Goal: Task Accomplishment & Management: Manage account settings

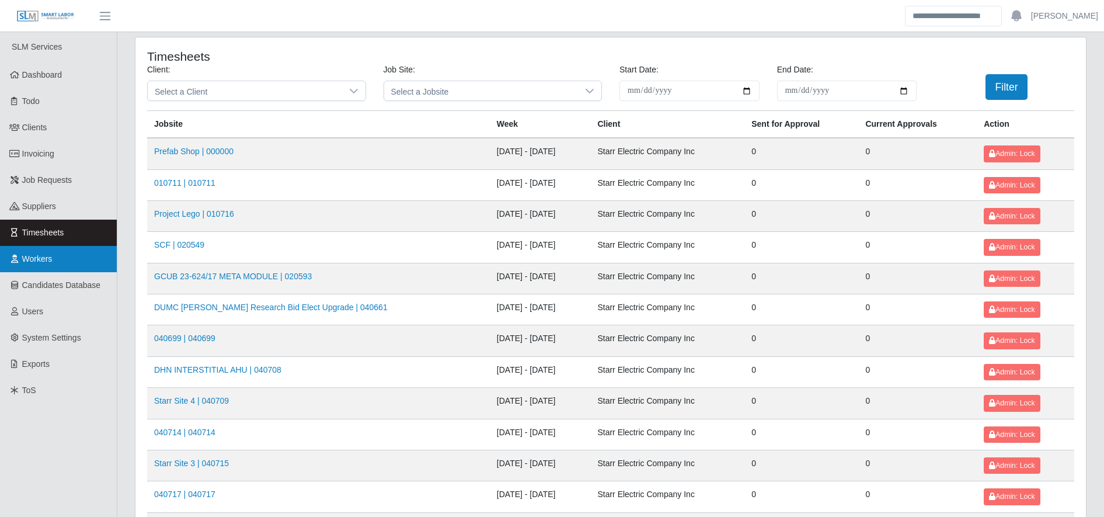
click at [10, 253] on link "Workers" at bounding box center [58, 259] width 117 height 26
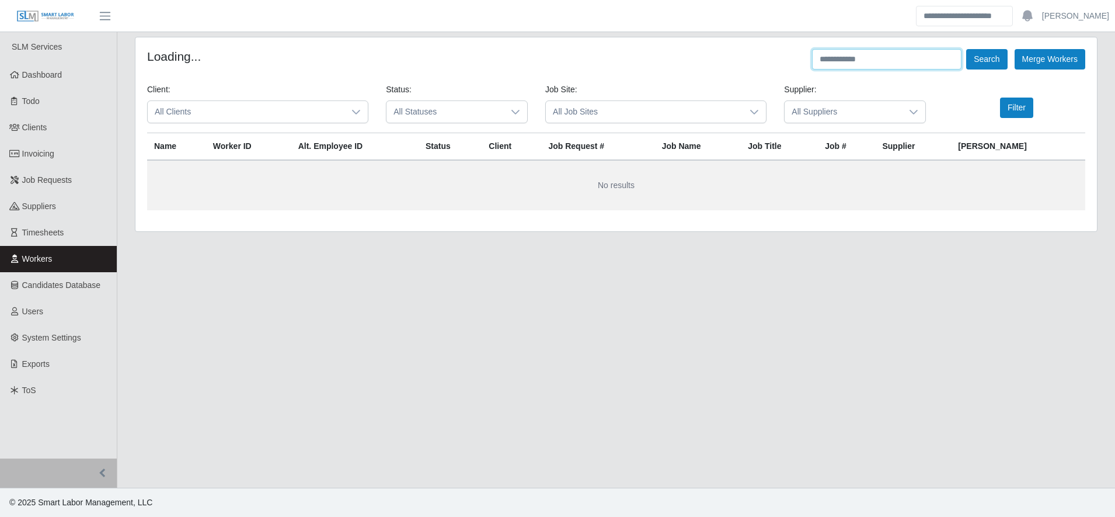
click at [897, 58] on input "text" at bounding box center [886, 59] width 149 height 20
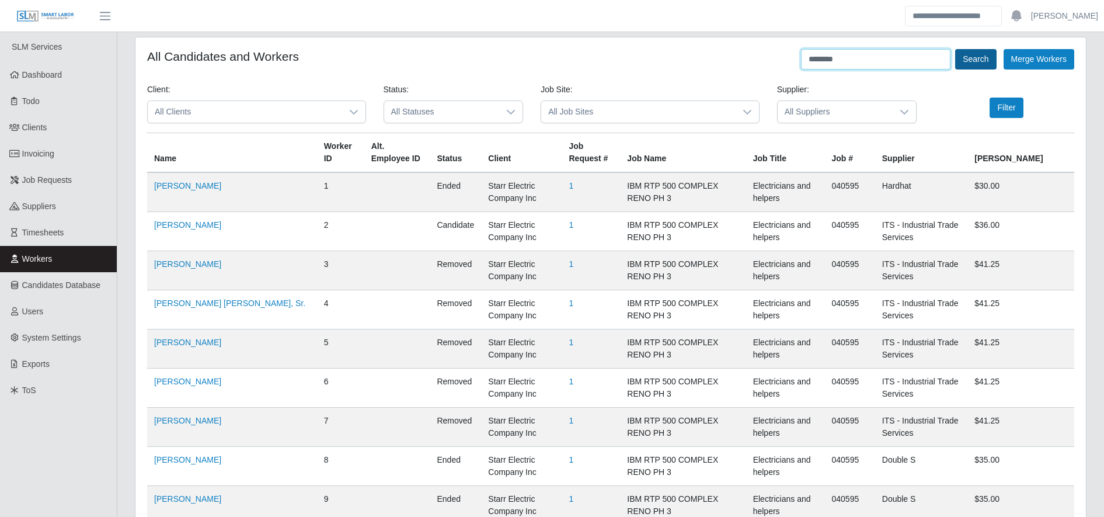
type input "********"
click at [971, 63] on button "Search" at bounding box center [975, 59] width 41 height 20
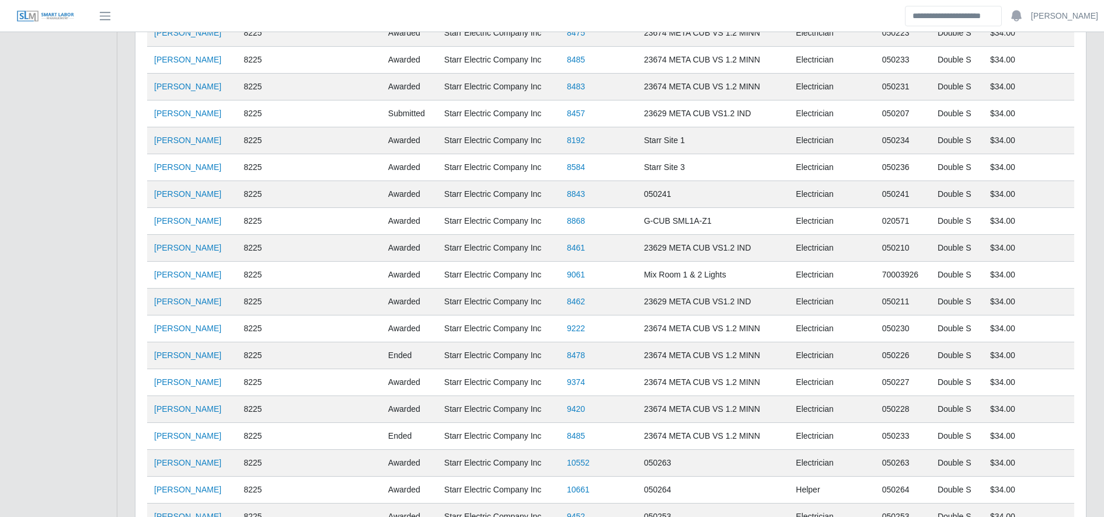
scroll to position [1538, 0]
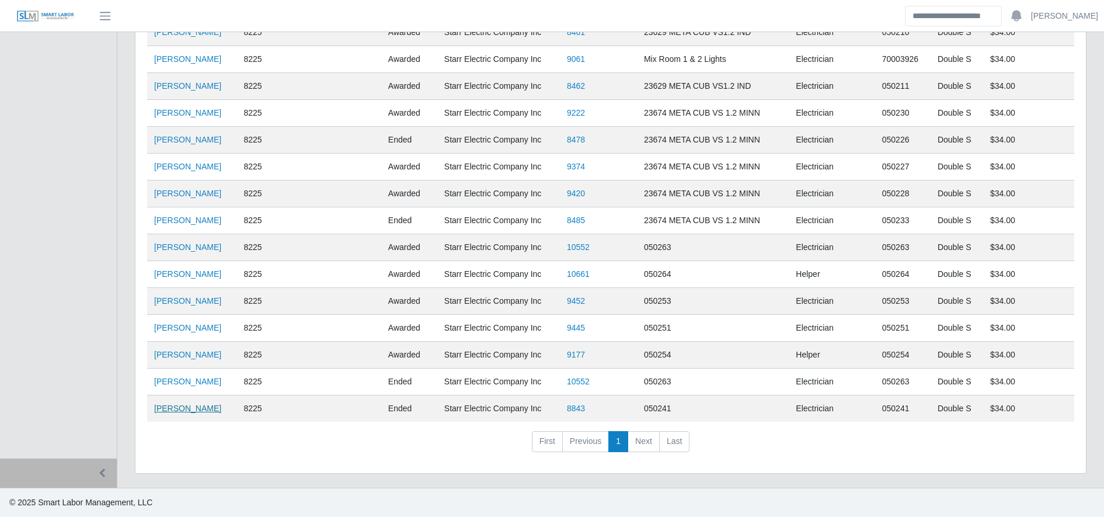
click at [191, 408] on link "Edin Torres Zuniga" at bounding box center [187, 407] width 67 height 9
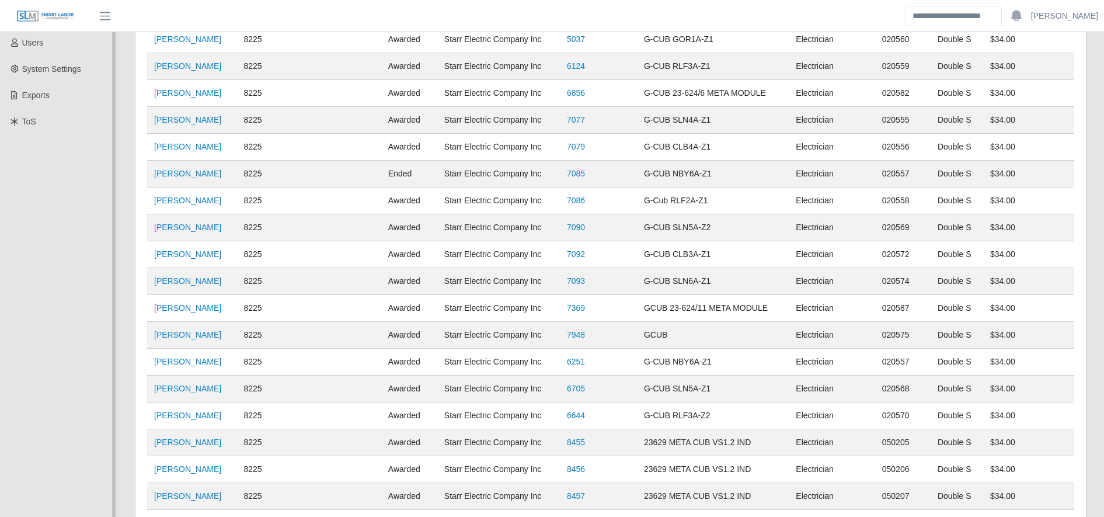
scroll to position [0, 0]
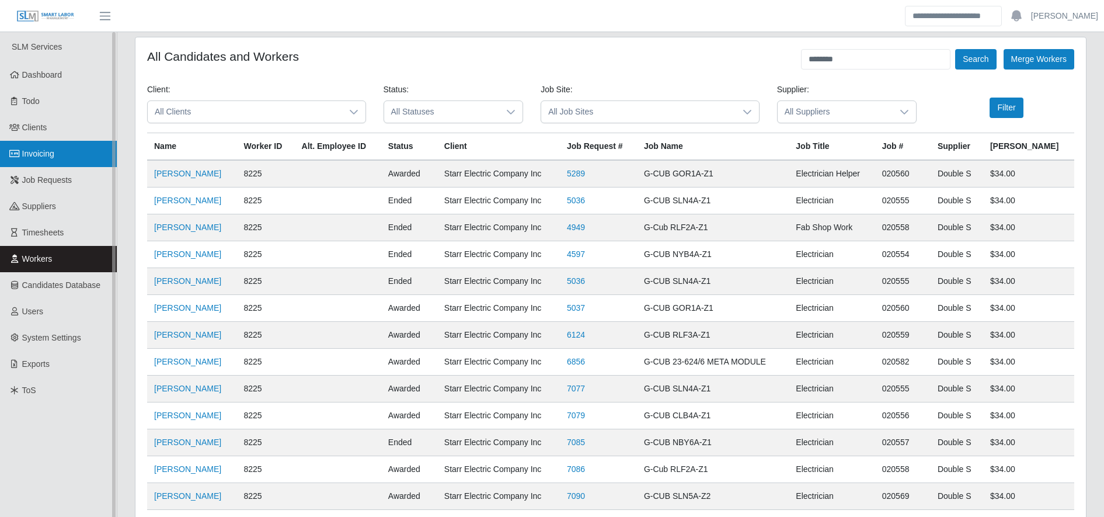
click at [48, 150] on span "Invoicing" at bounding box center [38, 153] width 32 height 9
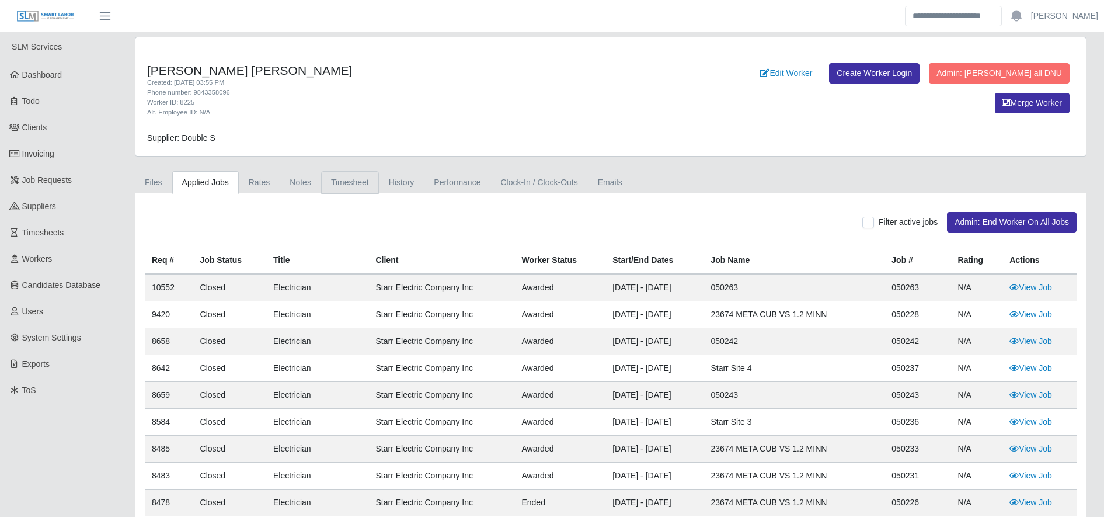
click at [326, 184] on link "Timesheet" at bounding box center [350, 182] width 58 height 23
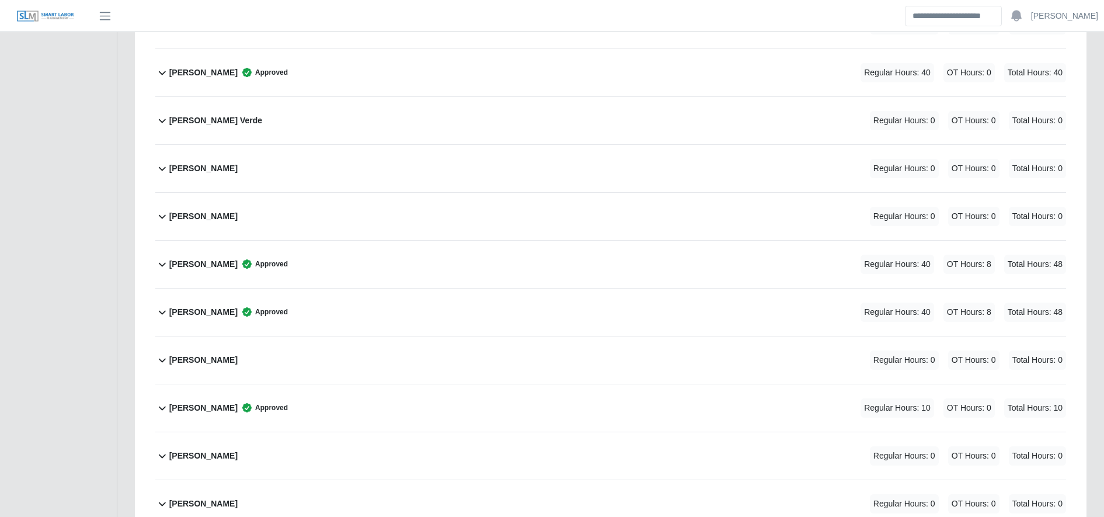
scroll to position [981, 0]
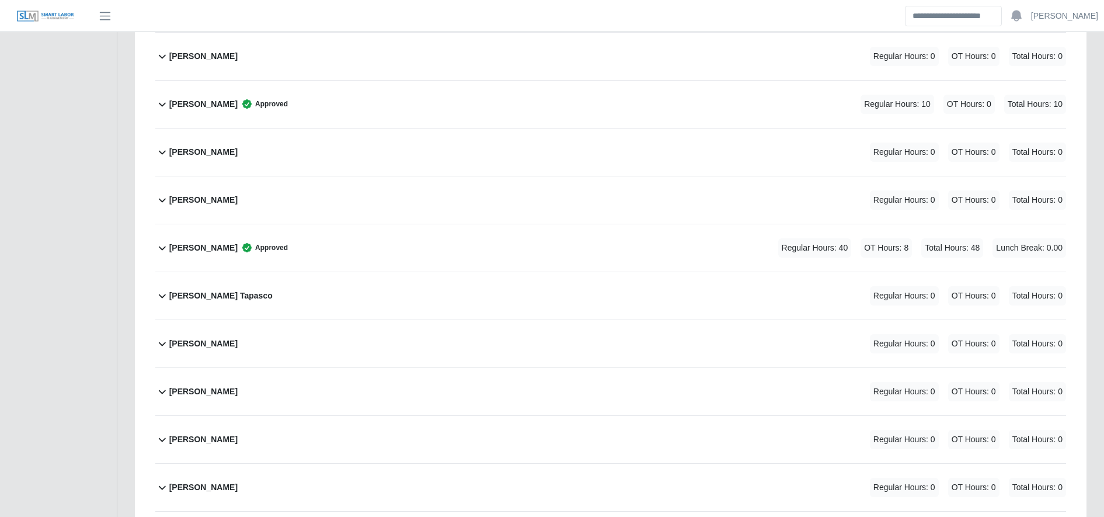
click at [369, 87] on div "Edin Torres Zuniga Approved Regular Hours: 10 OT Hours: 0 Total Hours: 10" at bounding box center [617, 104] width 897 height 47
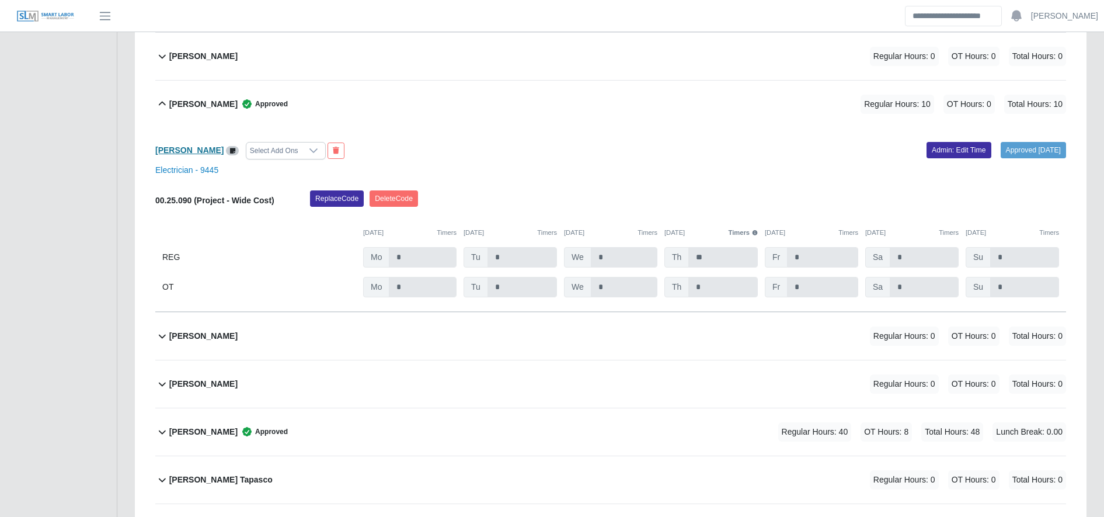
click at [215, 145] on b "Edin Torres Zuniga" at bounding box center [189, 149] width 68 height 9
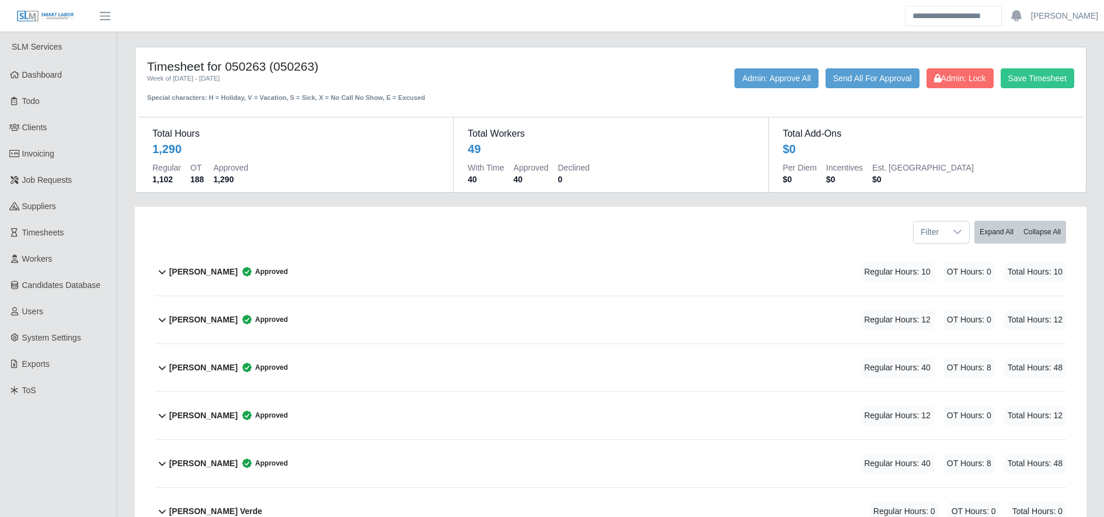
scroll to position [416, 0]
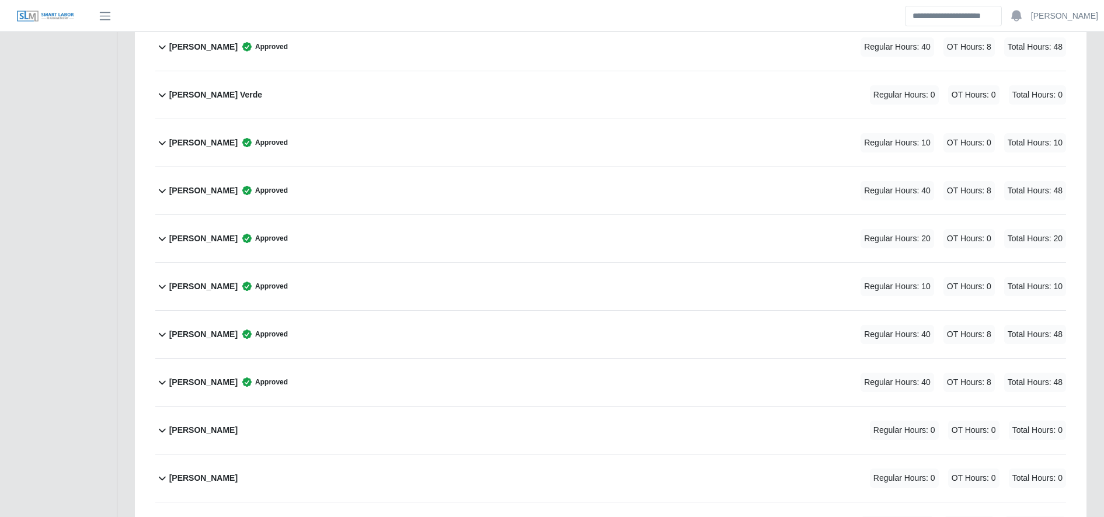
click at [434, 244] on div "Edin Torres Zuniga Approved Regular Hours: 20 OT Hours: 0 Total Hours: 20" at bounding box center [617, 238] width 897 height 47
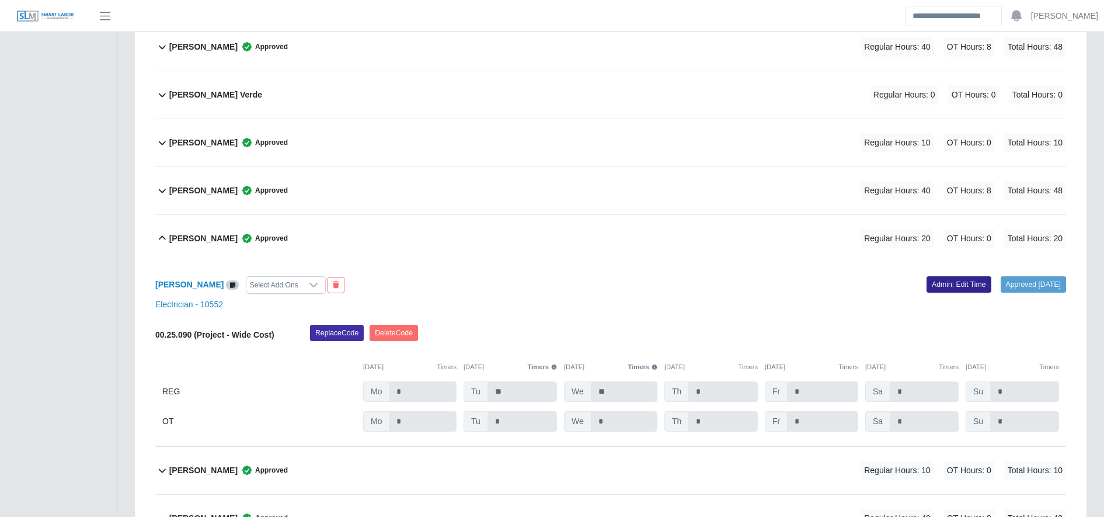
click at [928, 286] on link "Admin: Edit Time" at bounding box center [959, 284] width 65 height 16
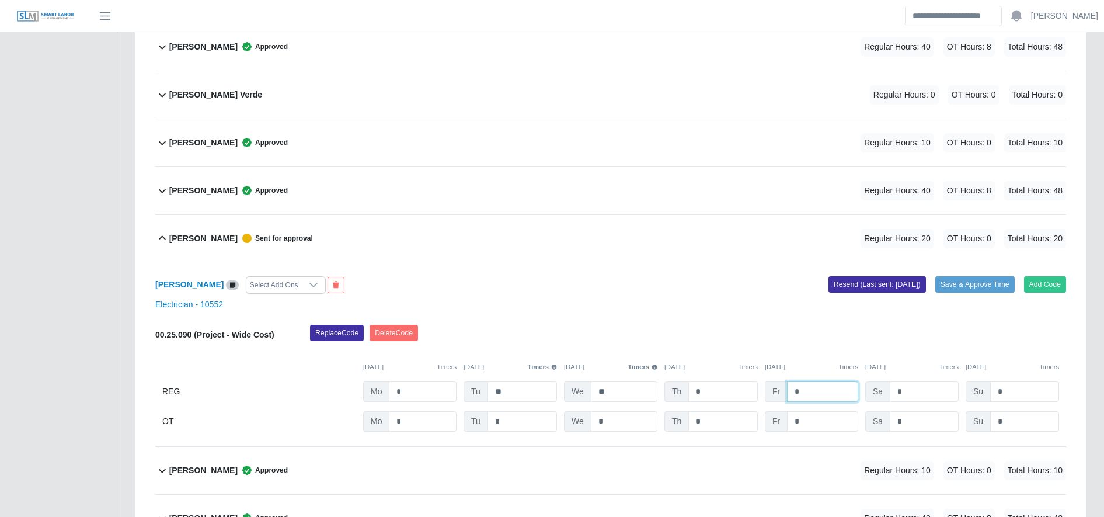
click at [830, 400] on input "*" at bounding box center [822, 391] width 71 height 20
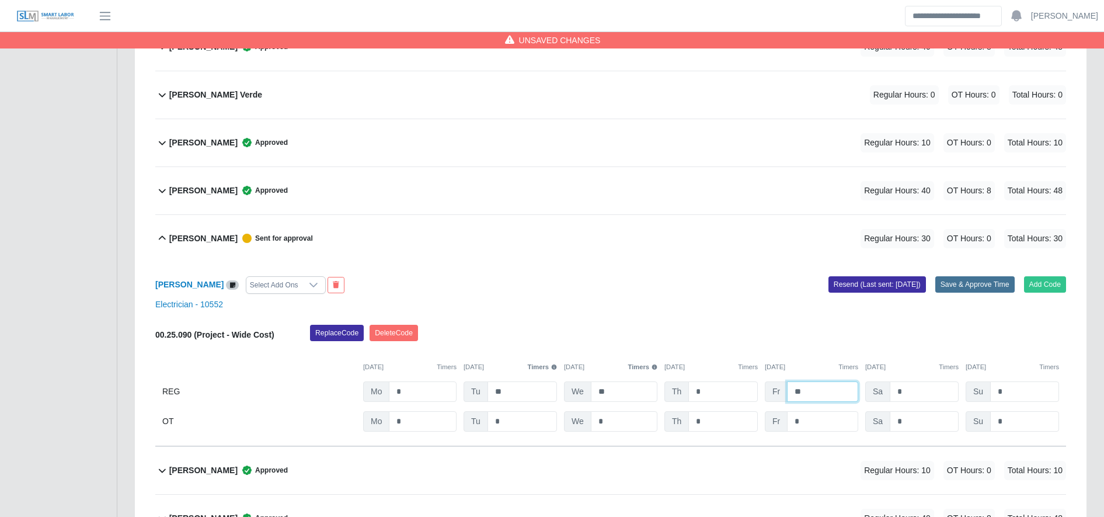
type input "**"
click at [966, 284] on button "Save & Approve Time" at bounding box center [974, 284] width 79 height 16
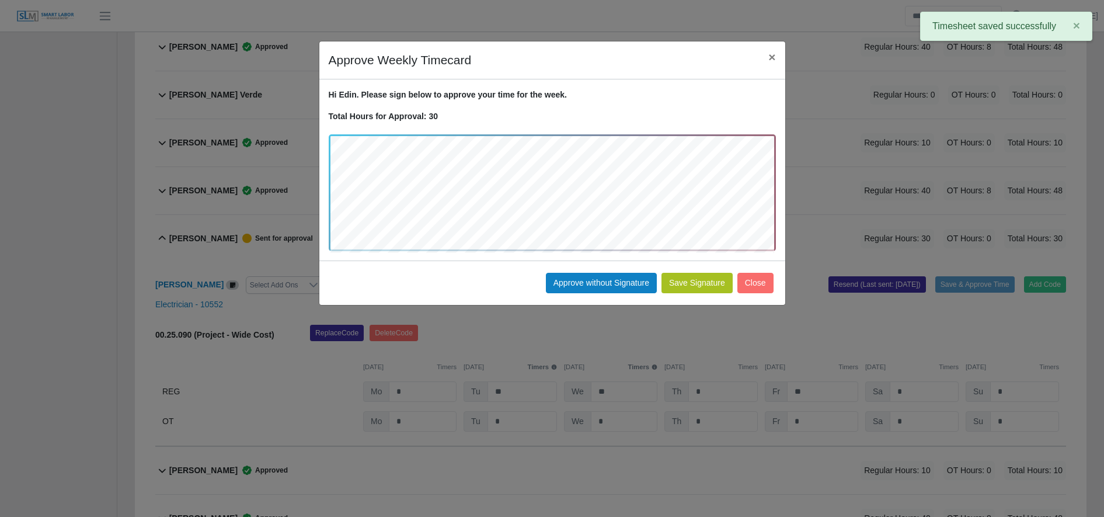
click at [711, 284] on button "Save Signature" at bounding box center [696, 283] width 71 height 20
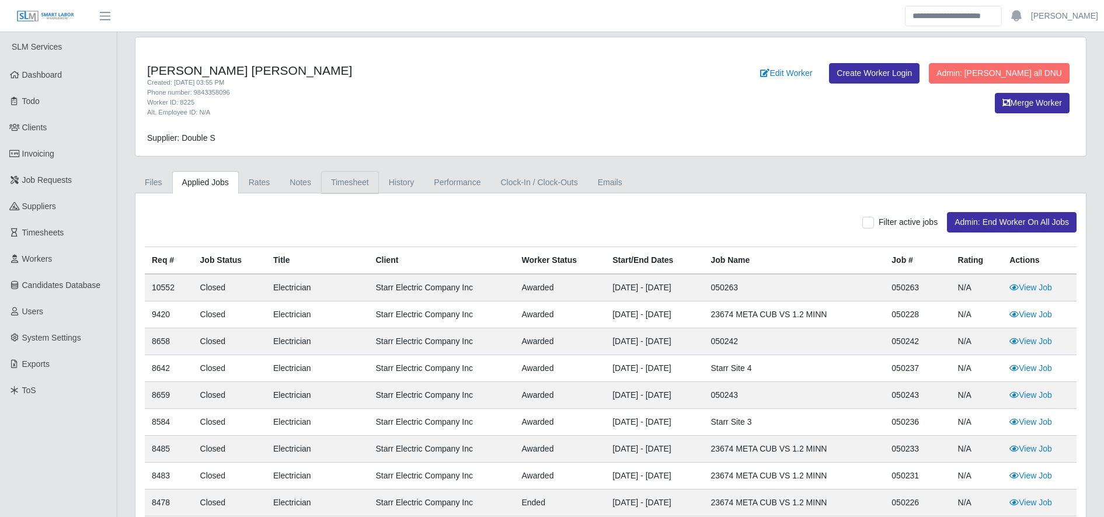
click at [345, 175] on link "Timesheet" at bounding box center [350, 182] width 58 height 23
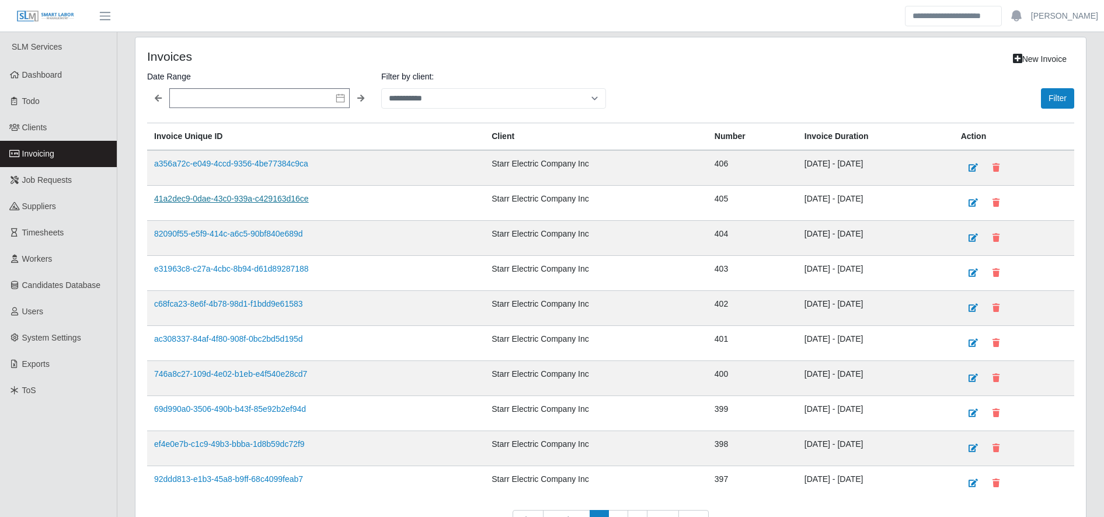
click at [220, 199] on link "41a2dec9-0dae-43c0-939a-c429163d16ce" at bounding box center [231, 198] width 155 height 9
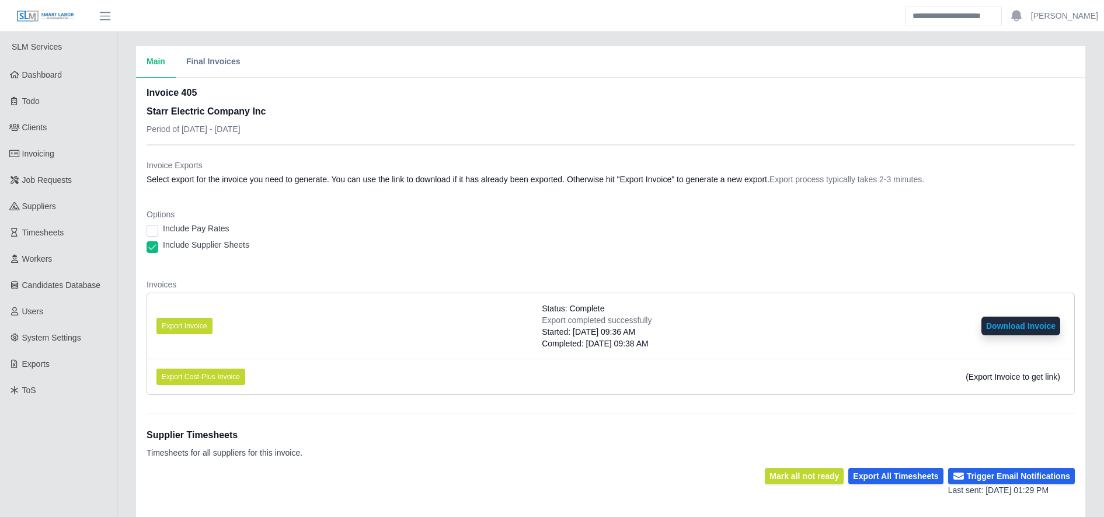
scroll to position [228, 0]
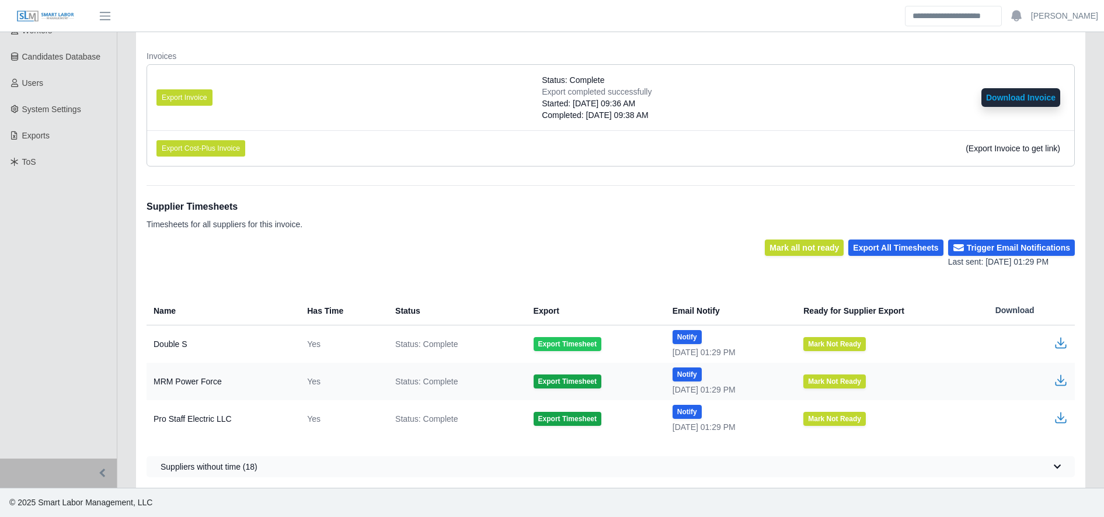
click at [573, 342] on button "Export Timesheet" at bounding box center [568, 344] width 68 height 14
click at [1060, 338] on icon "button" at bounding box center [1061, 343] width 14 height 14
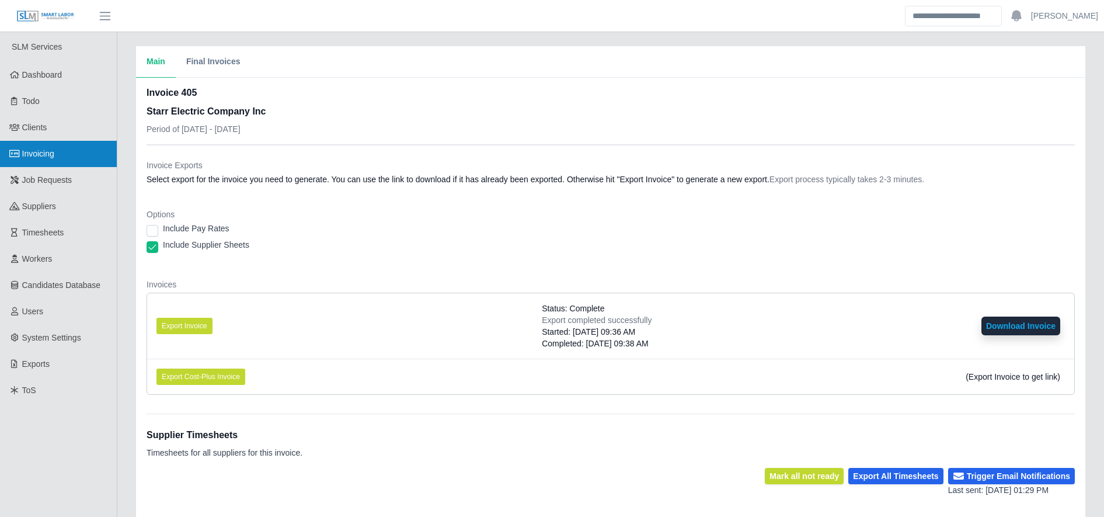
click at [72, 154] on link "Invoicing" at bounding box center [58, 154] width 117 height 26
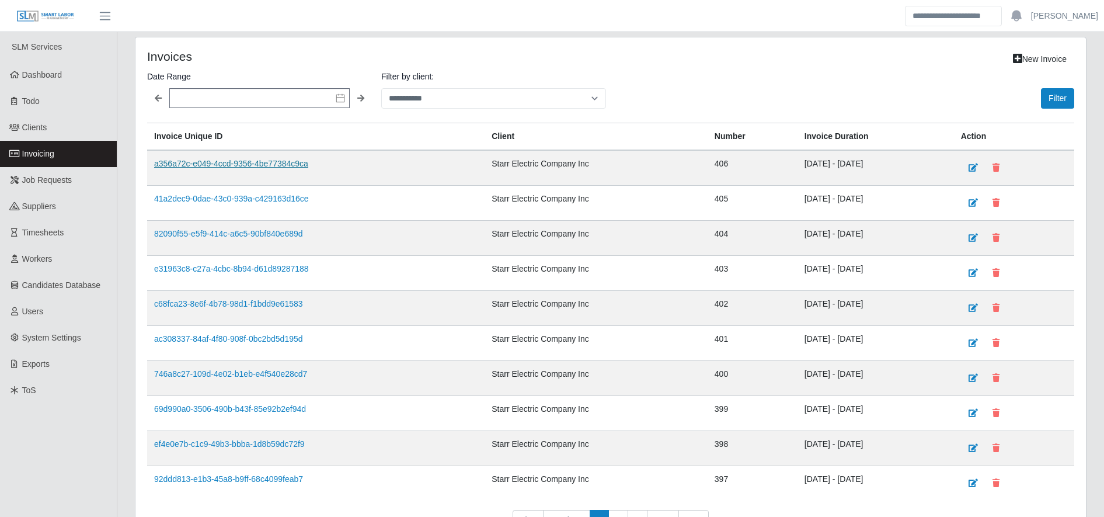
click at [264, 167] on link "a356a72c-e049-4ccd-9356-4be77384c9ca" at bounding box center [231, 163] width 154 height 9
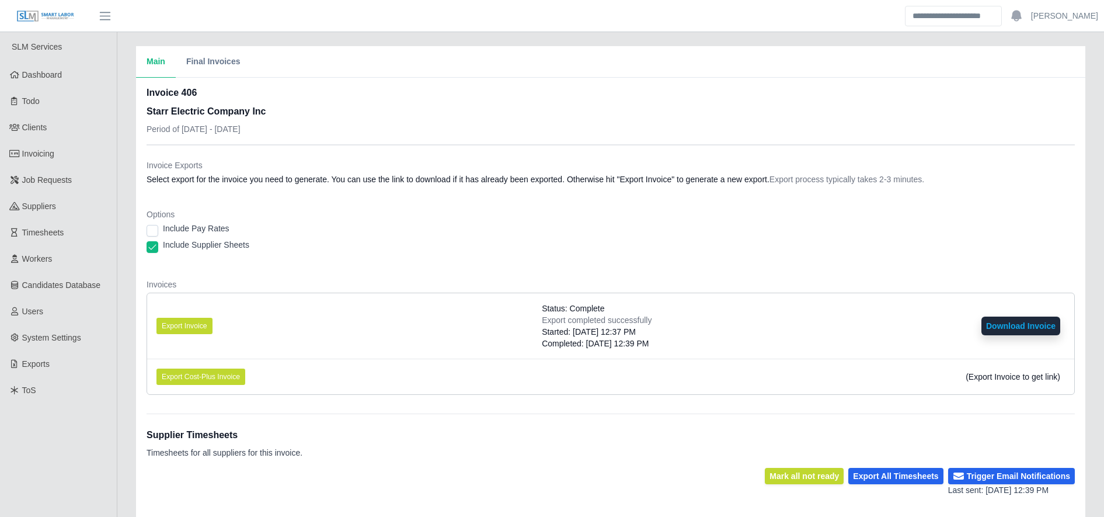
scroll to position [228, 0]
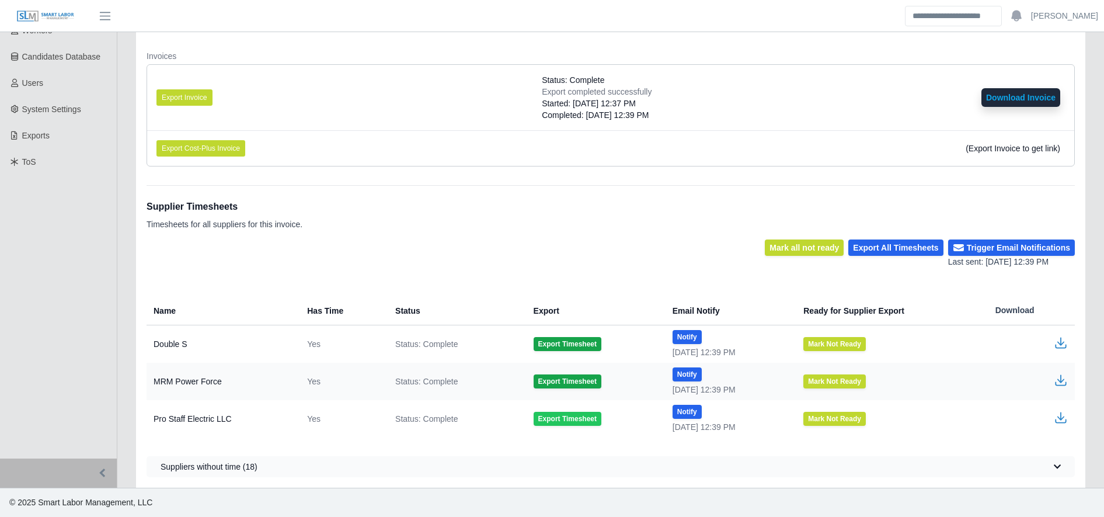
click at [543, 419] on button "Export Timesheet" at bounding box center [568, 419] width 68 height 14
click at [1059, 417] on icon "button" at bounding box center [1060, 416] width 7 height 8
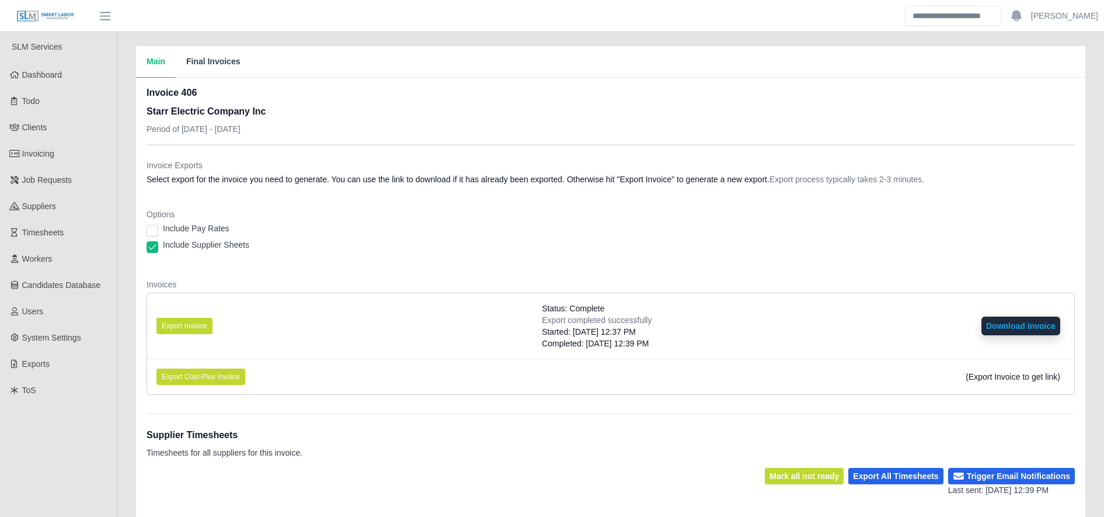
click at [208, 65] on button "Final Invoices" at bounding box center [213, 62] width 75 height 32
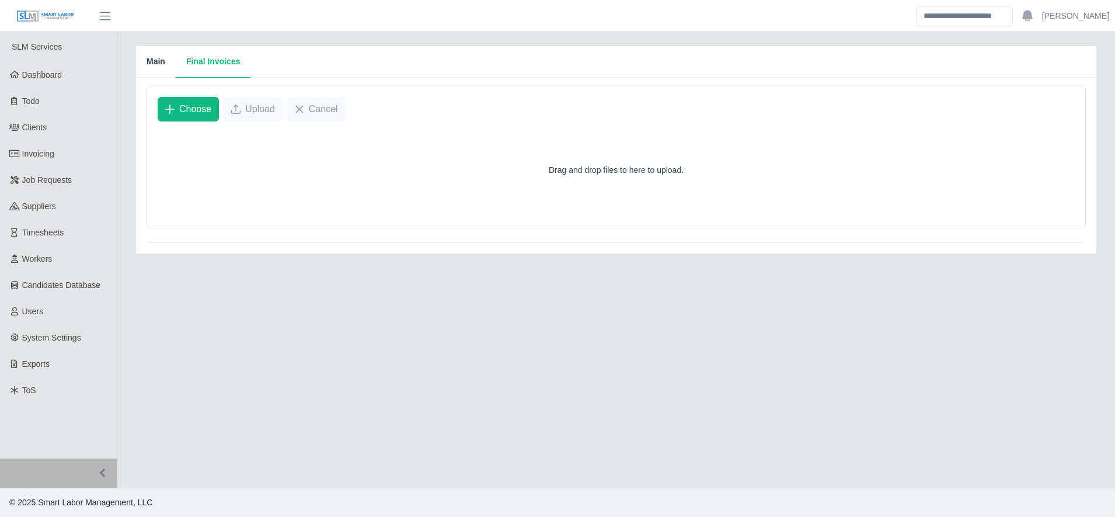
click at [174, 64] on button "Main" at bounding box center [156, 62] width 40 height 32
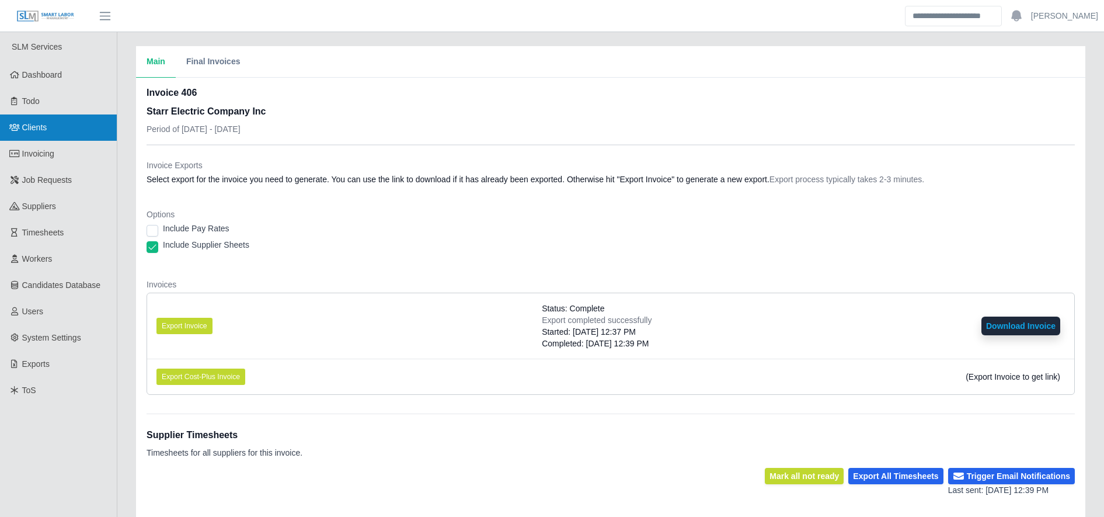
click at [65, 128] on link "Clients" at bounding box center [58, 127] width 117 height 26
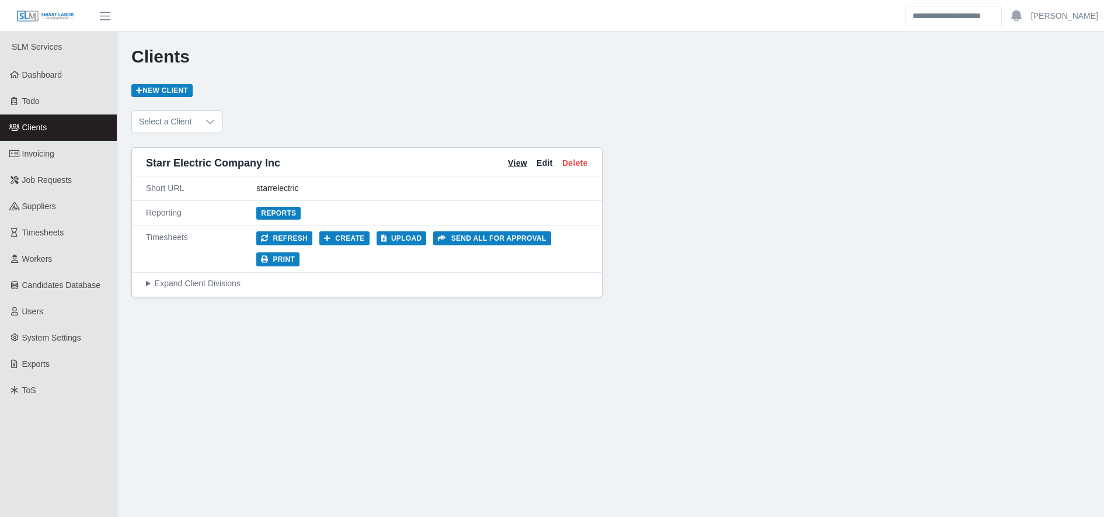
click at [516, 163] on link "View" at bounding box center [517, 163] width 19 height 12
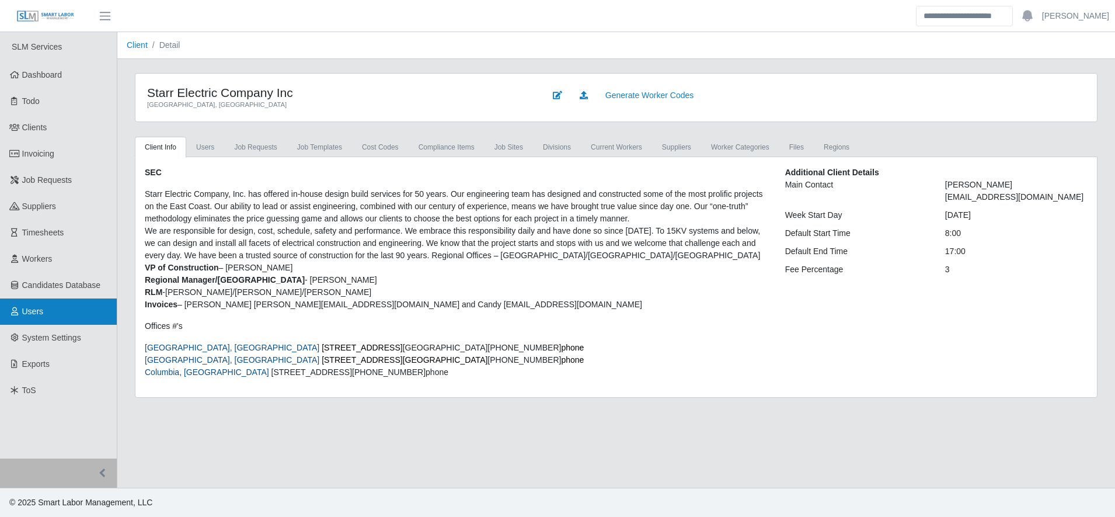
click at [43, 313] on link "Users" at bounding box center [58, 311] width 117 height 26
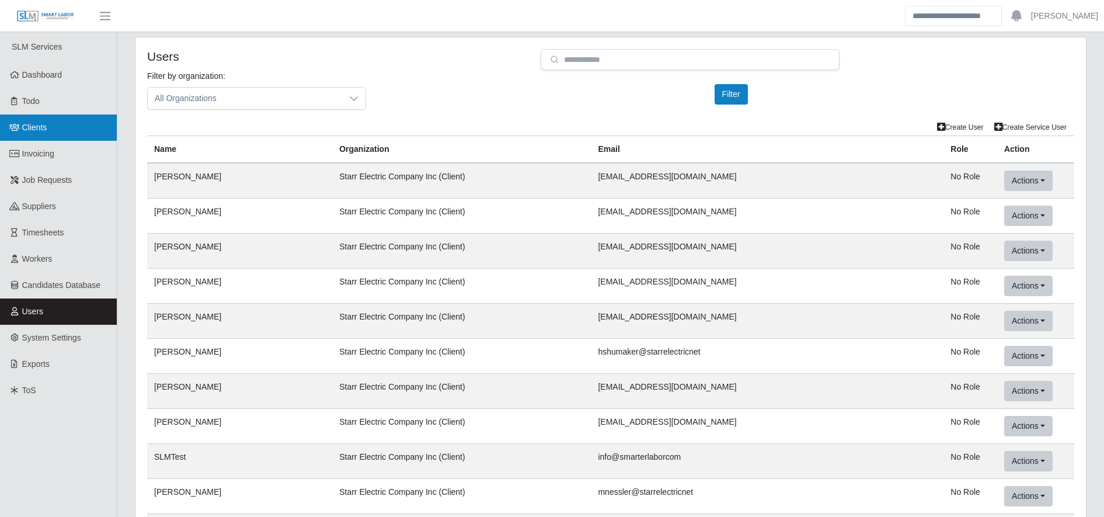
click at [61, 134] on link "Clients" at bounding box center [58, 127] width 117 height 26
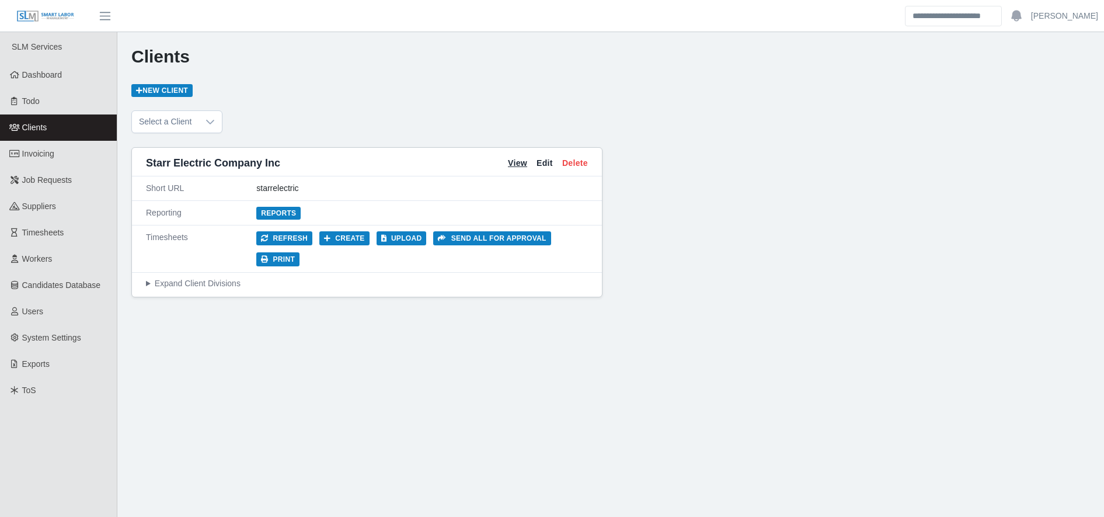
click at [514, 163] on link "View" at bounding box center [517, 163] width 19 height 12
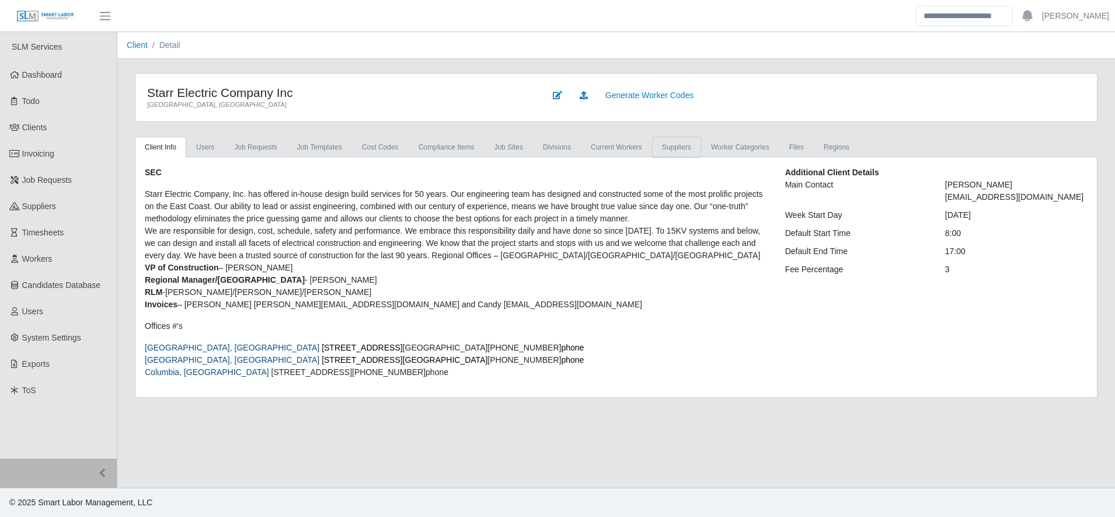
click at [664, 149] on link "Suppliers" at bounding box center [676, 147] width 49 height 21
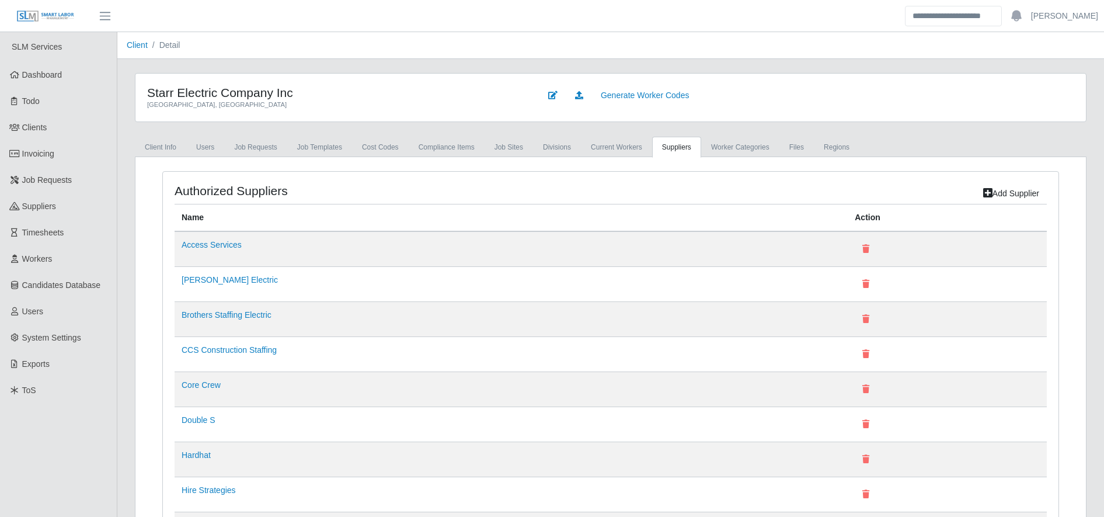
scroll to position [525, 0]
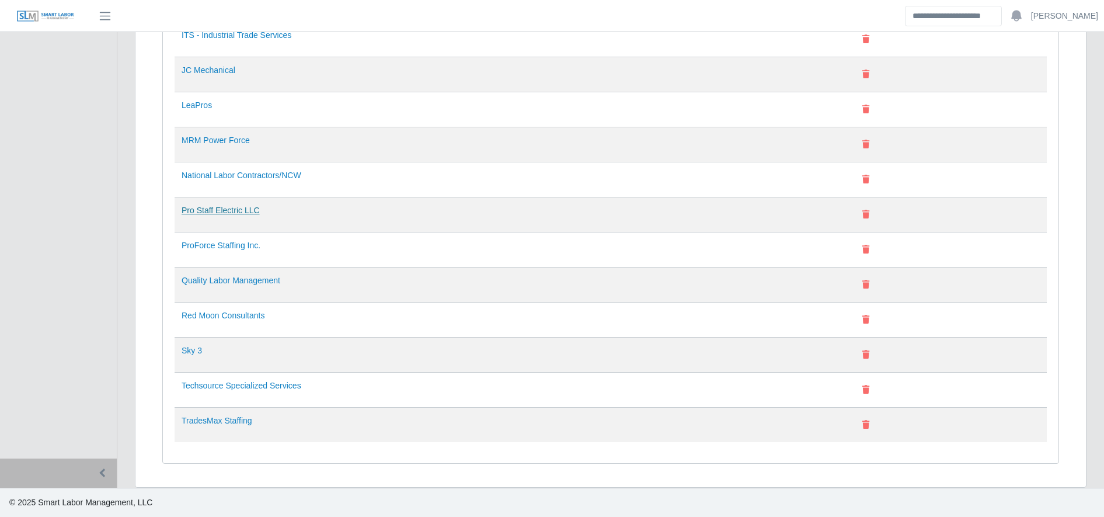
click at [231, 206] on link "Pro Staff Electric LLC" at bounding box center [221, 210] width 78 height 9
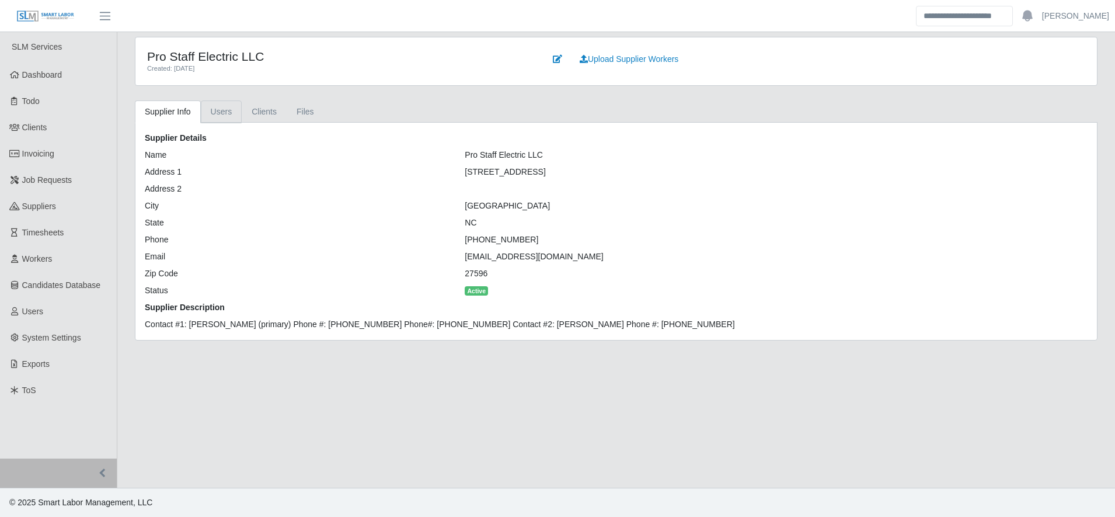
click at [224, 109] on link "Users" at bounding box center [221, 111] width 41 height 23
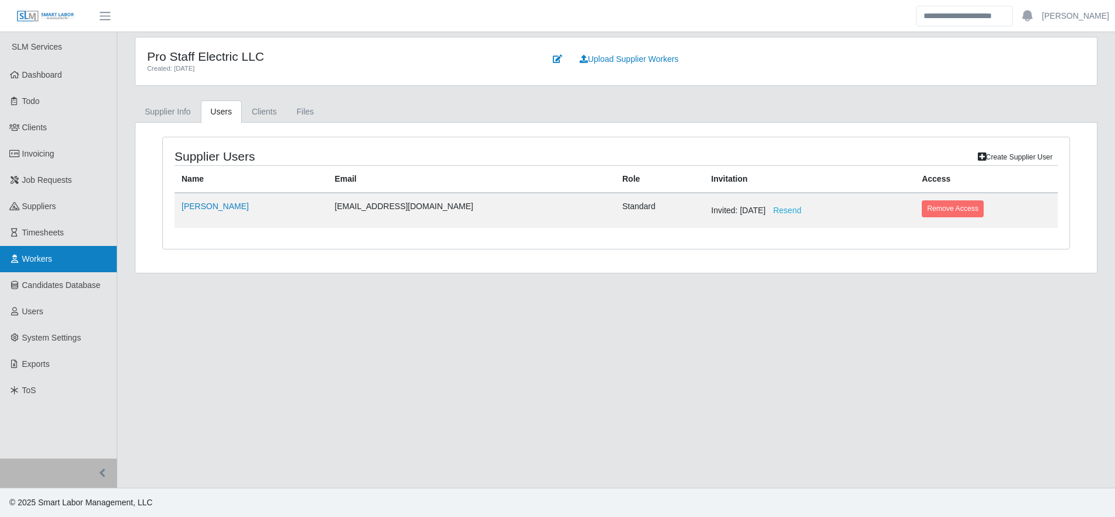
click at [92, 246] on link "Workers" at bounding box center [58, 259] width 117 height 26
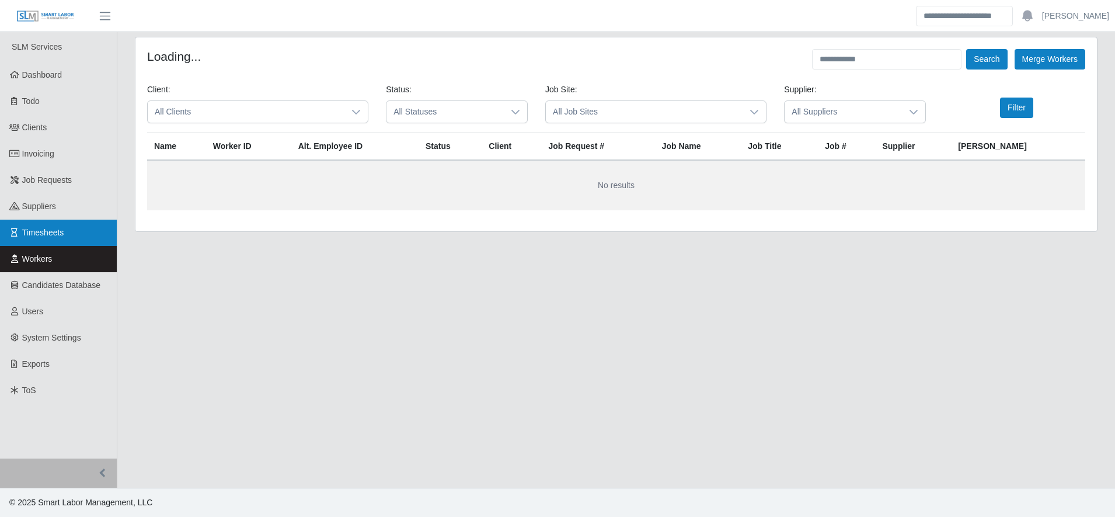
click at [88, 243] on link "Timesheets" at bounding box center [58, 233] width 117 height 26
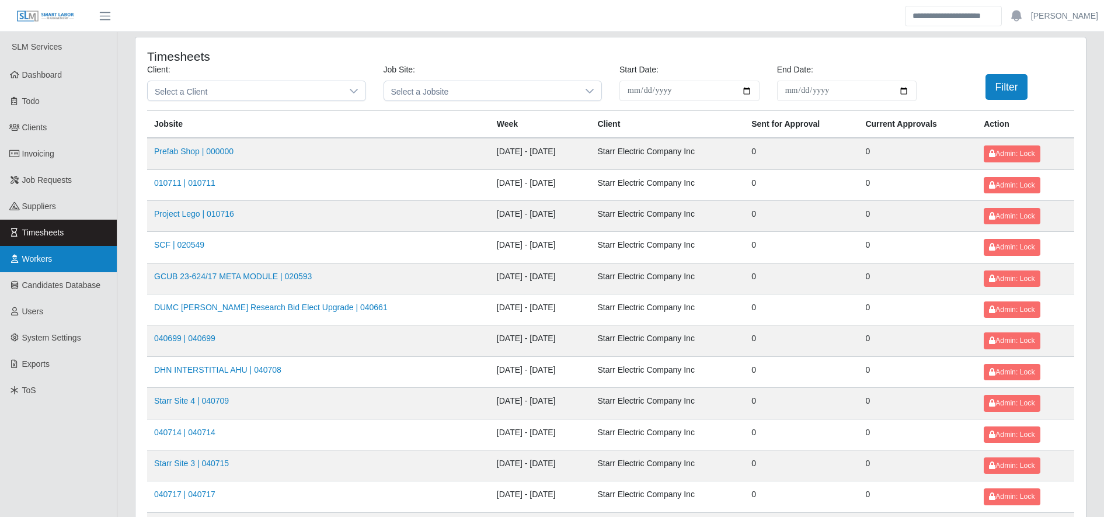
click at [77, 267] on link "Workers" at bounding box center [58, 259] width 117 height 26
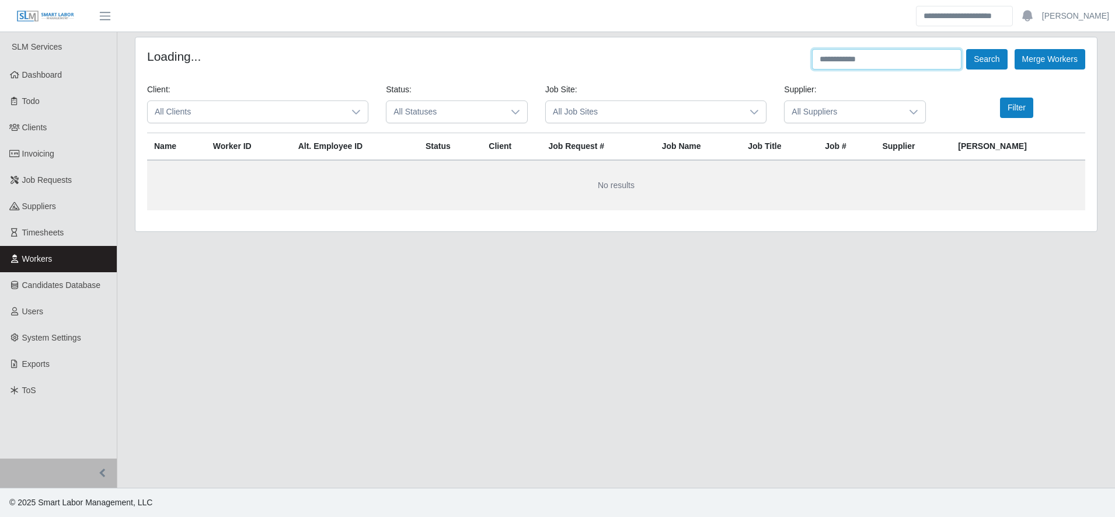
click at [848, 58] on input "text" at bounding box center [886, 59] width 149 height 20
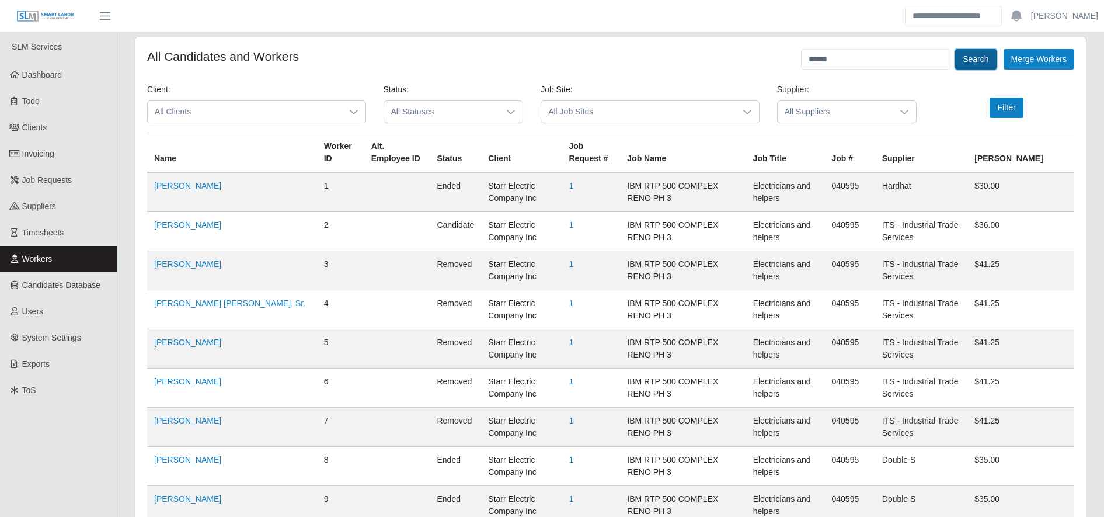
click at [973, 65] on button "Search" at bounding box center [975, 59] width 41 height 20
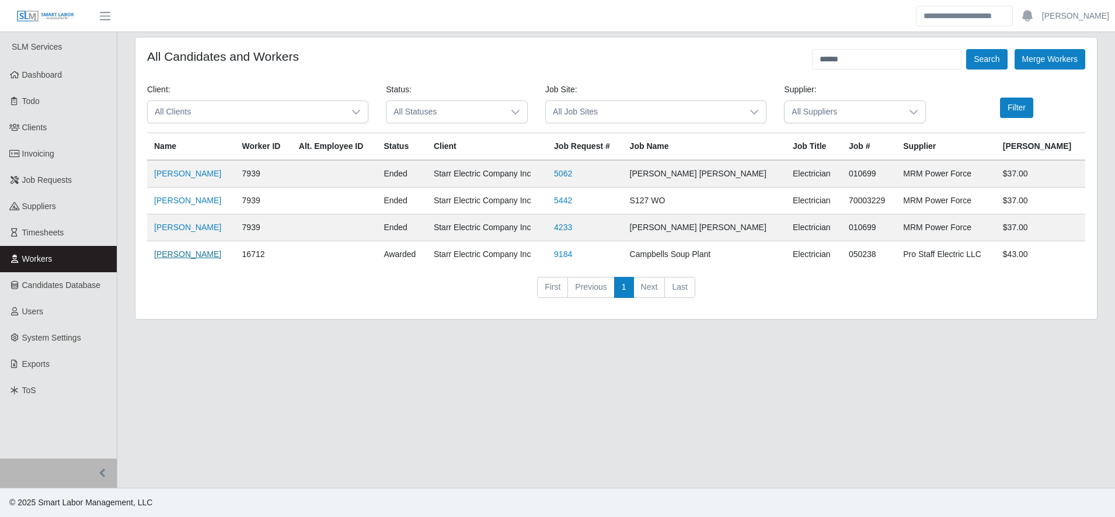
click at [183, 255] on link "Ivan Acosta" at bounding box center [187, 253] width 67 height 9
click at [862, 65] on input "******" at bounding box center [886, 59] width 149 height 20
type input "*"
click at [987, 68] on button "Search" at bounding box center [986, 59] width 41 height 20
click at [405, 243] on td "awarded" at bounding box center [402, 254] width 50 height 27
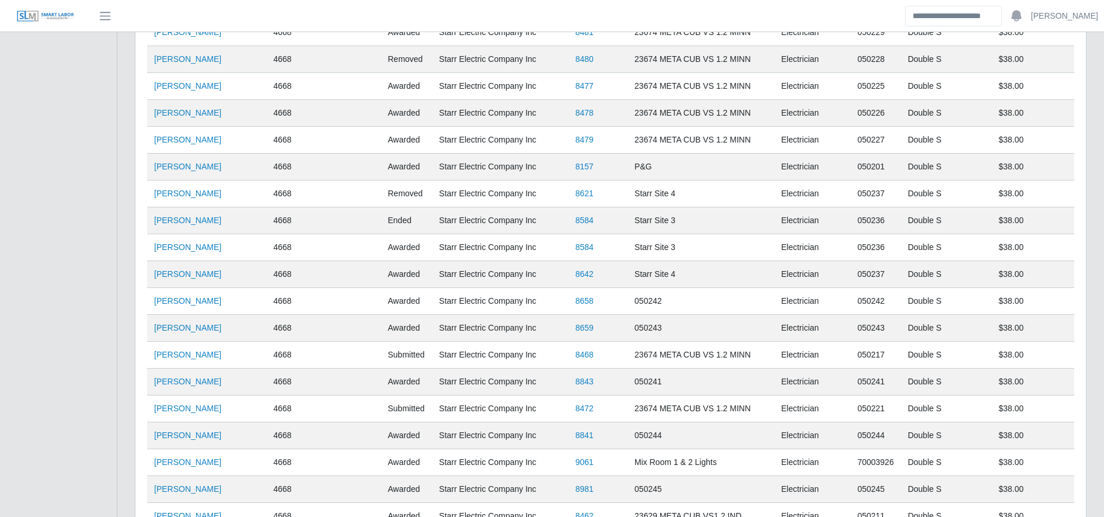
scroll to position [2522, 0]
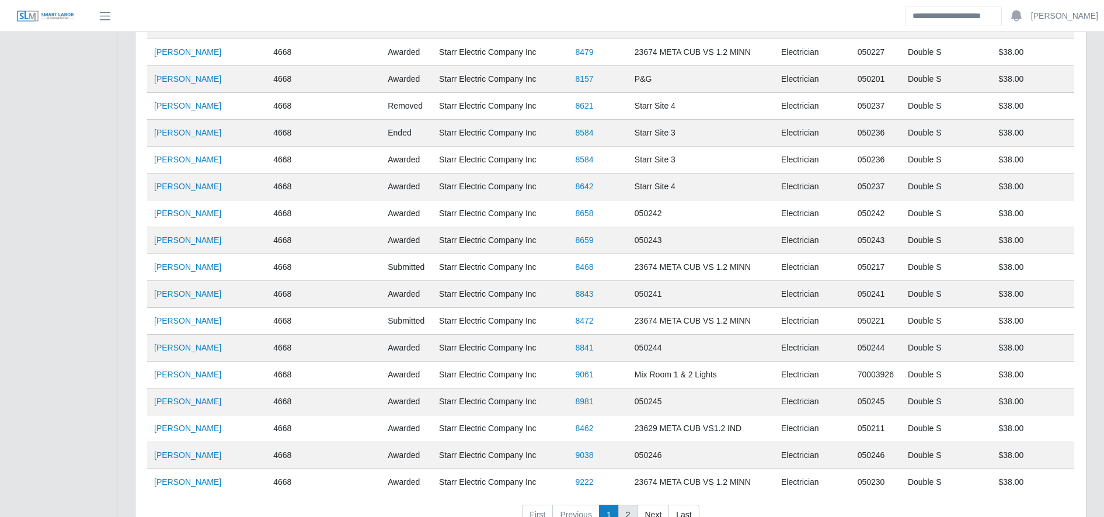
click at [626, 504] on link "2" at bounding box center [628, 514] width 20 height 21
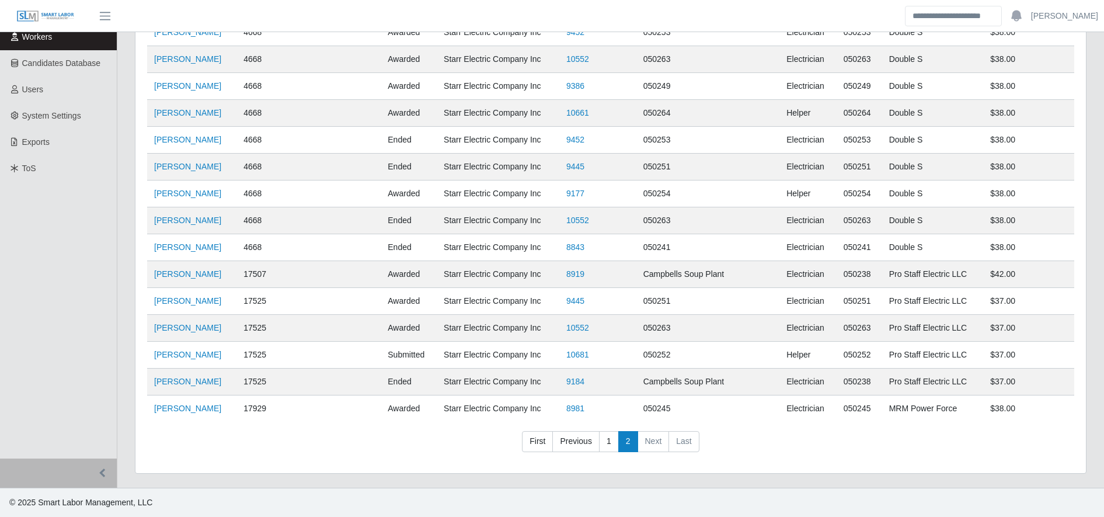
scroll to position [222, 0]
click at [221, 378] on link "Jose Matias Dominguez" at bounding box center [187, 381] width 67 height 9
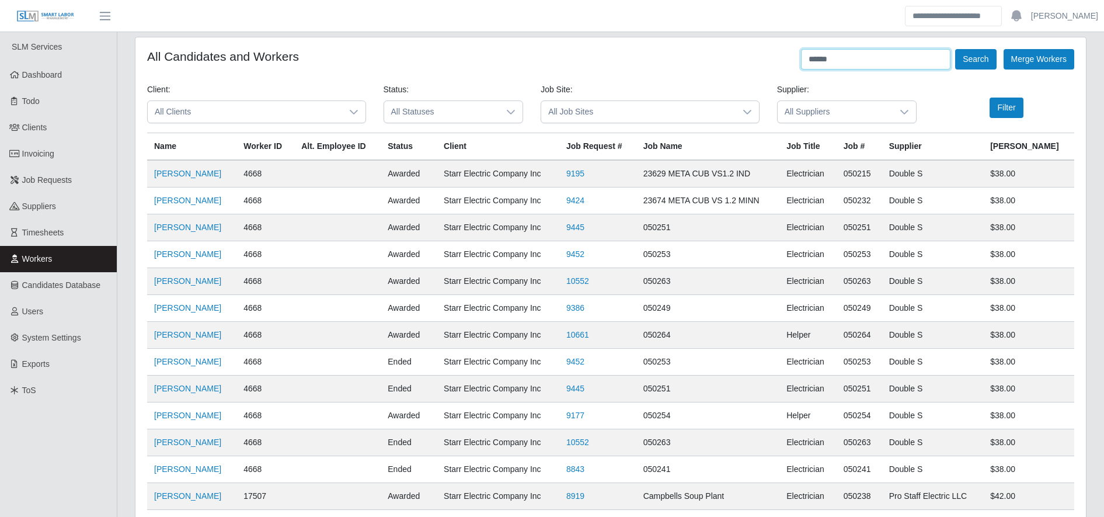
click at [902, 55] on input "******" at bounding box center [875, 59] width 149 height 20
click at [987, 62] on button "Search" at bounding box center [975, 59] width 41 height 20
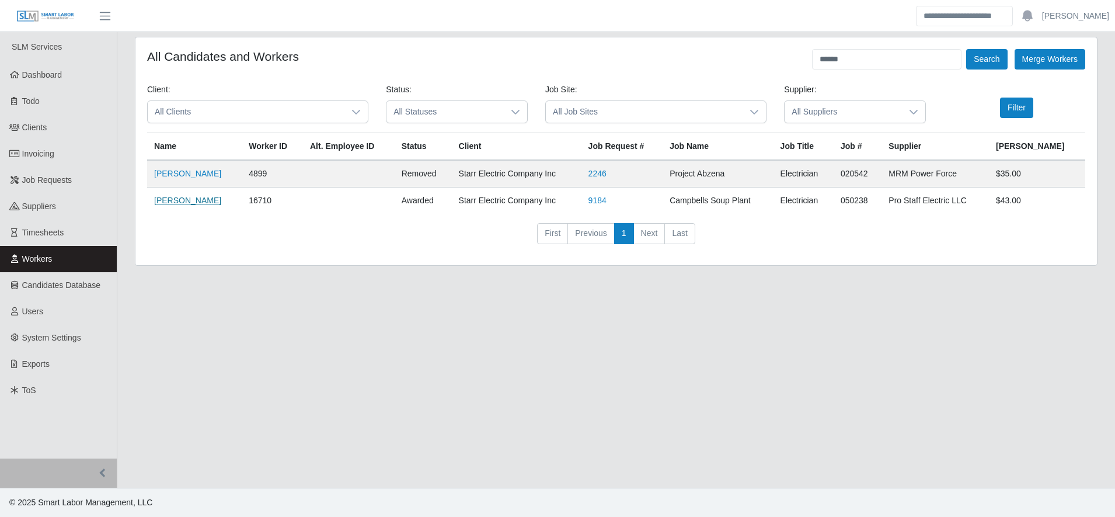
click at [201, 204] on link "[PERSON_NAME]" at bounding box center [187, 200] width 67 height 9
click at [851, 59] on input "******" at bounding box center [886, 59] width 149 height 20
type input "*****"
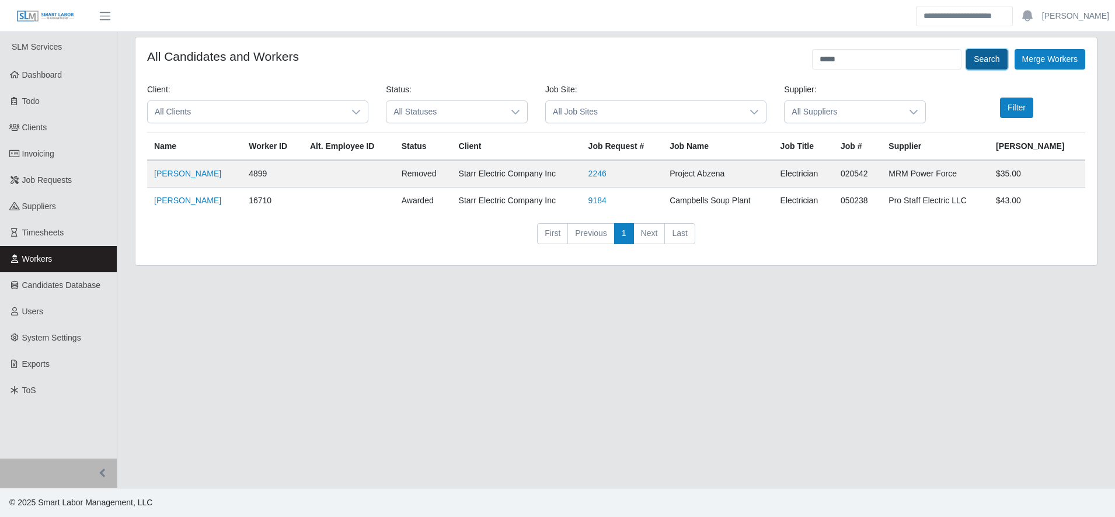
click at [990, 60] on button "Search" at bounding box center [986, 59] width 41 height 20
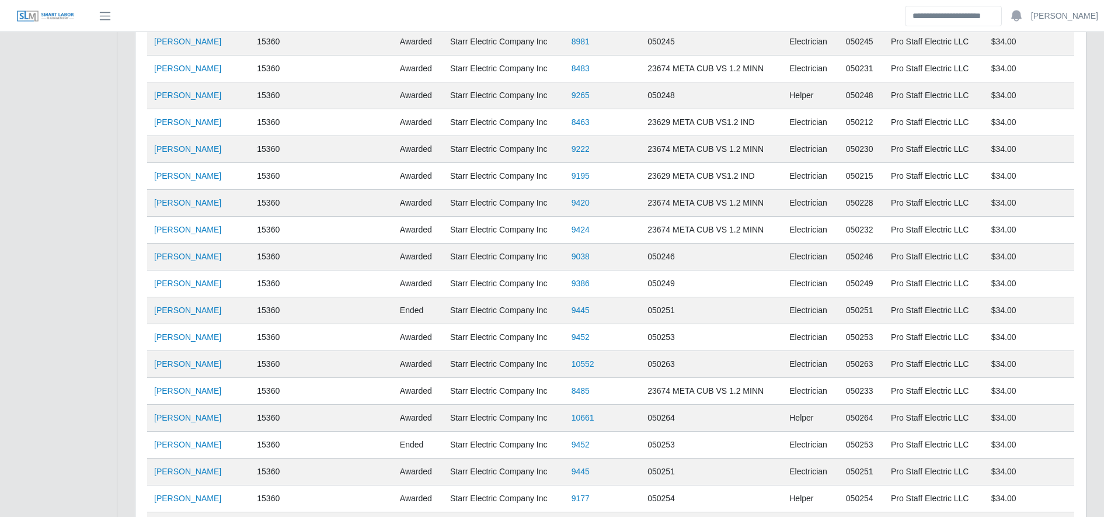
scroll to position [1054, 0]
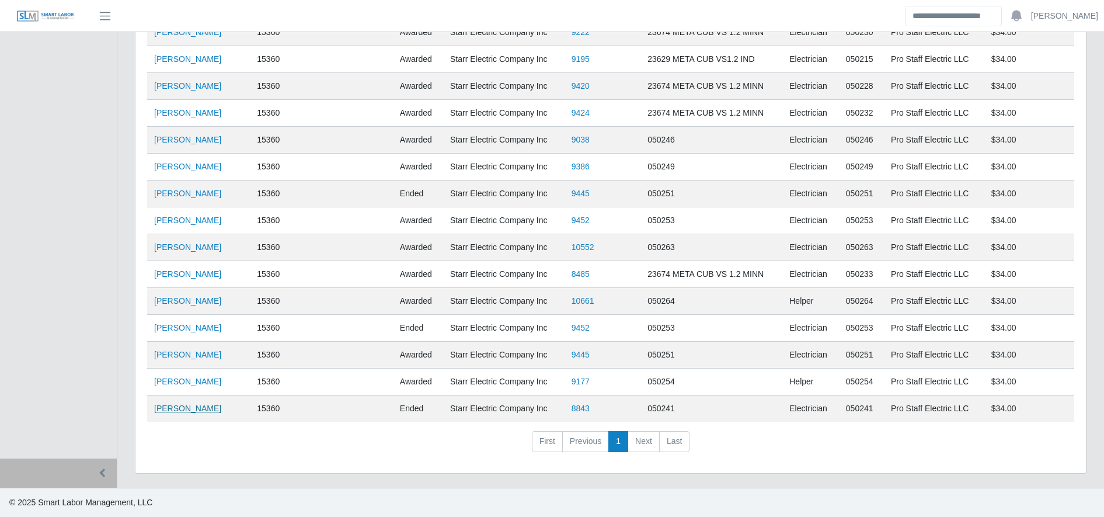
click at [184, 403] on link "Suany Mejia" at bounding box center [187, 407] width 67 height 9
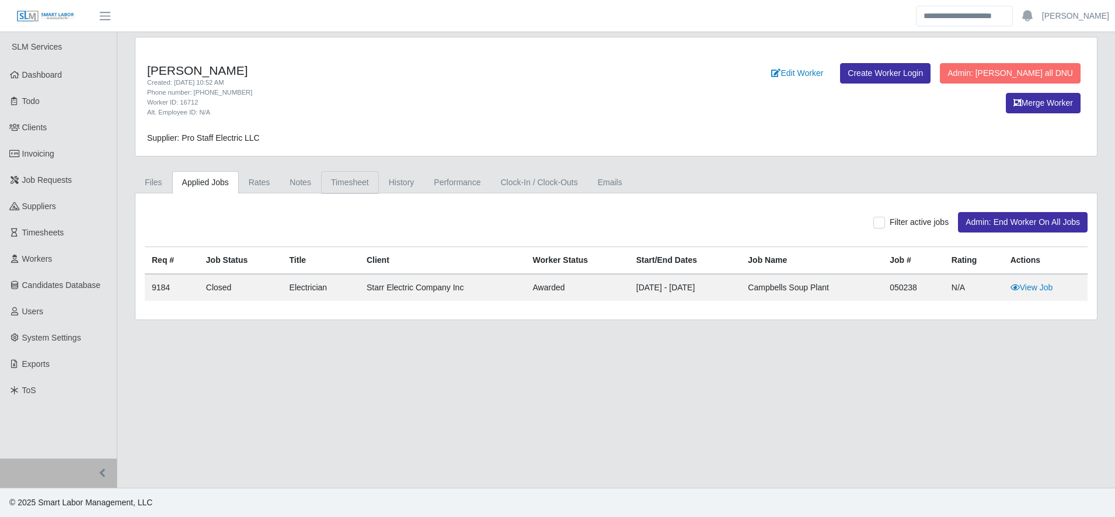
click at [353, 190] on link "Timesheet" at bounding box center [350, 182] width 58 height 23
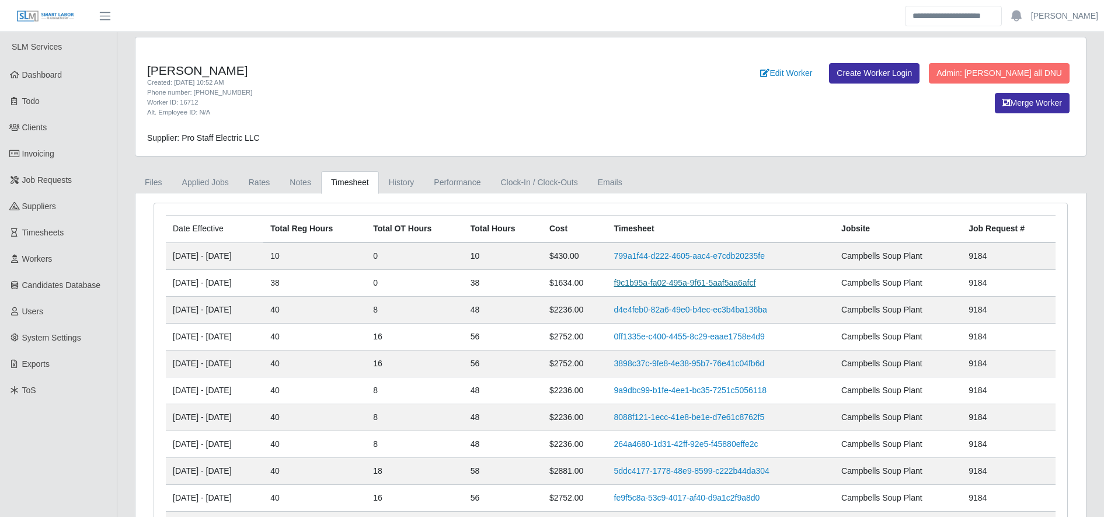
click at [685, 281] on link "f9c1b95a-fa02-495a-9f61-5aaf5aa6afcf" at bounding box center [685, 282] width 142 height 9
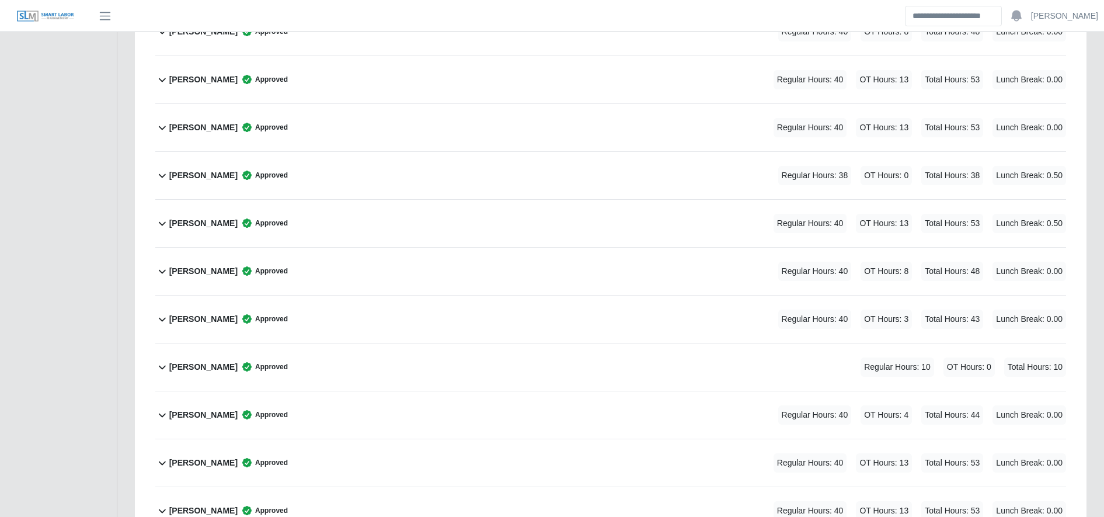
scroll to position [431, 0]
click at [488, 180] on div "[PERSON_NAME] Approved Regular Hours: 38 OT Hours: 0 Total Hours: 38 Lunch Brea…" at bounding box center [617, 175] width 897 height 47
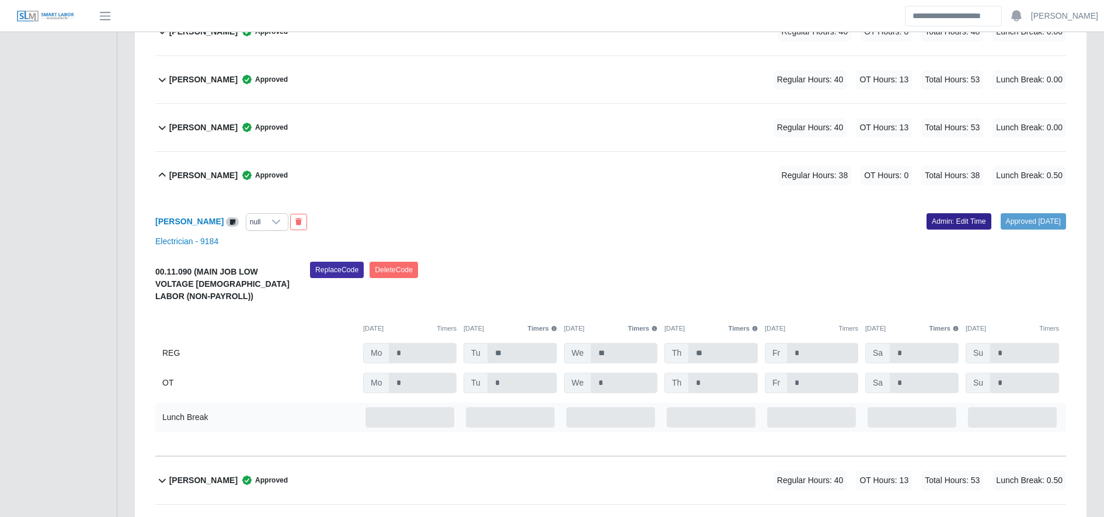
click at [956, 221] on link "Admin: Edit Time" at bounding box center [959, 221] width 65 height 16
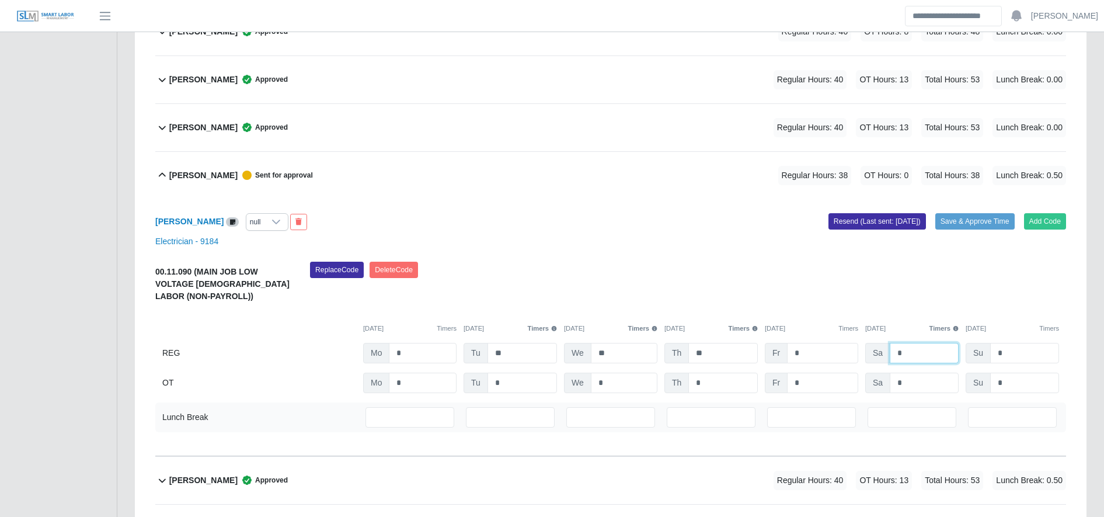
click at [904, 357] on input "*" at bounding box center [924, 353] width 69 height 20
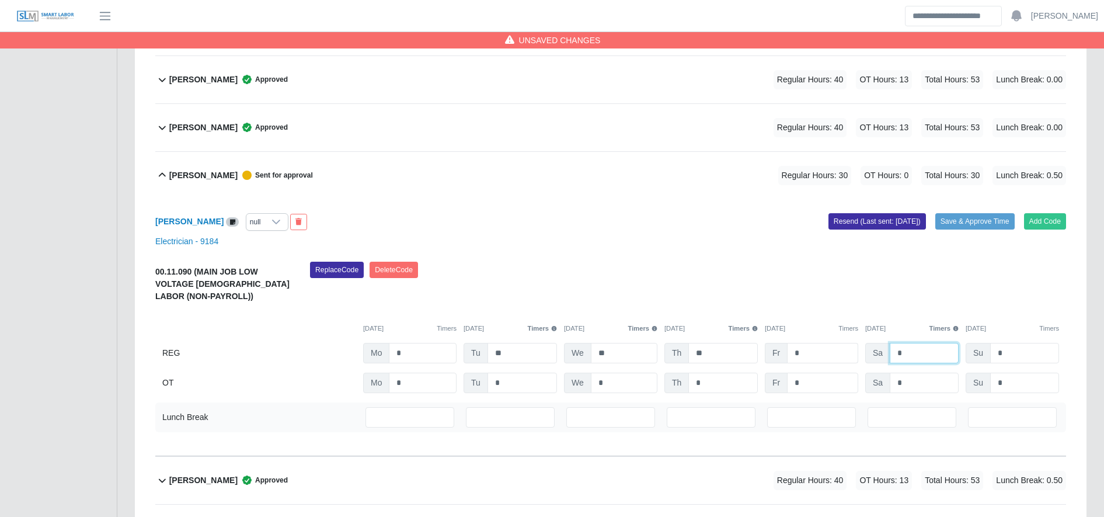
type input "*"
click at [830, 362] on input "*" at bounding box center [822, 353] width 71 height 20
type input "**"
click at [594, 418] on input "***" at bounding box center [610, 417] width 89 height 20
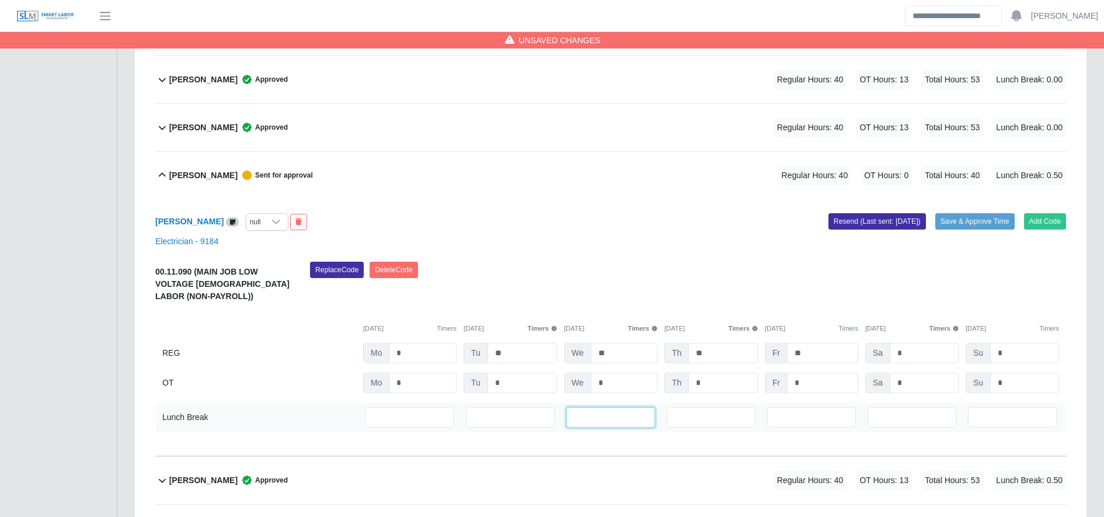
click at [594, 418] on input "***" at bounding box center [610, 417] width 89 height 20
type input "*"
click at [970, 223] on button "Save & Approve Time" at bounding box center [974, 221] width 79 height 16
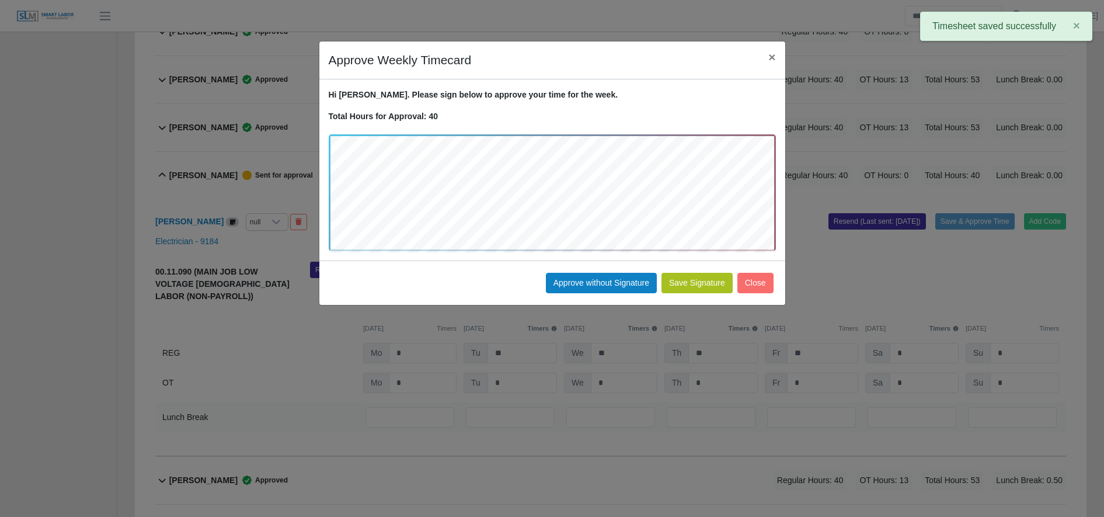
click at [720, 287] on button "Save Signature" at bounding box center [696, 283] width 71 height 20
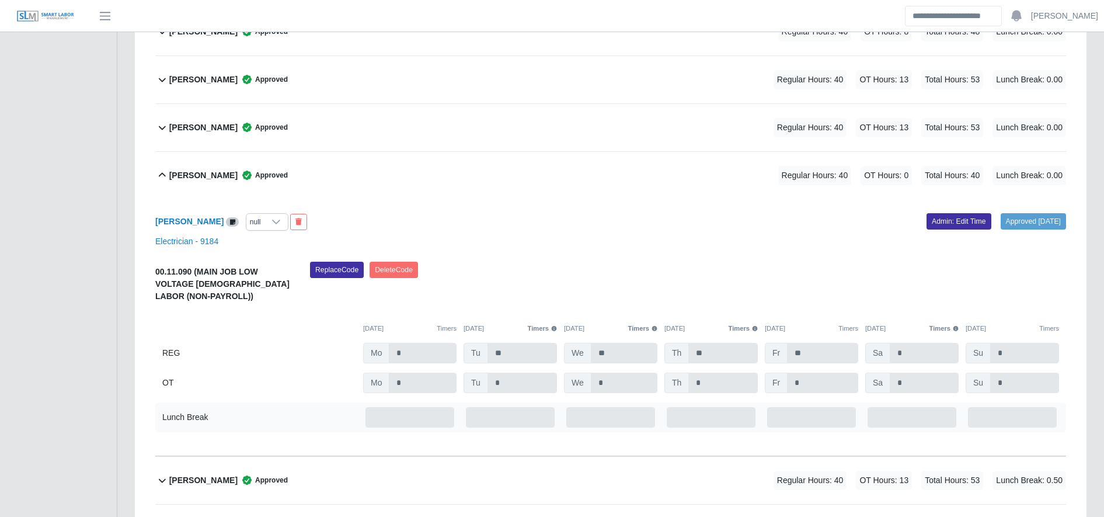
click at [209, 180] on b "Ivan Acosta" at bounding box center [203, 175] width 68 height 12
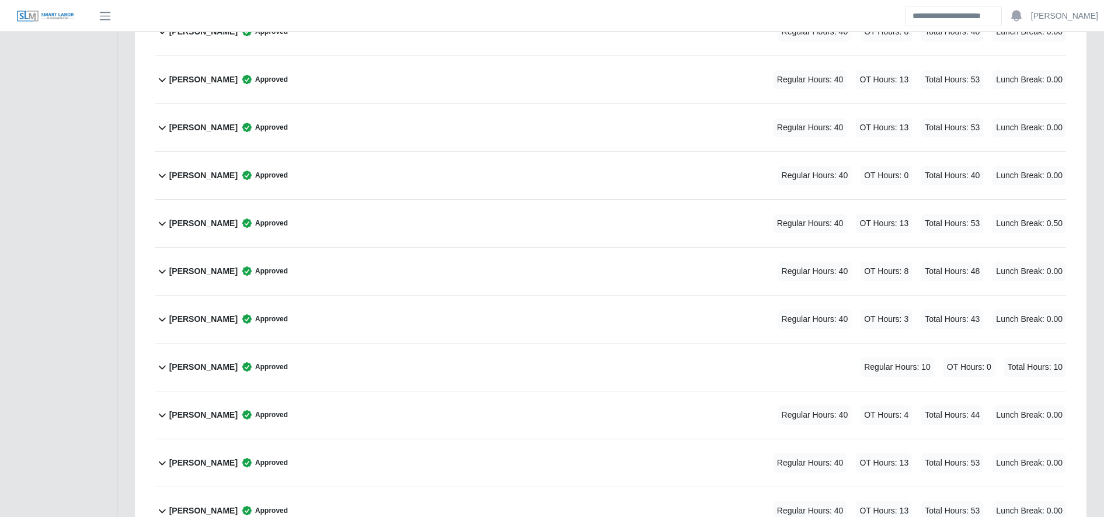
scroll to position [0, 0]
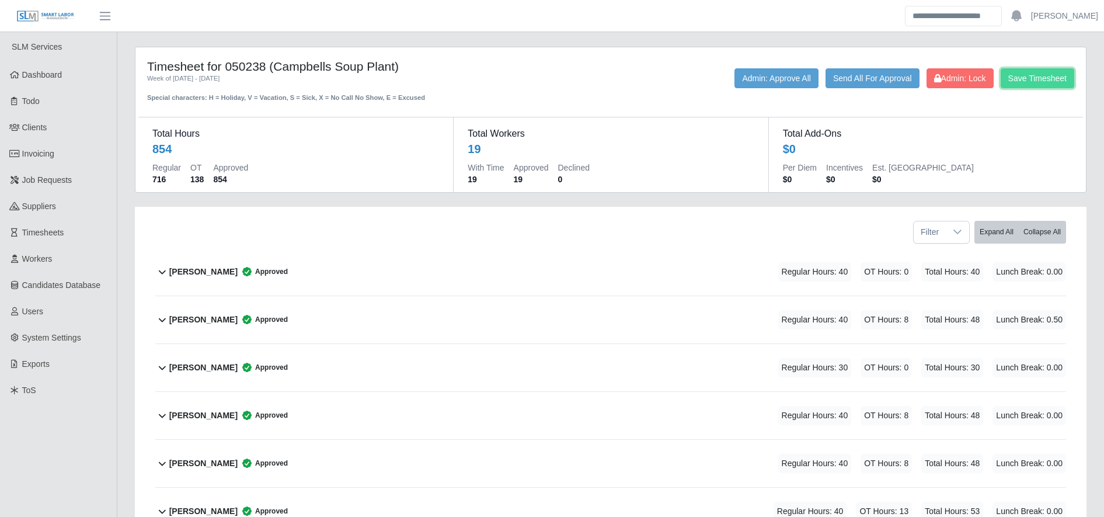
click at [1063, 86] on button "Save Timesheet" at bounding box center [1038, 78] width 74 height 20
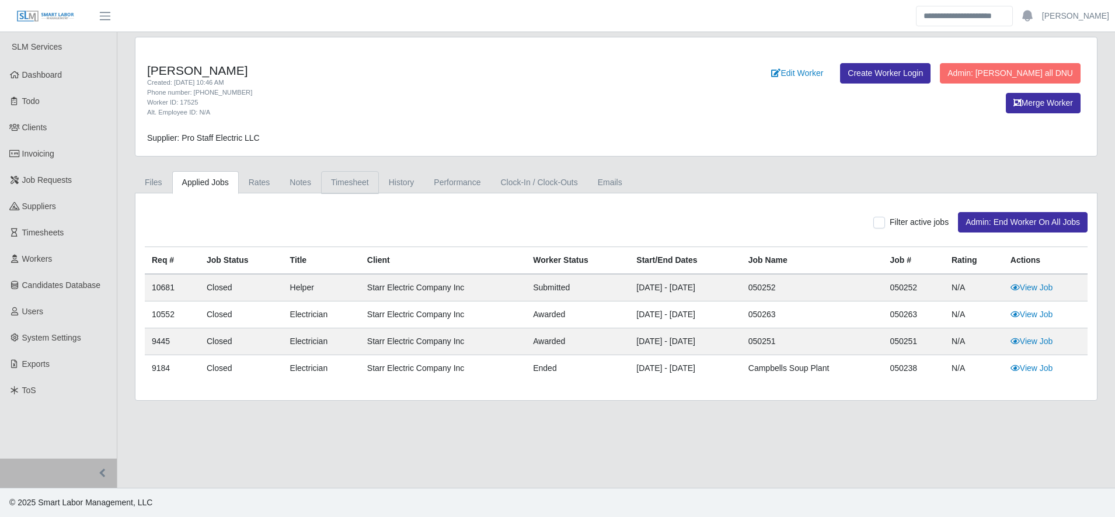
click at [338, 186] on link "Timesheet" at bounding box center [350, 182] width 58 height 23
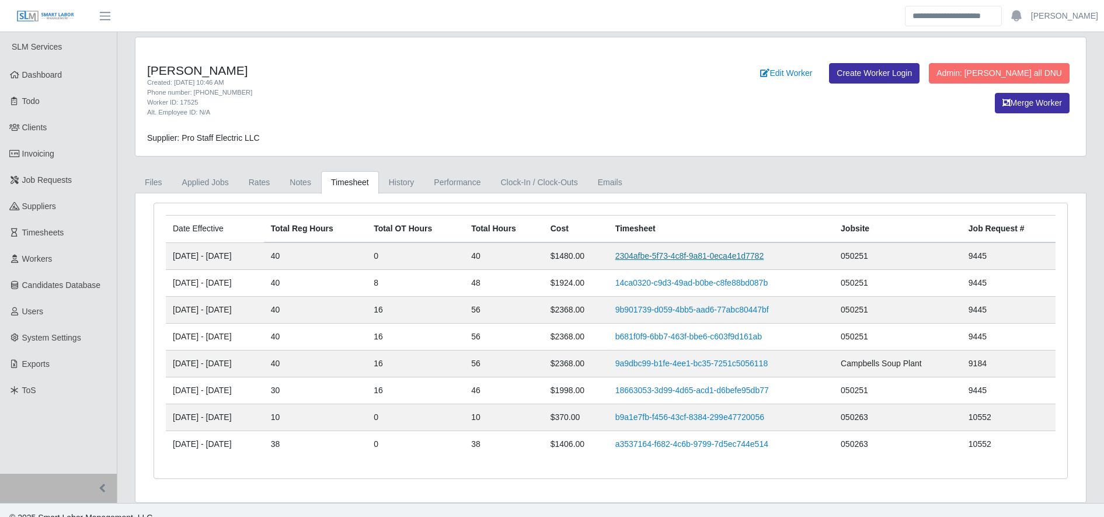
click at [693, 258] on link "2304afbe-5f73-4c8f-9a81-0eca4e1d7782" at bounding box center [689, 255] width 149 height 9
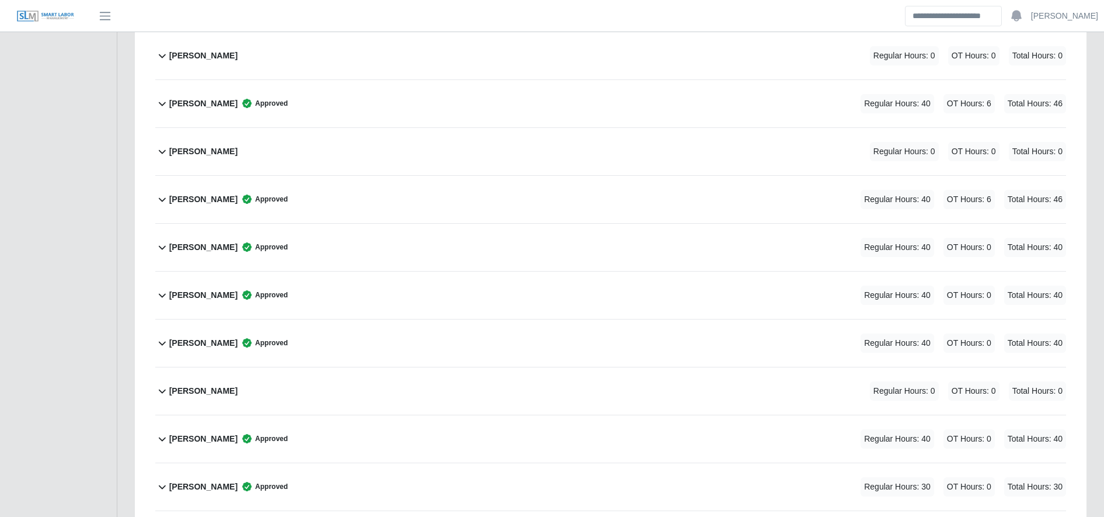
scroll to position [1558, 0]
click at [629, 319] on div "[PERSON_NAME] Approved Regular Hours: 40 OT Hours: 0 Total Hours: 40" at bounding box center [617, 341] width 897 height 47
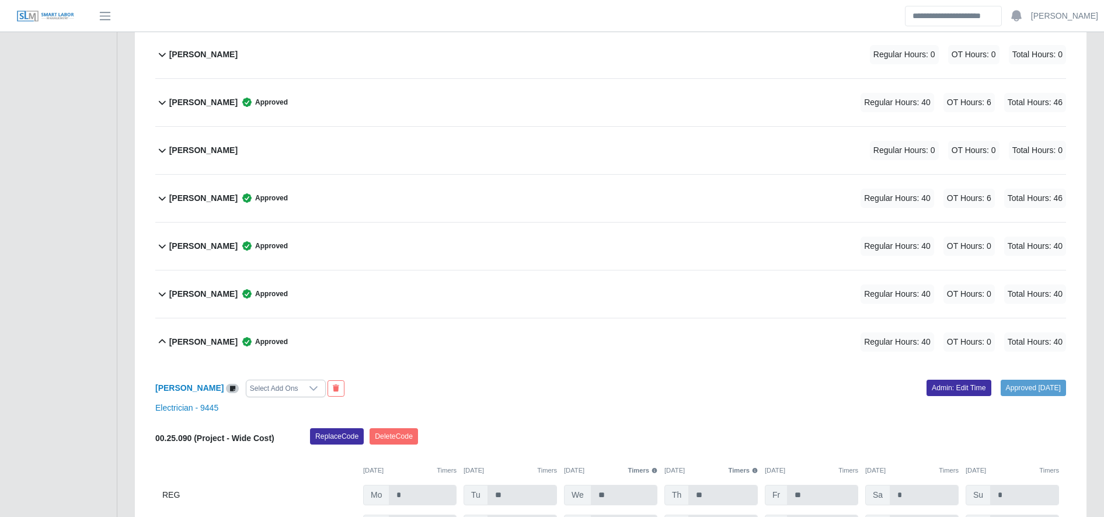
click at [629, 319] on div "[PERSON_NAME] Approved Regular Hours: 40 OT Hours: 0 Total Hours: 40" at bounding box center [617, 341] width 897 height 47
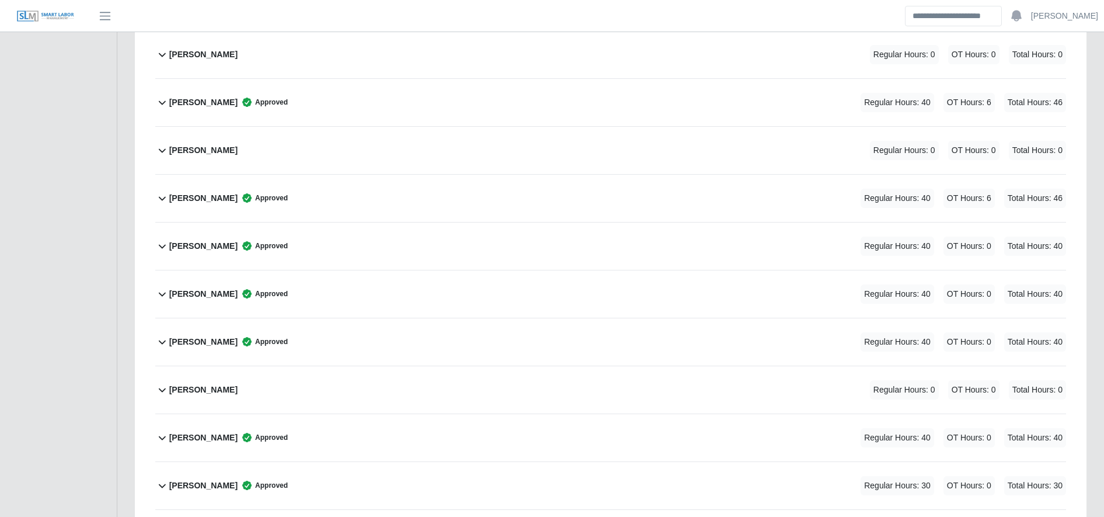
click at [629, 319] on div "[PERSON_NAME] Approved Regular Hours: 40 OT Hours: 0 Total Hours: 40" at bounding box center [617, 341] width 897 height 47
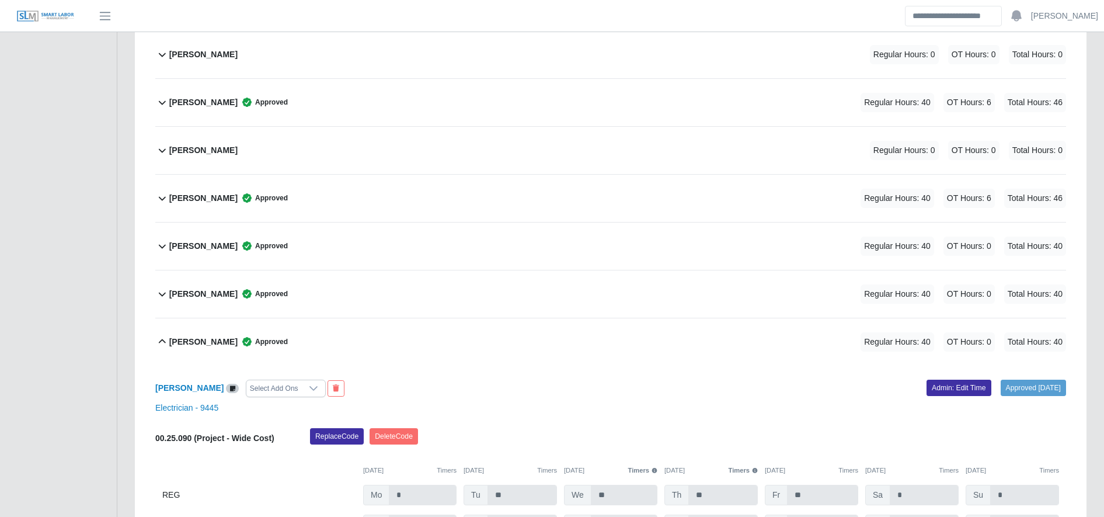
scroll to position [1666, 0]
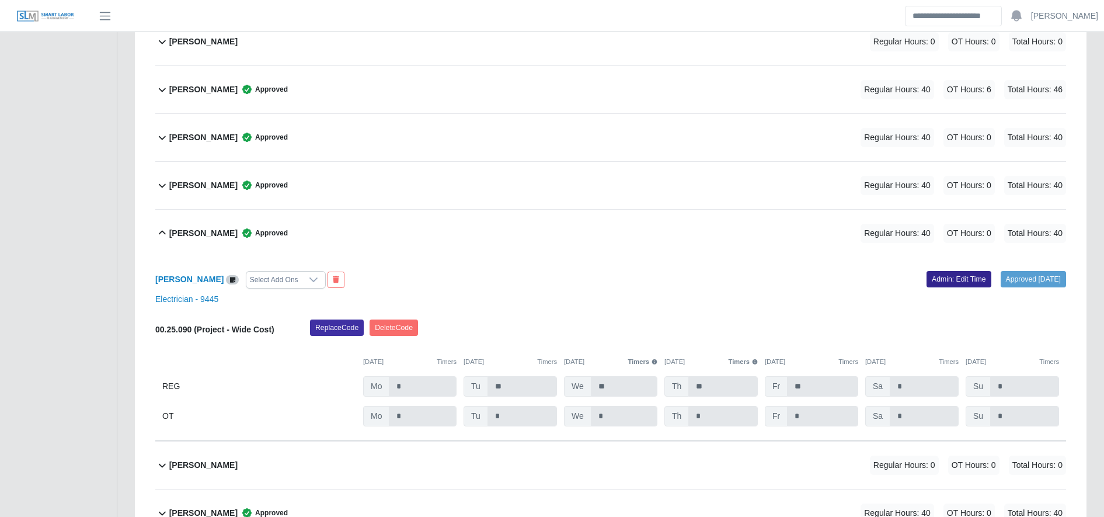
click at [927, 284] on link "Admin: Edit Time" at bounding box center [959, 279] width 65 height 16
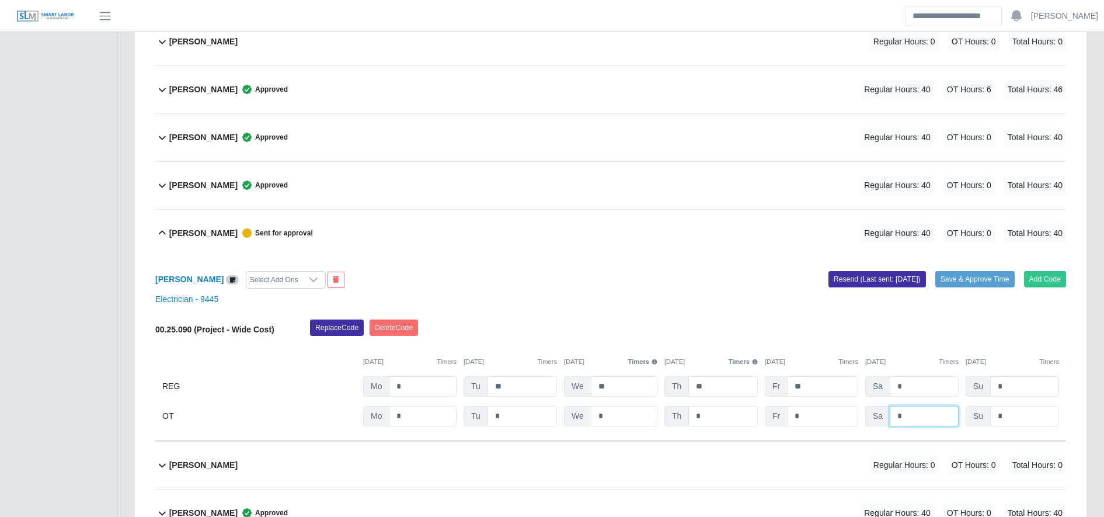
click at [911, 420] on input "*" at bounding box center [924, 416] width 69 height 20
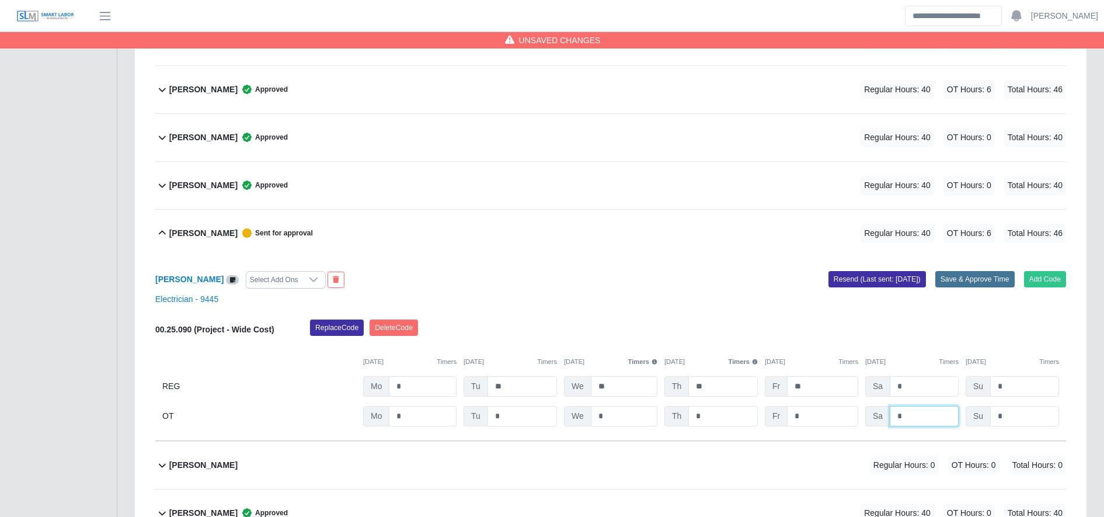
type input "*"
click at [953, 281] on button "Save & Approve Time" at bounding box center [974, 279] width 79 height 16
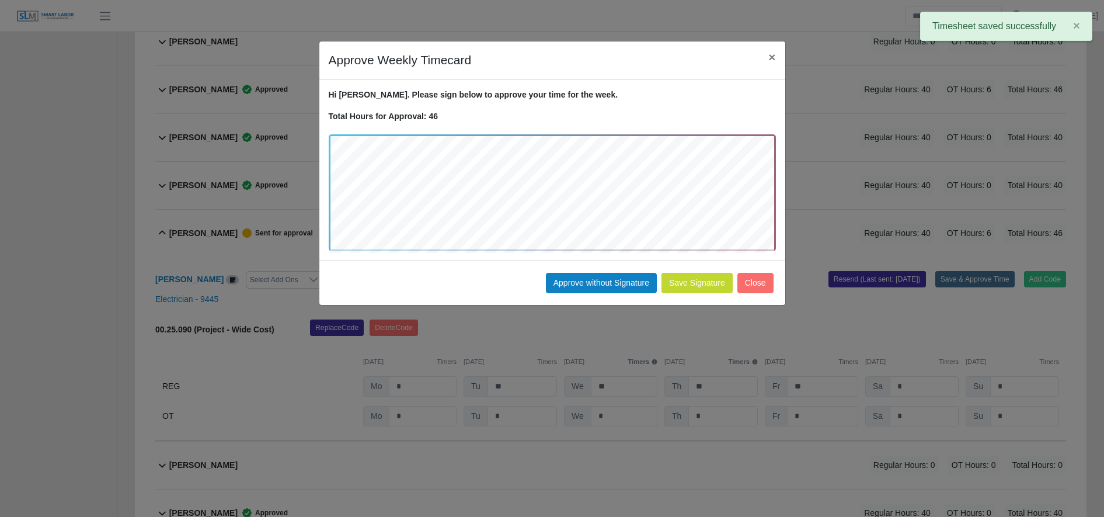
click at [710, 282] on button "Save Signature" at bounding box center [696, 283] width 71 height 20
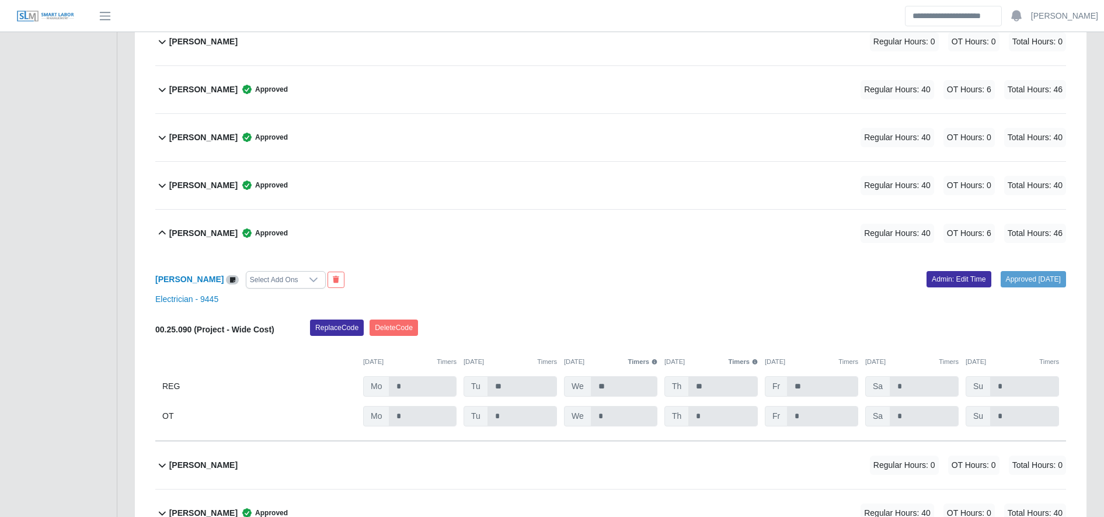
click at [236, 249] on div "Jose Matias Dominguez Approved Regular Hours: 40 OT Hours: 6 Total Hours: 46" at bounding box center [617, 233] width 897 height 47
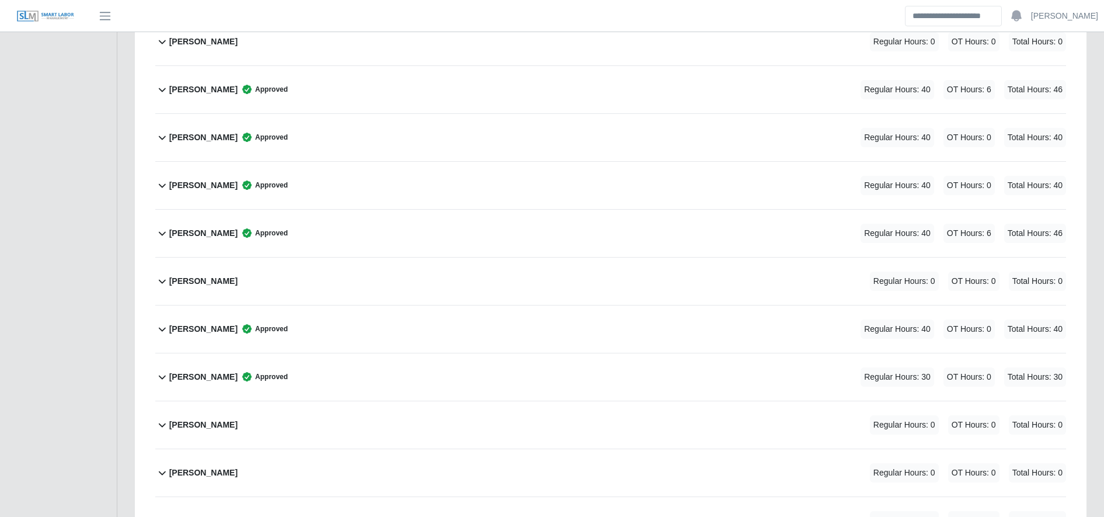
click at [236, 249] on div "Jose Matias Dominguez Approved Regular Hours: 40 OT Hours: 6 Total Hours: 46" at bounding box center [617, 233] width 897 height 47
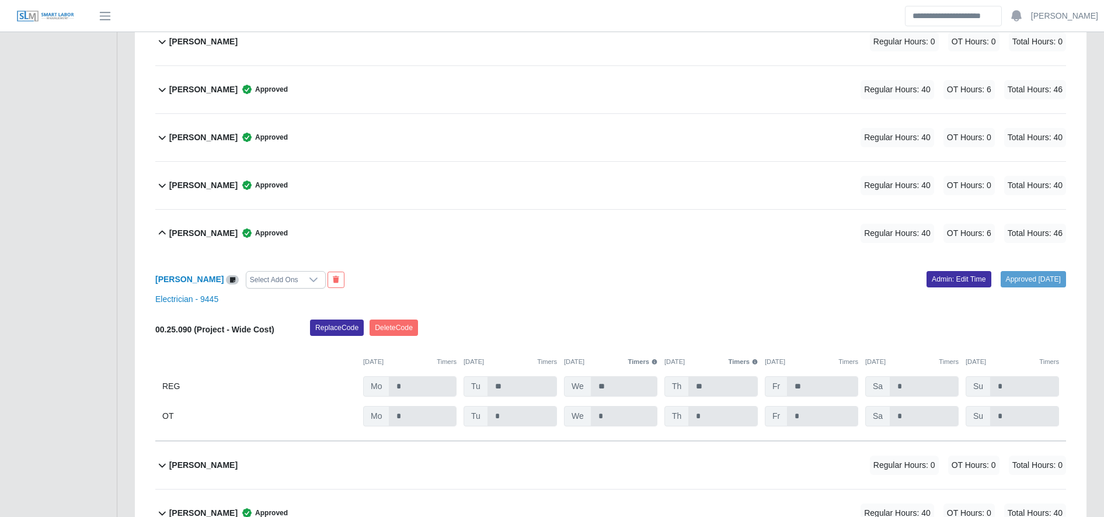
click at [236, 249] on div "Jose Matias Dominguez Approved Regular Hours: 40 OT Hours: 6 Total Hours: 46" at bounding box center [617, 233] width 897 height 47
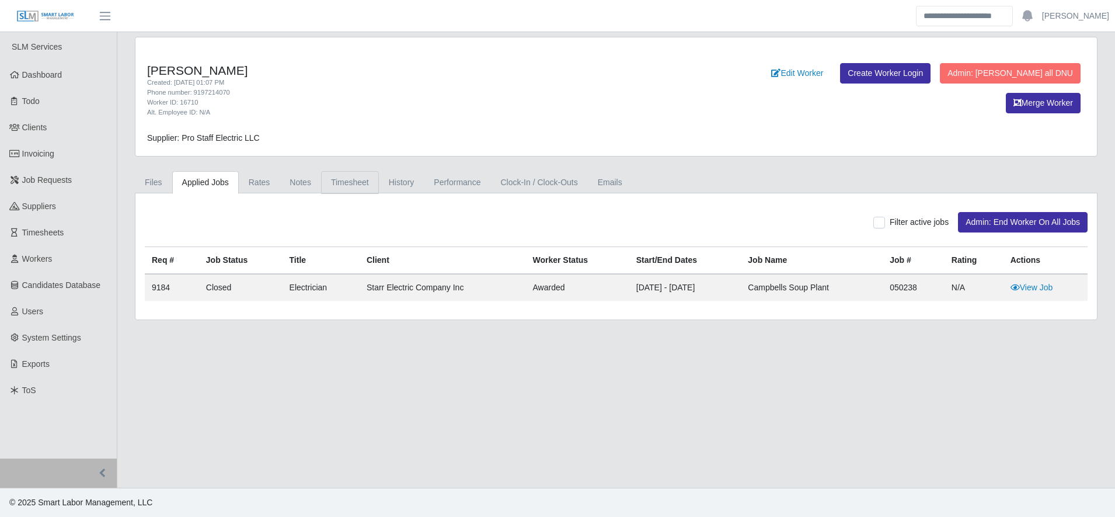
click at [356, 181] on link "Timesheet" at bounding box center [350, 182] width 58 height 23
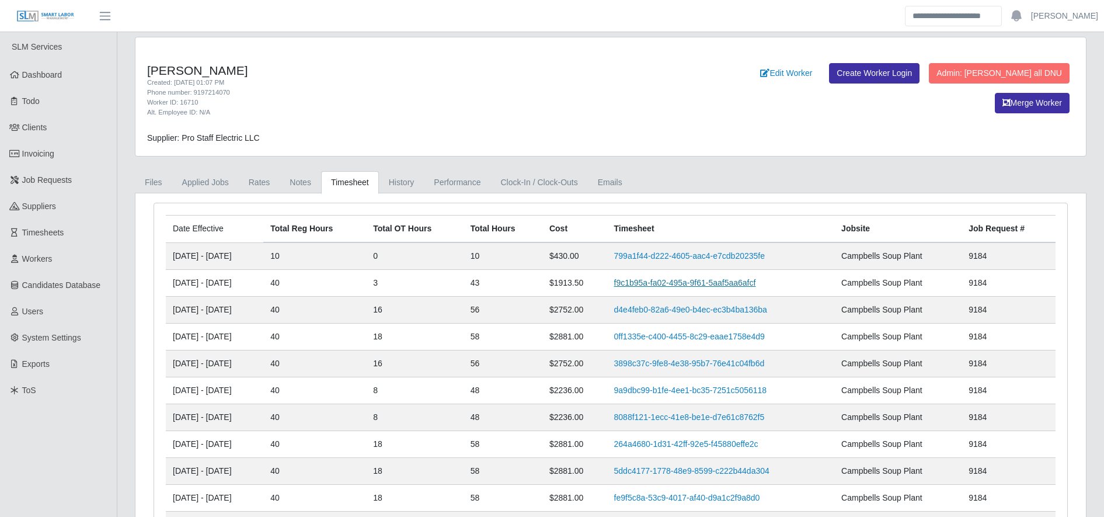
click at [716, 278] on link "f9c1b95a-fa02-495a-9f61-5aaf5aa6afcf" at bounding box center [685, 282] width 142 height 9
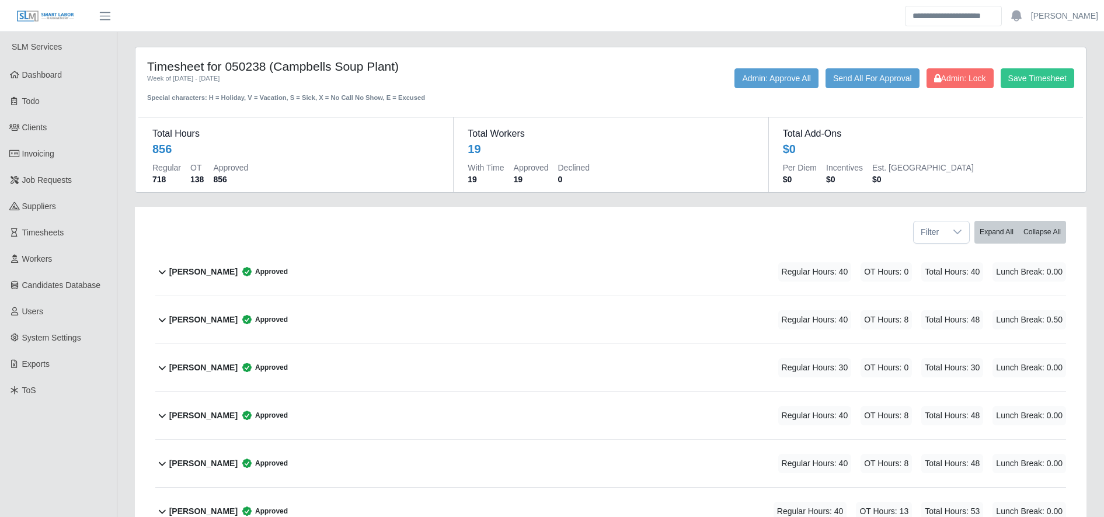
scroll to position [434, 0]
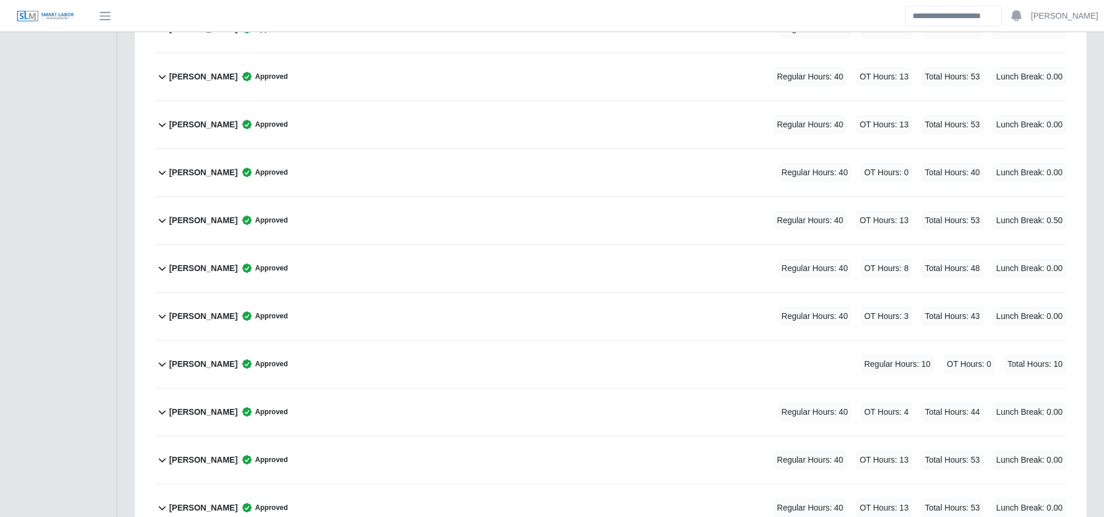
click at [278, 313] on div "[PERSON_NAME] Approved Regular Hours: 40 OT Hours: 3 Total Hours: 43 Lunch Brea…" at bounding box center [617, 315] width 897 height 47
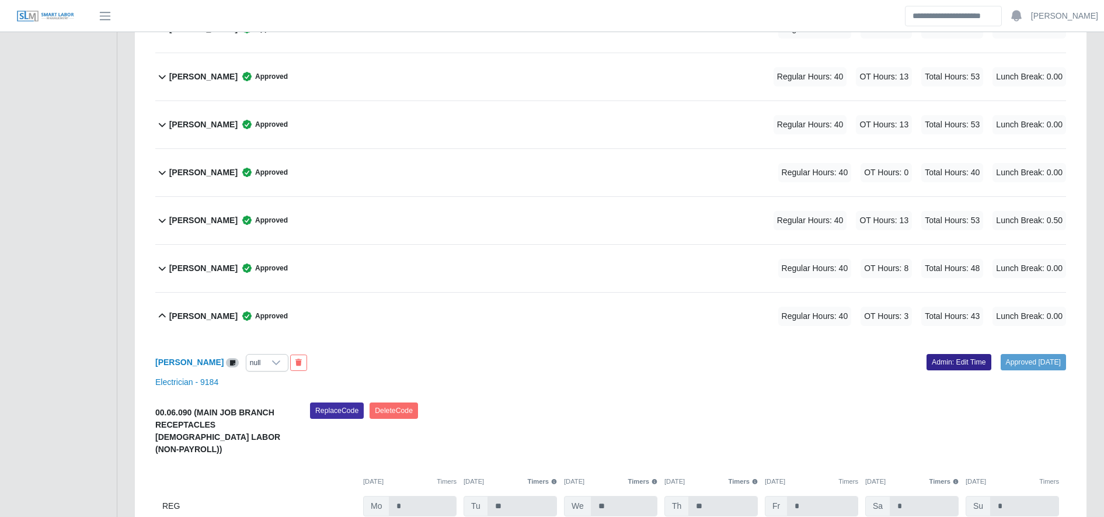
click at [927, 355] on link "Admin: Edit Time" at bounding box center [959, 362] width 65 height 16
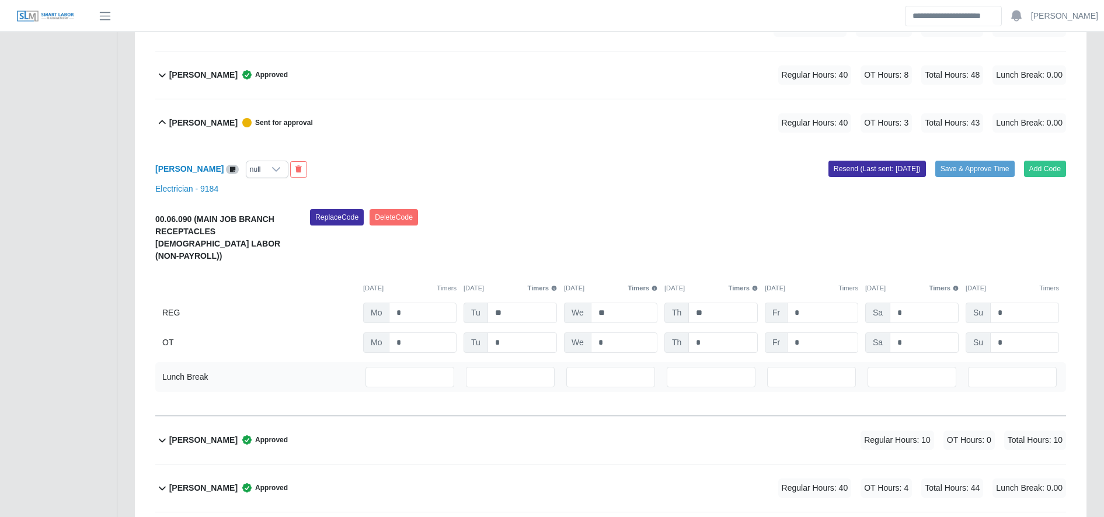
scroll to position [627, 0]
click at [727, 303] on input "**" at bounding box center [722, 313] width 69 height 20
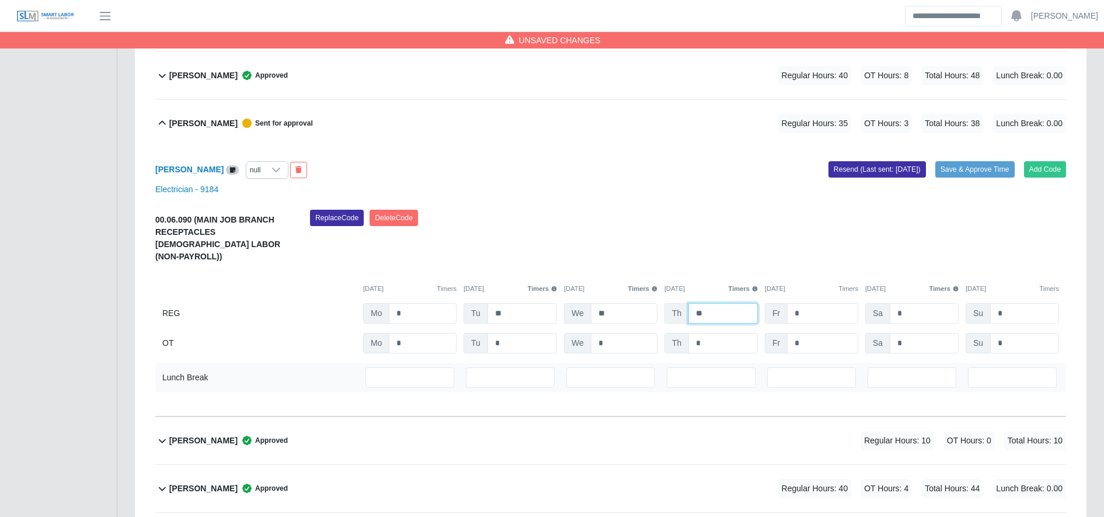
type input "**"
click at [932, 303] on input "*" at bounding box center [924, 313] width 69 height 20
type input "*"
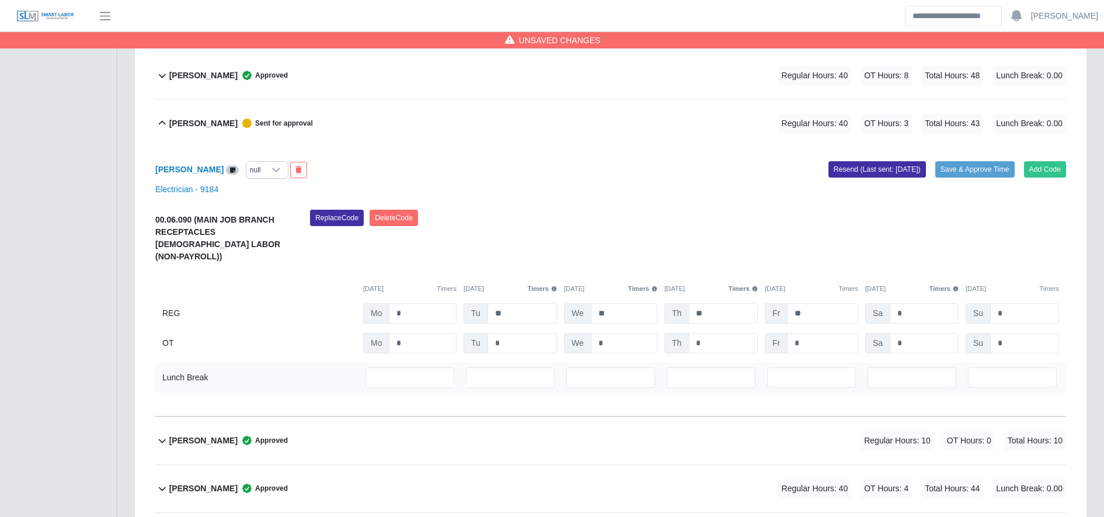
drag, startPoint x: 919, startPoint y: 318, endPoint x: 915, endPoint y: 328, distance: 10.7
click at [915, 328] on div "00.06.090 (MAIN JOB BRANCH RECEPTACLES [DEMOGRAPHIC_DATA] LABOR (NON-PAYROLL)) …" at bounding box center [610, 282] width 911 height 144
click at [915, 333] on input "*" at bounding box center [924, 343] width 69 height 20
click at [743, 303] on input "**" at bounding box center [722, 313] width 69 height 20
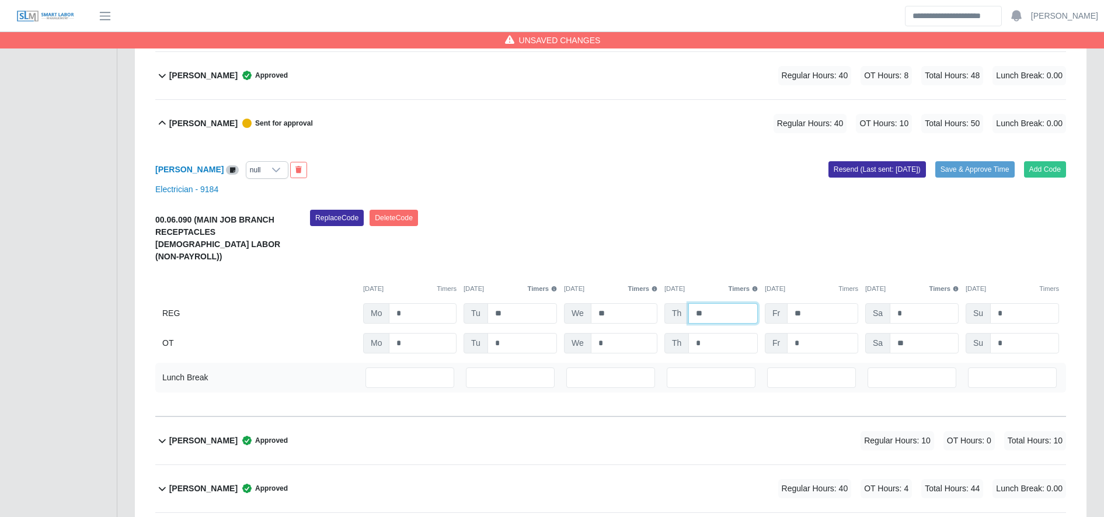
click at [743, 303] on input "**" at bounding box center [722, 313] width 69 height 20
click at [914, 333] on input "**" at bounding box center [924, 343] width 69 height 20
type input "**"
click at [969, 176] on button "Save & Approve Time" at bounding box center [974, 169] width 79 height 16
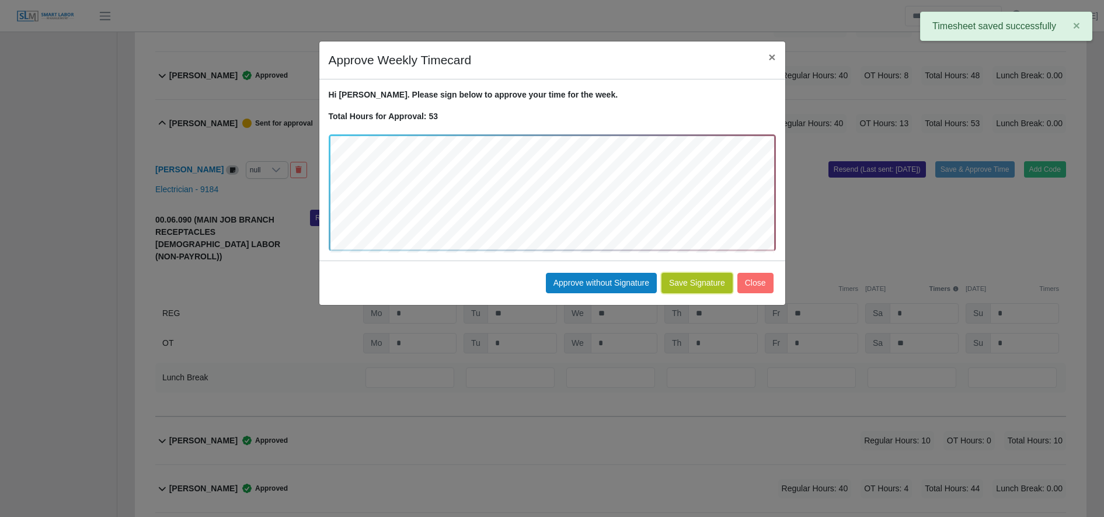
click at [701, 278] on button "Save Signature" at bounding box center [696, 283] width 71 height 20
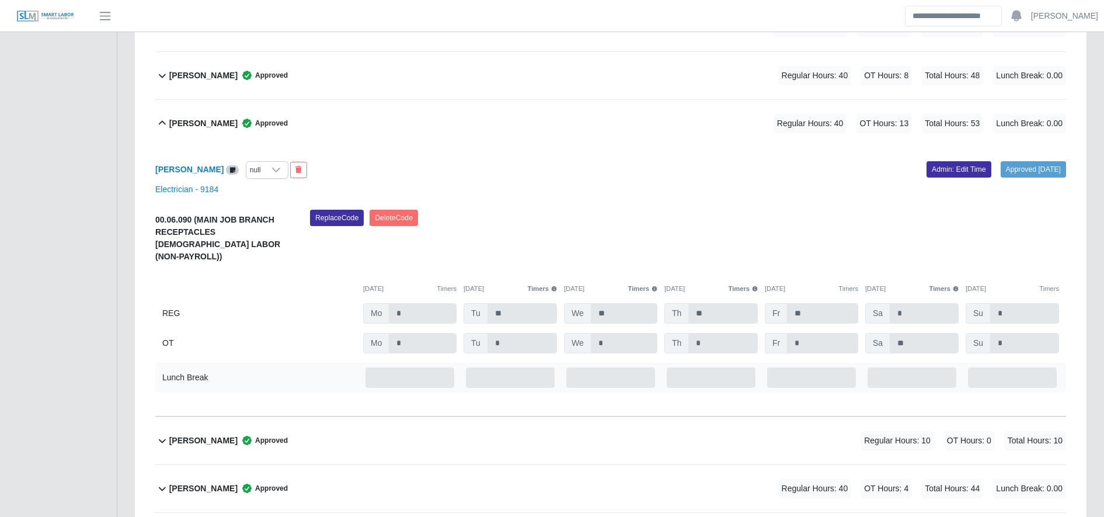
scroll to position [984, 0]
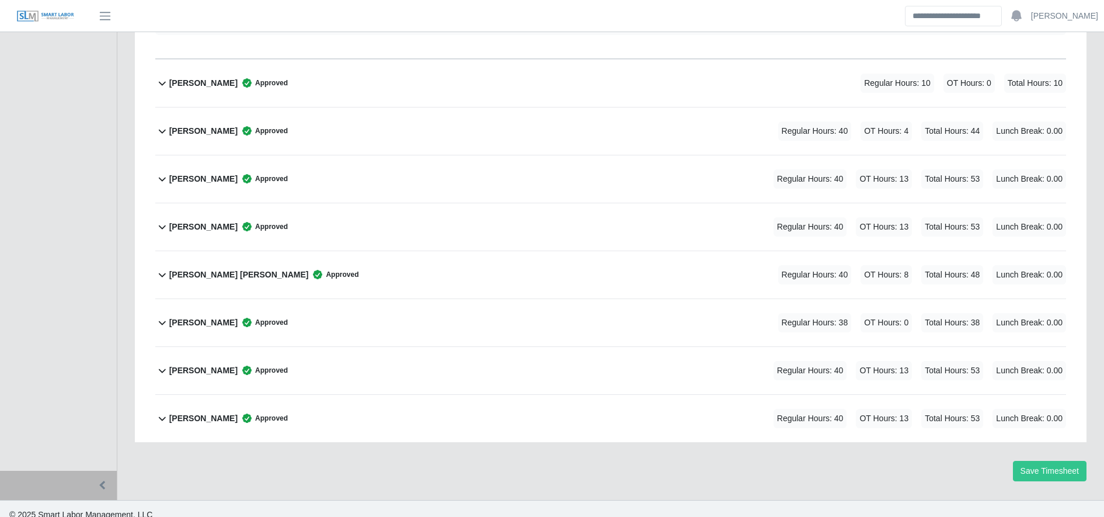
click at [450, 316] on div "Oscar Gomez Approved Regular Hours: 38 OT Hours: 0 Total Hours: 38 Lunch Break:…" at bounding box center [617, 322] width 897 height 47
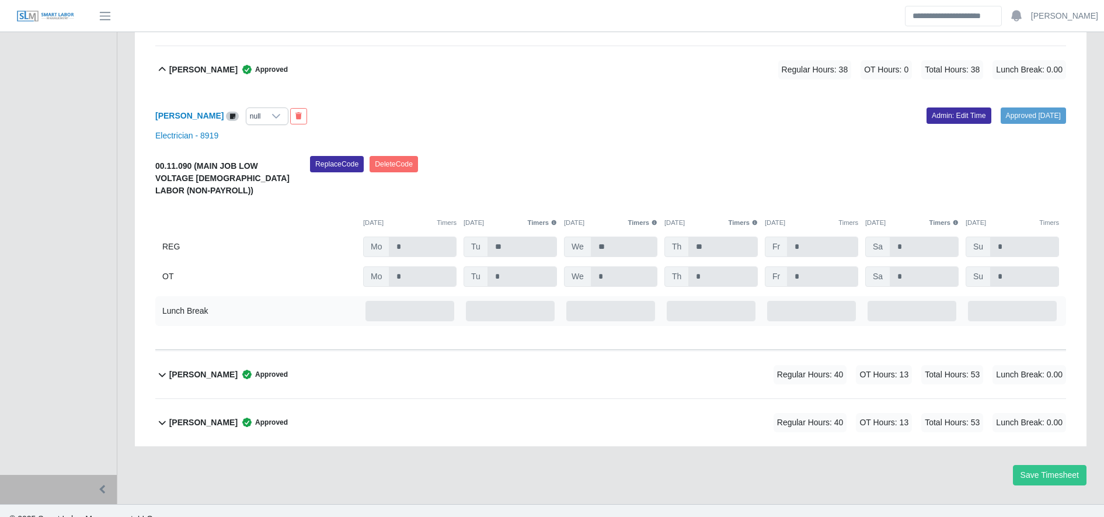
scroll to position [1242, 0]
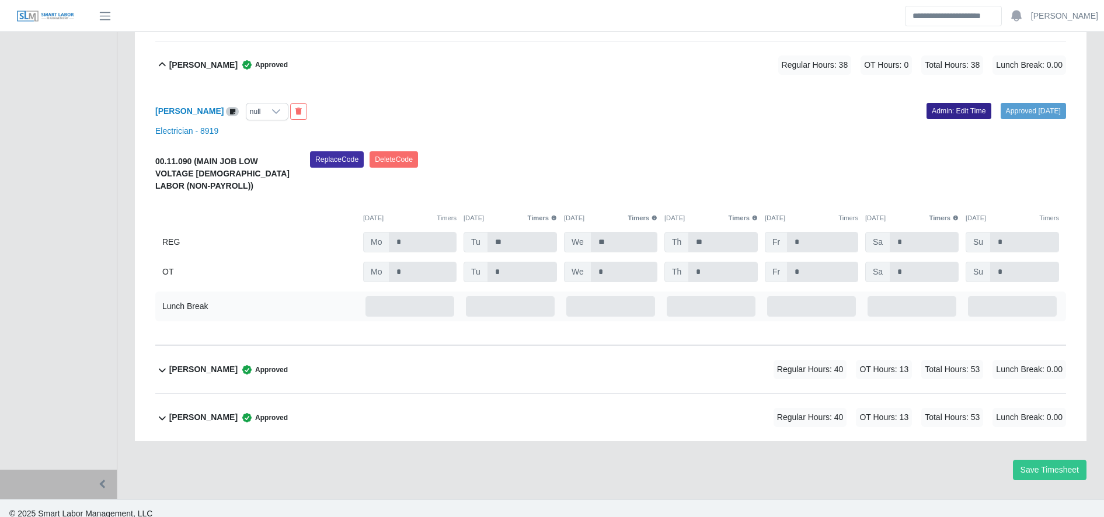
click at [950, 106] on link "Admin: Edit Time" at bounding box center [959, 111] width 65 height 16
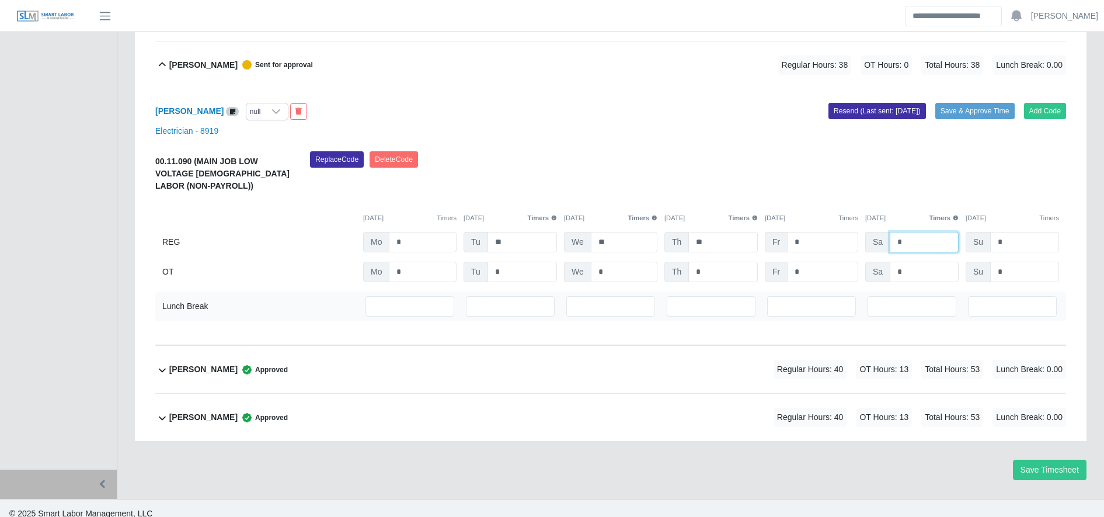
click at [909, 236] on input "*" at bounding box center [924, 242] width 69 height 20
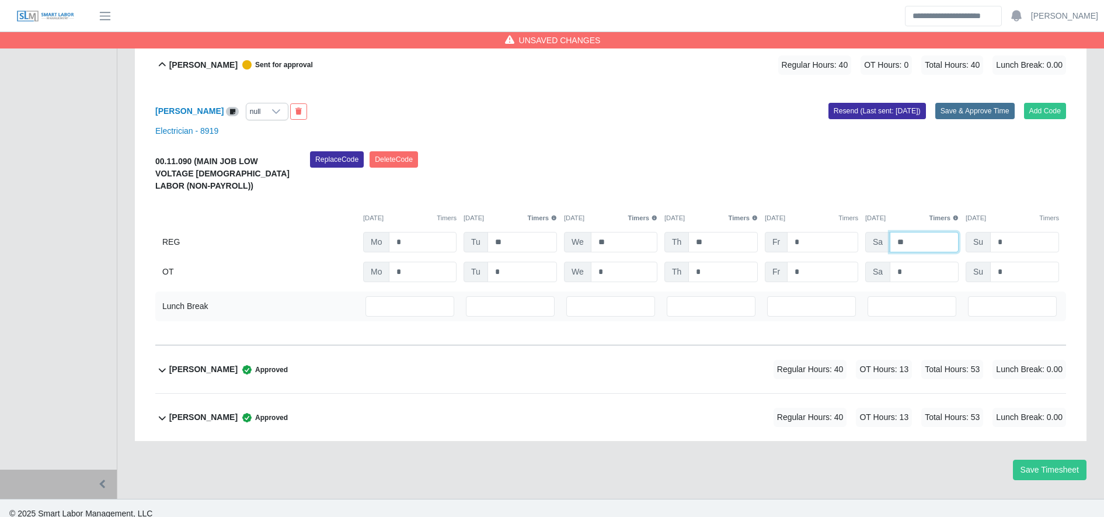
type input "**"
click at [995, 103] on button "Save & Approve Time" at bounding box center [974, 111] width 79 height 16
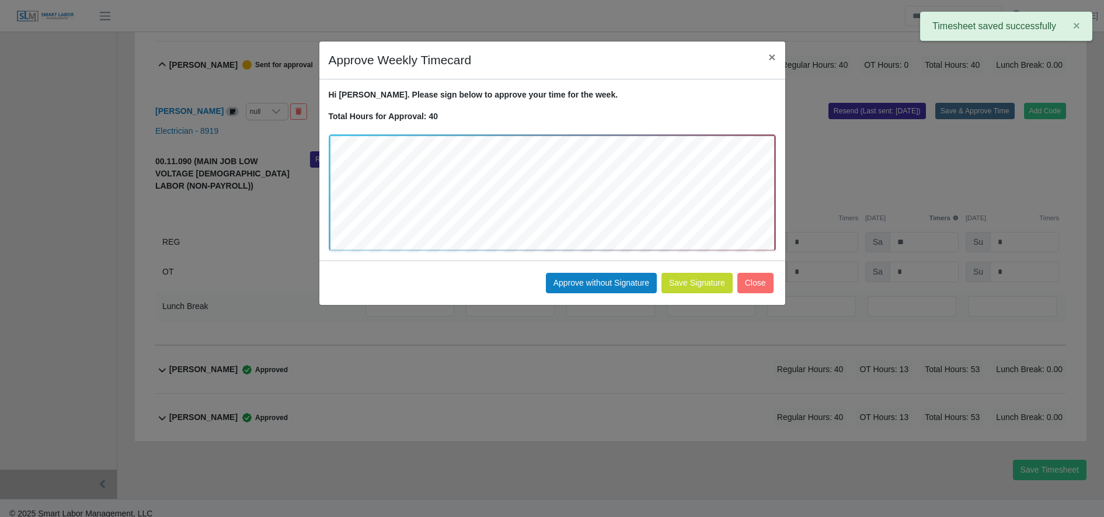
click at [682, 277] on button "Save Signature" at bounding box center [696, 283] width 71 height 20
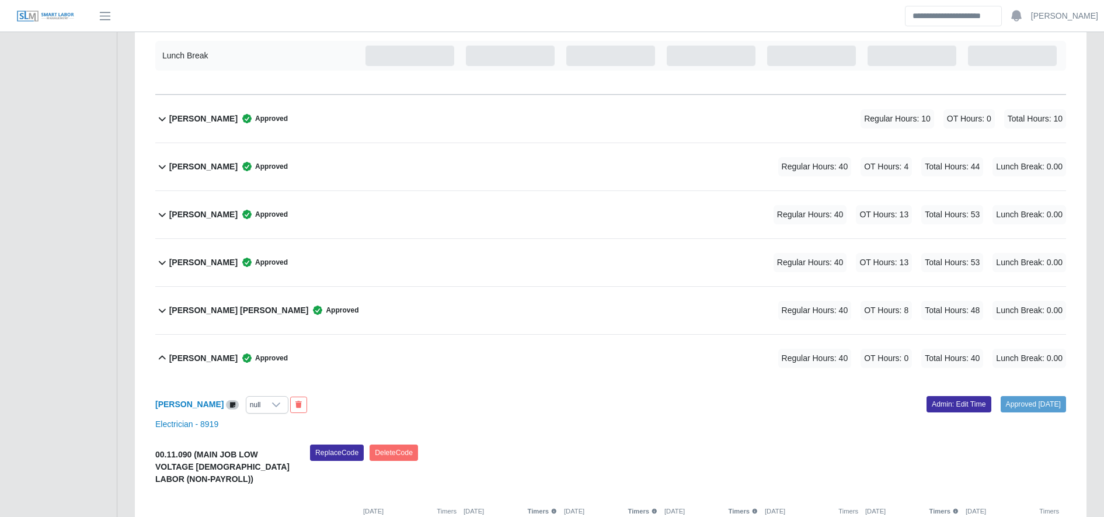
scroll to position [947, 0]
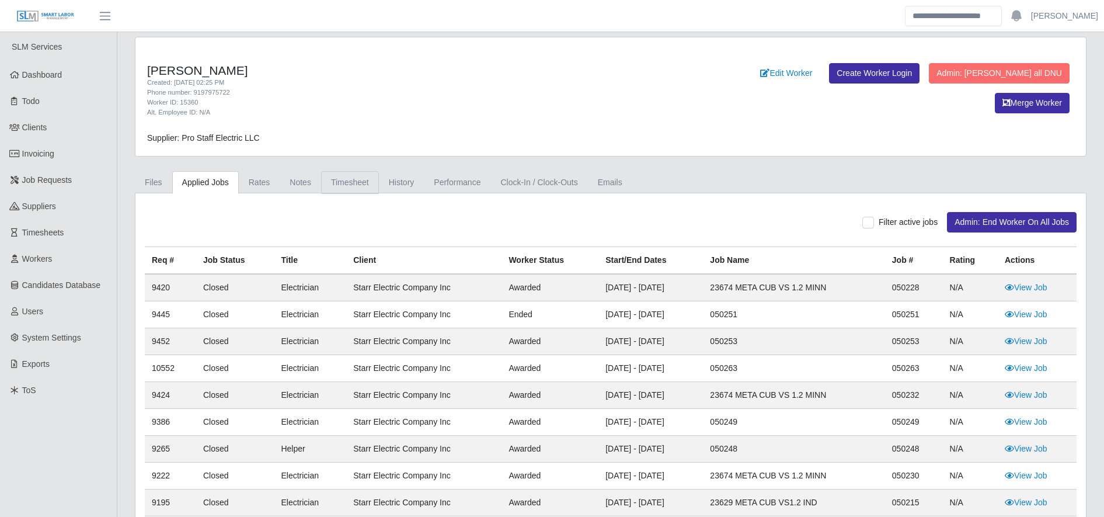
click at [367, 181] on link "Timesheet" at bounding box center [350, 182] width 58 height 23
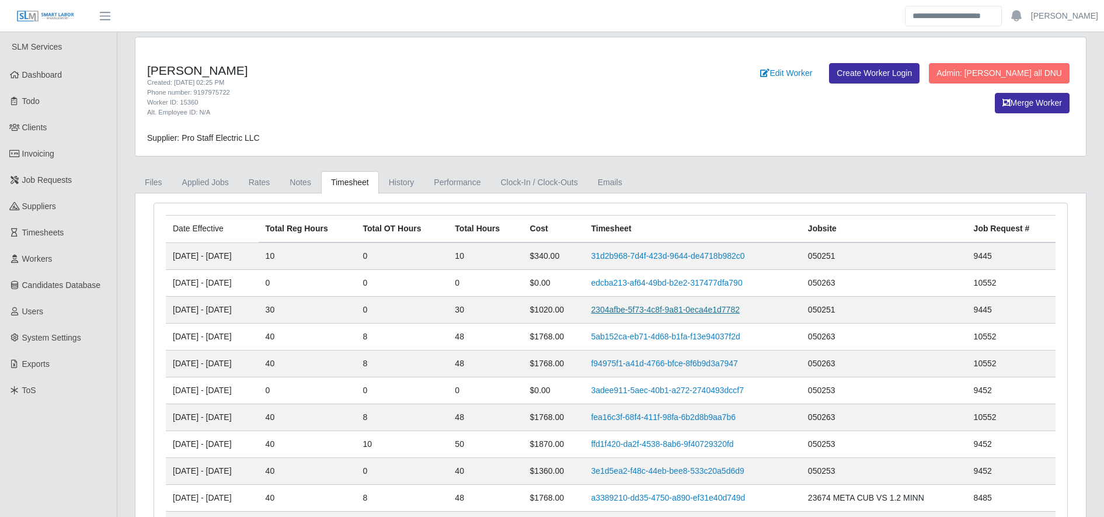
click at [637, 305] on link "2304afbe-5f73-4c8f-9a81-0eca4e1d7782" at bounding box center [665, 309] width 149 height 9
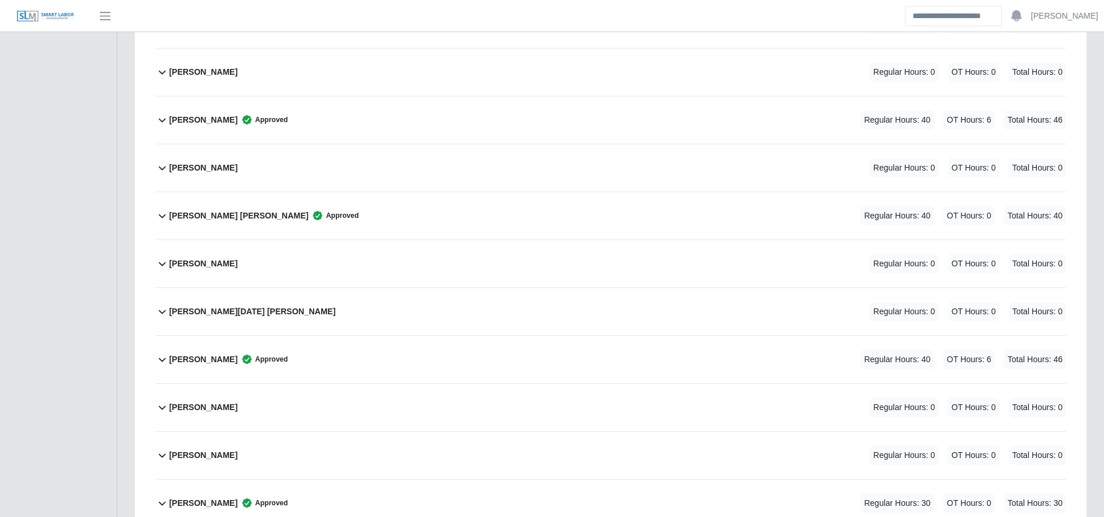
scroll to position [2403, 0]
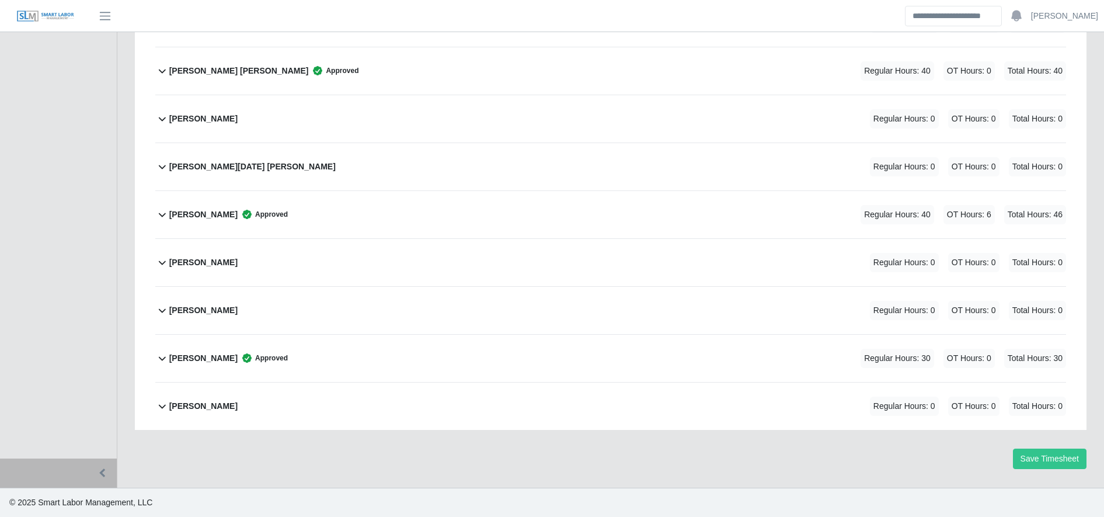
click at [322, 367] on div "Suany Mejia Approved Regular Hours: 30 OT Hours: 0 Total Hours: 30" at bounding box center [617, 358] width 897 height 47
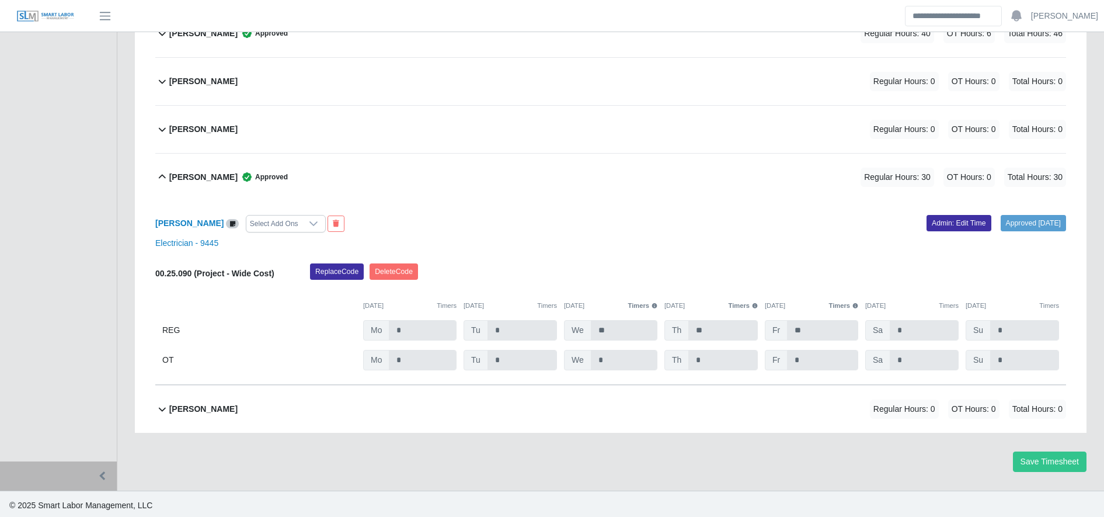
scroll to position [2587, 0]
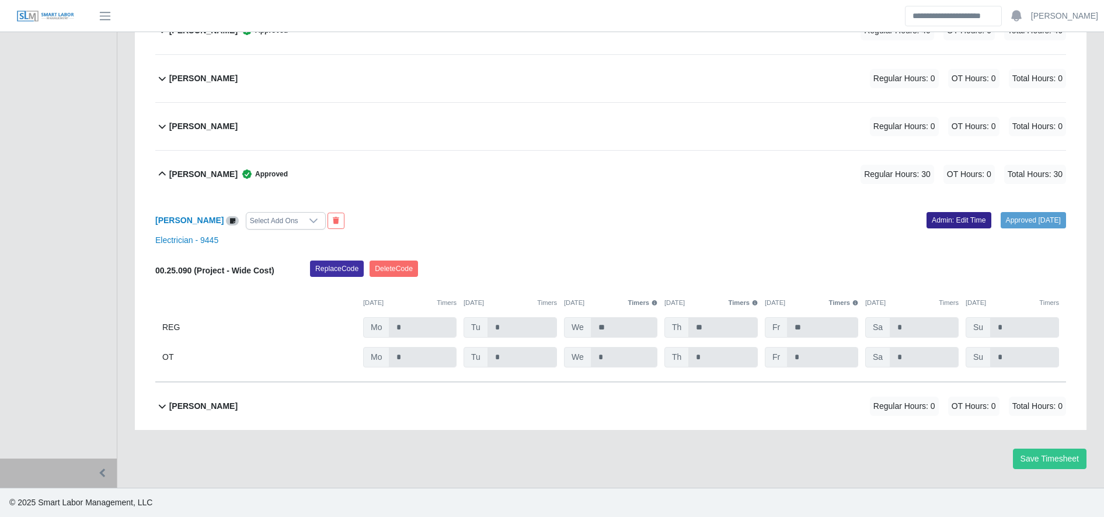
click at [934, 220] on link "Admin: Edit Time" at bounding box center [959, 220] width 65 height 16
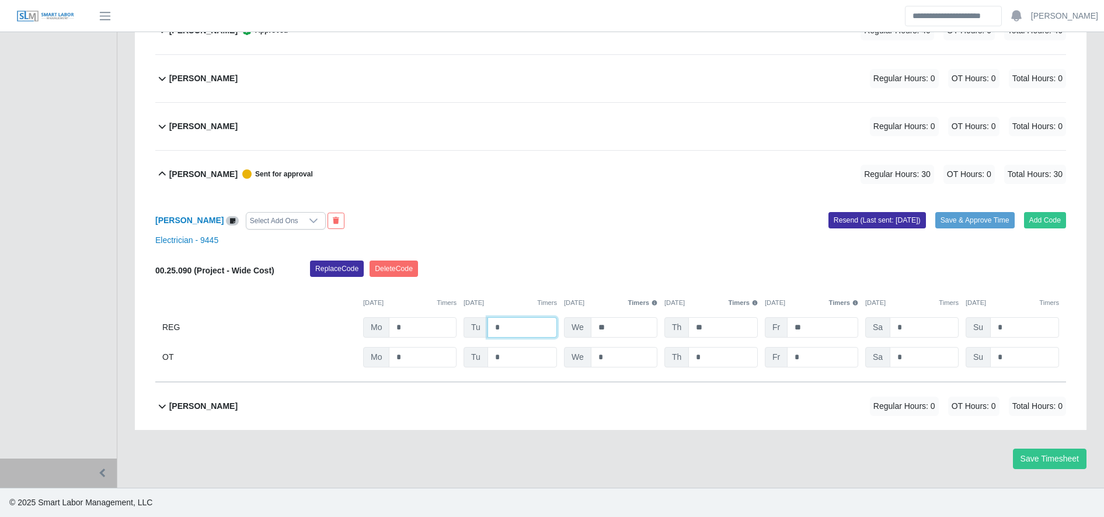
click at [520, 329] on input "*" at bounding box center [521, 327] width 69 height 20
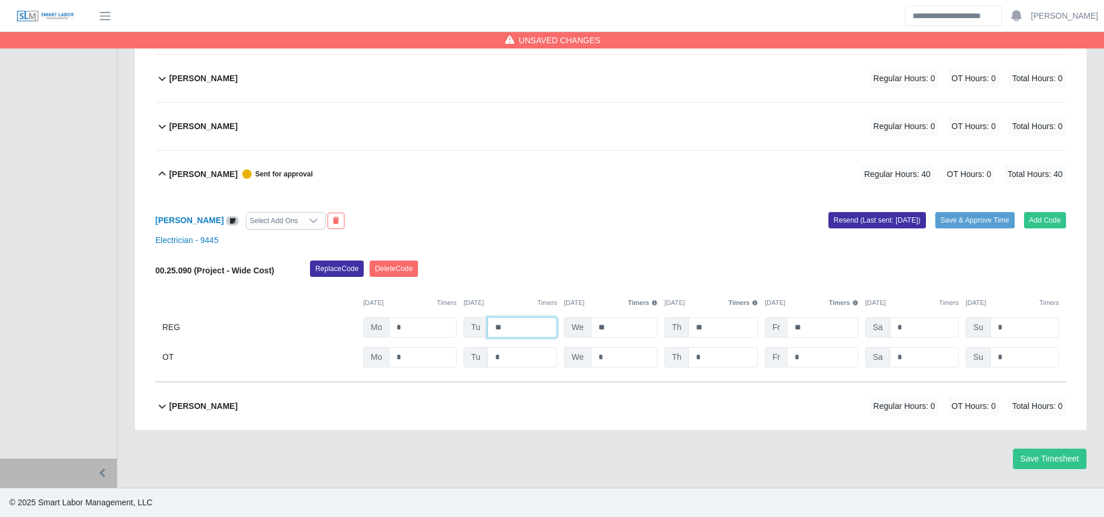
type input "**"
click at [972, 229] on div "Add Code Save & Approve Time Resend (Last sent: 09/08/2025)" at bounding box center [843, 221] width 464 height 18
click at [972, 225] on button "Save & Approve Time" at bounding box center [974, 220] width 79 height 16
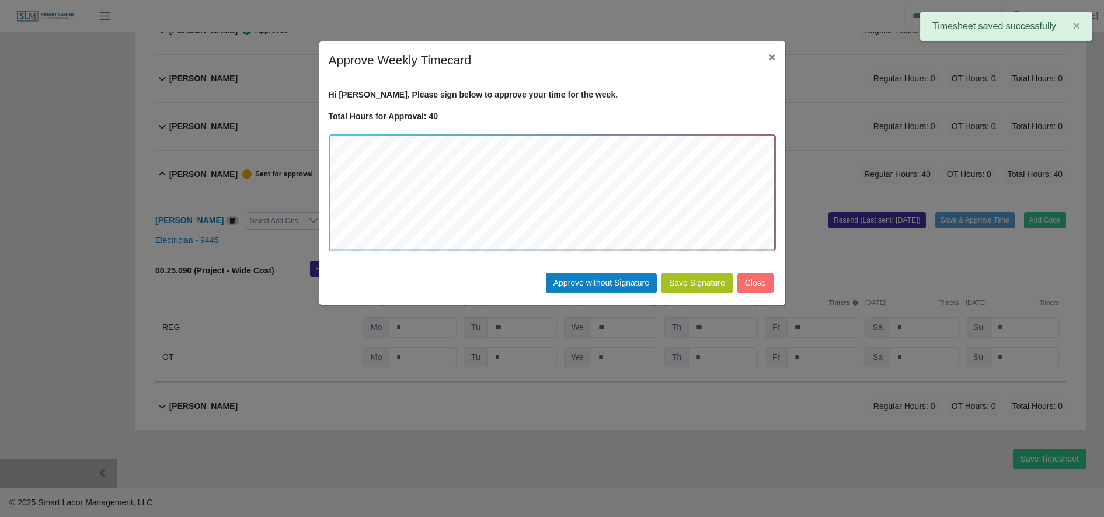
click at [710, 286] on button "Save Signature" at bounding box center [696, 283] width 71 height 20
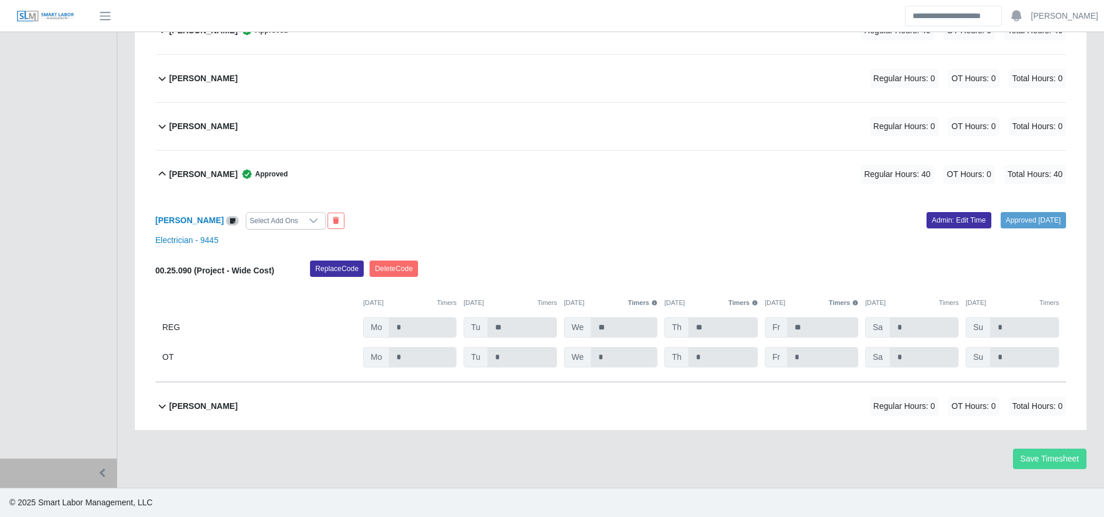
click at [1047, 450] on button "Save Timesheet" at bounding box center [1050, 458] width 74 height 20
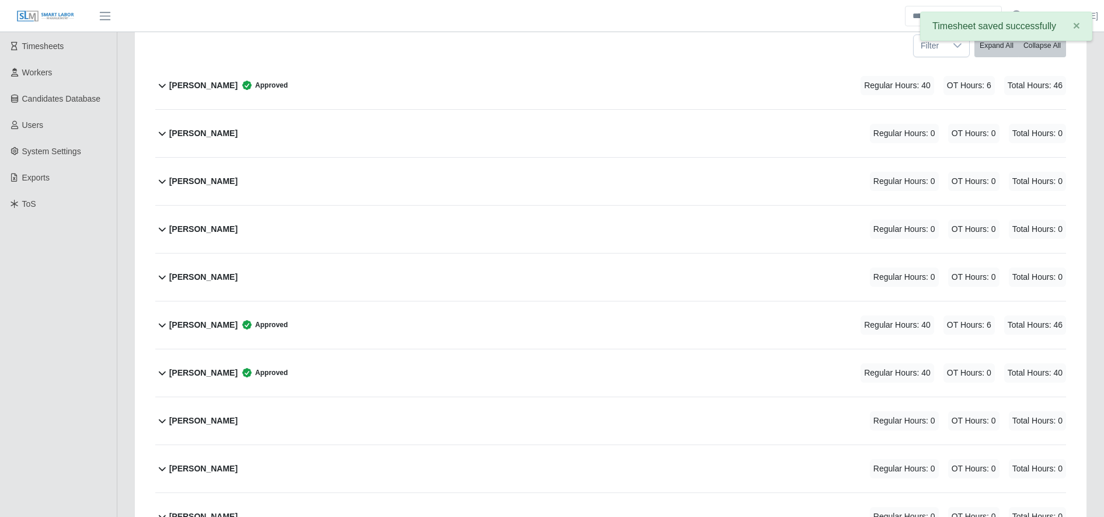
scroll to position [0, 0]
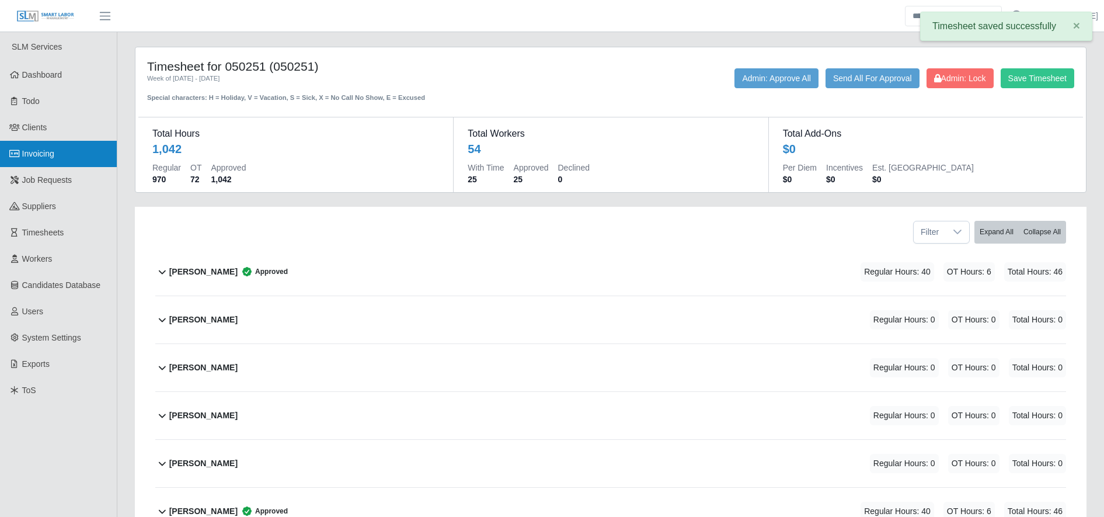
click at [82, 148] on link "Invoicing" at bounding box center [58, 154] width 117 height 26
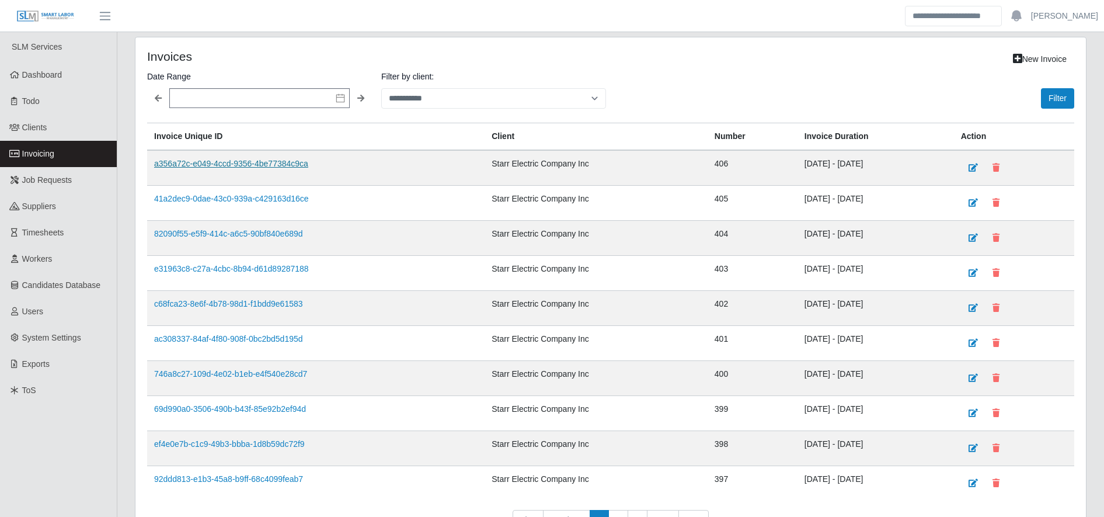
click at [232, 166] on link "a356a72c-e049-4ccd-9356-4be77384c9ca" at bounding box center [231, 163] width 154 height 9
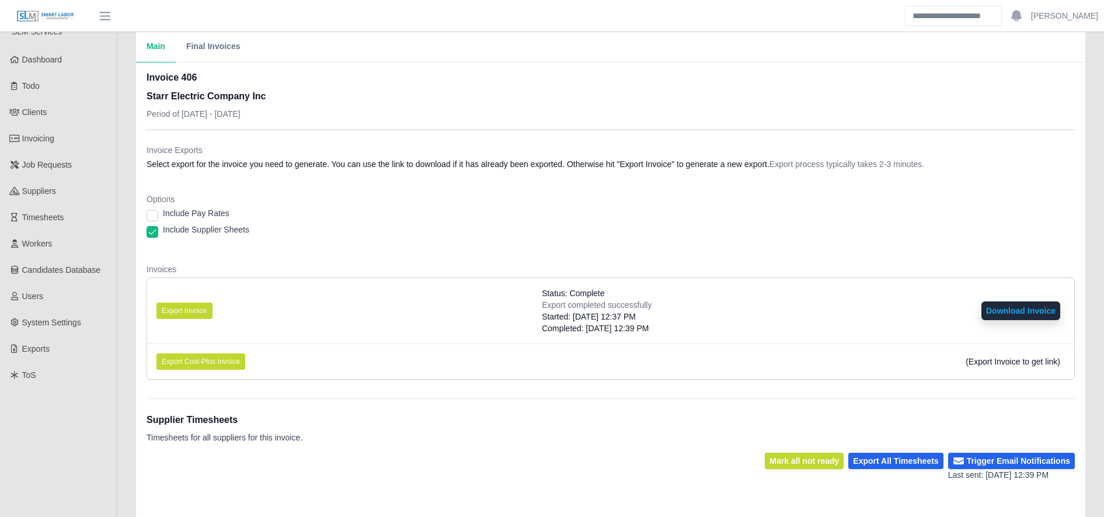
scroll to position [228, 0]
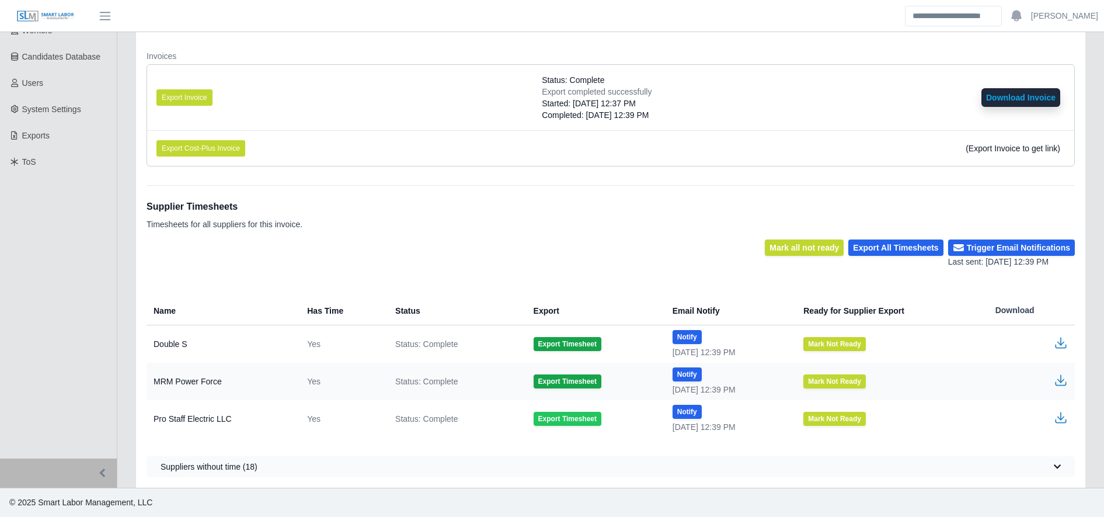
click at [567, 415] on button "Export Timesheet" at bounding box center [568, 419] width 68 height 14
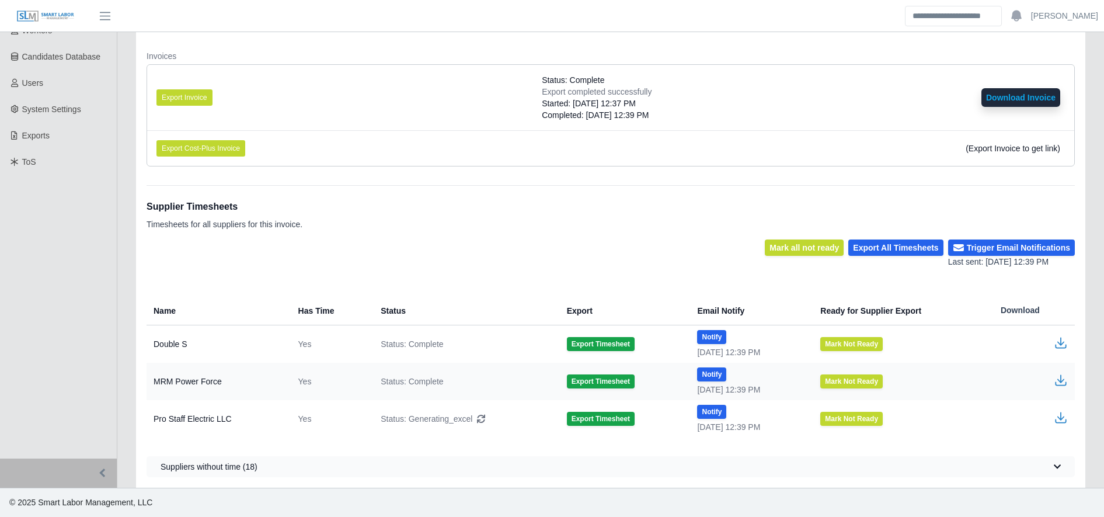
scroll to position [0, 0]
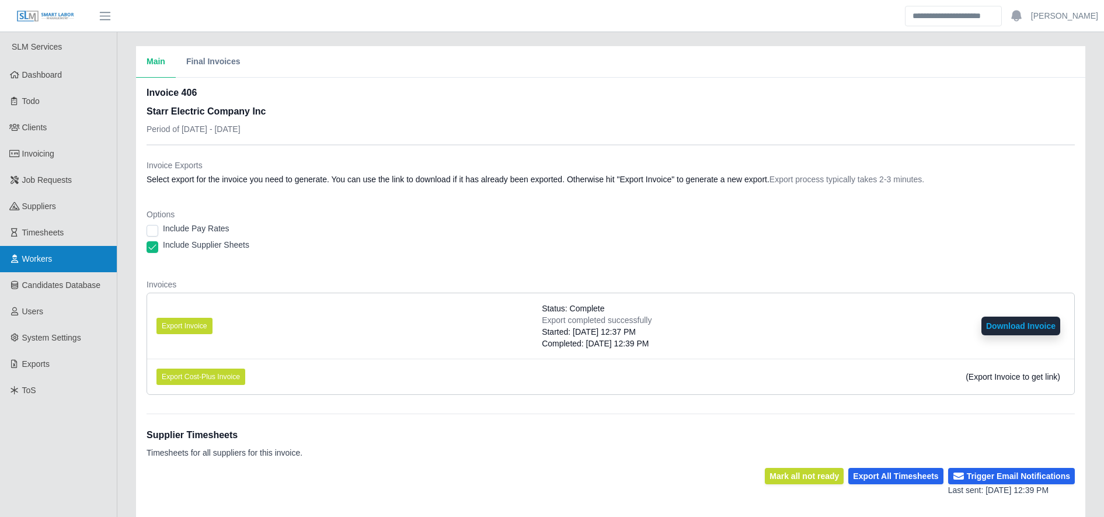
click at [80, 258] on link "Workers" at bounding box center [58, 259] width 117 height 26
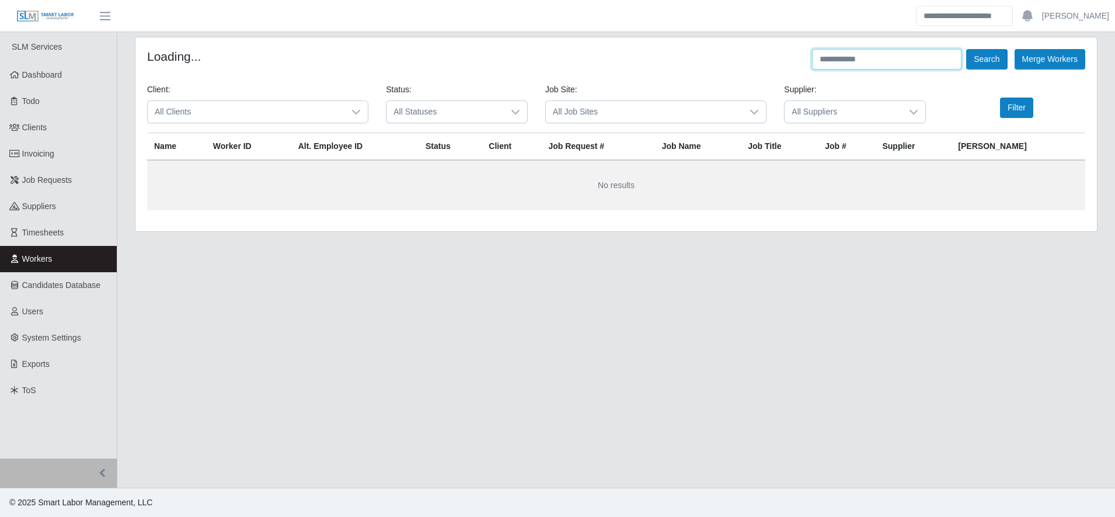
click at [860, 60] on input "text" at bounding box center [886, 59] width 149 height 20
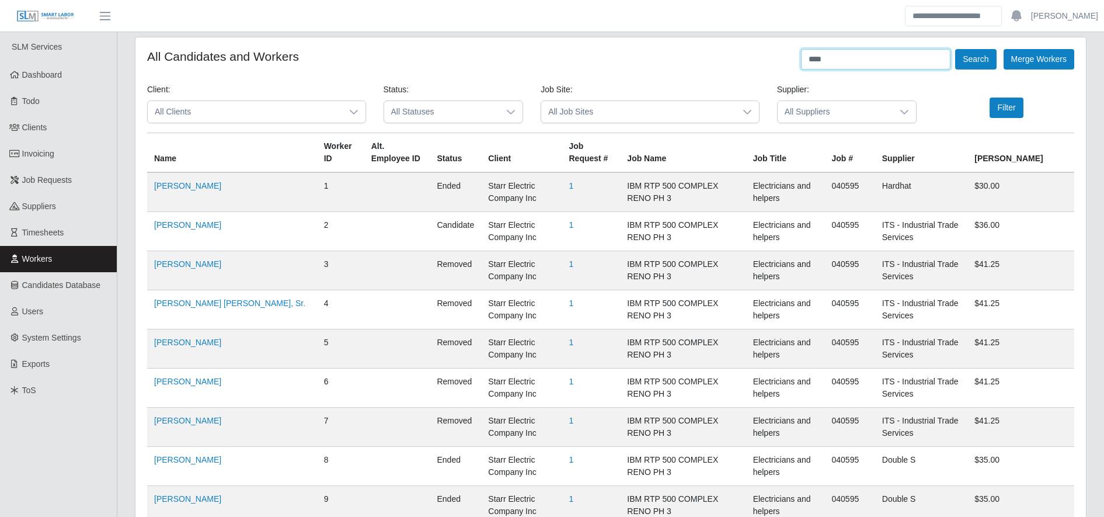
type input "****"
drag, startPoint x: 987, startPoint y: 51, endPoint x: 1011, endPoint y: -55, distance: 109.0
click at [1011, 0] on html "Ashley McDowell Account Settings Logout SLM Services Dashboard Todo Clients Inv…" at bounding box center [552, 258] width 1104 height 517
click at [969, 64] on button "Search" at bounding box center [975, 59] width 41 height 20
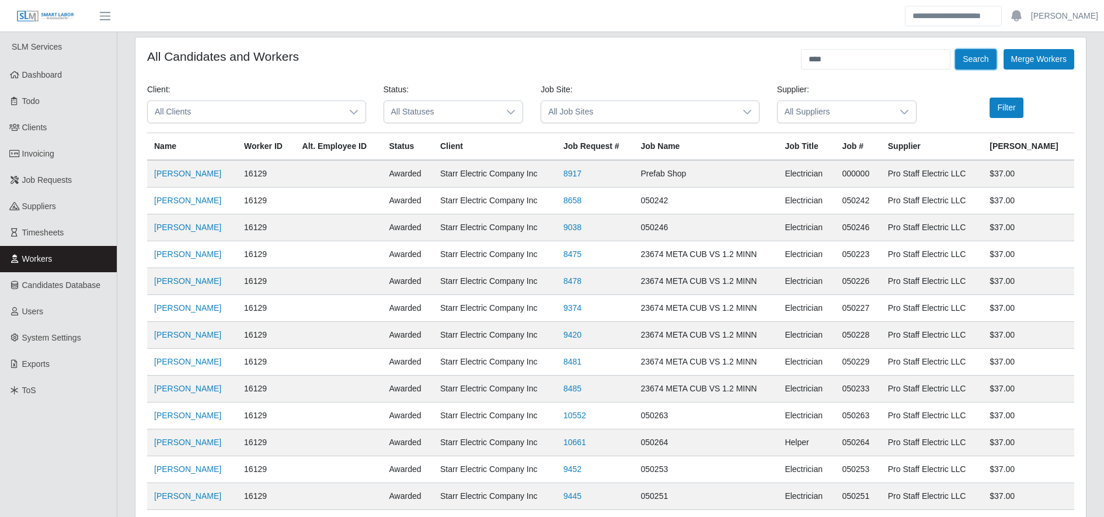
scroll to position [141, 0]
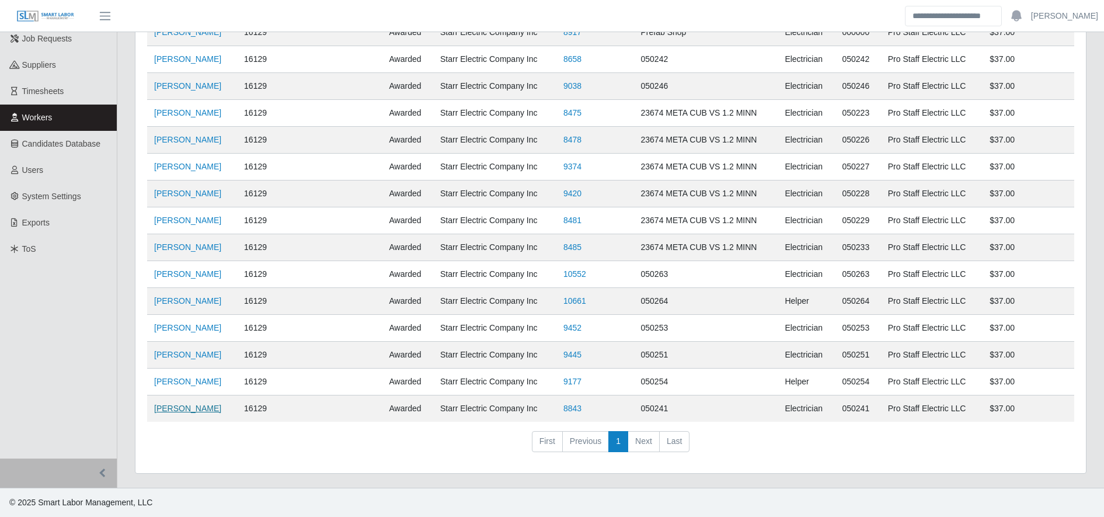
click at [183, 412] on link "[PERSON_NAME]" at bounding box center [187, 407] width 67 height 9
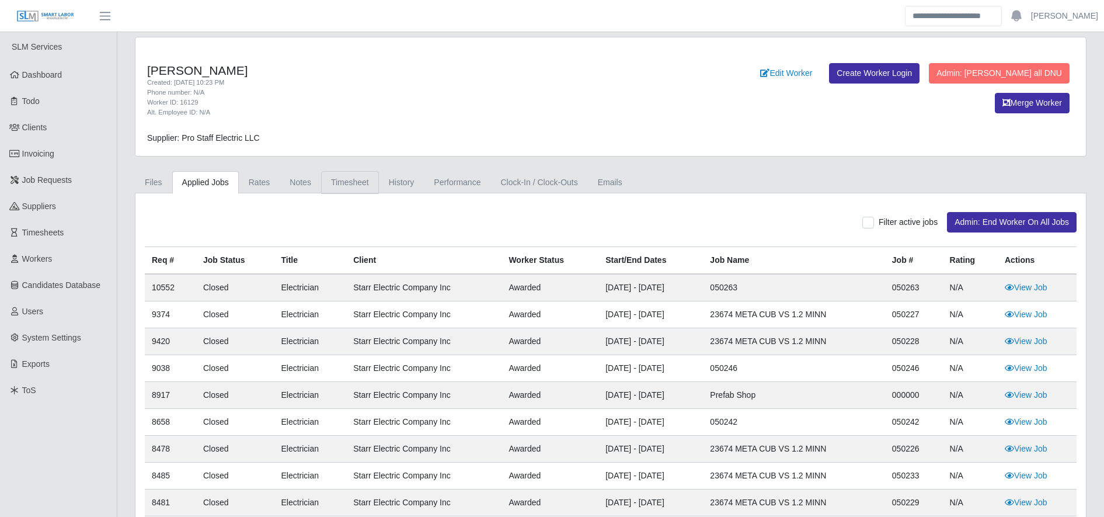
click at [350, 191] on link "Timesheet" at bounding box center [350, 182] width 58 height 23
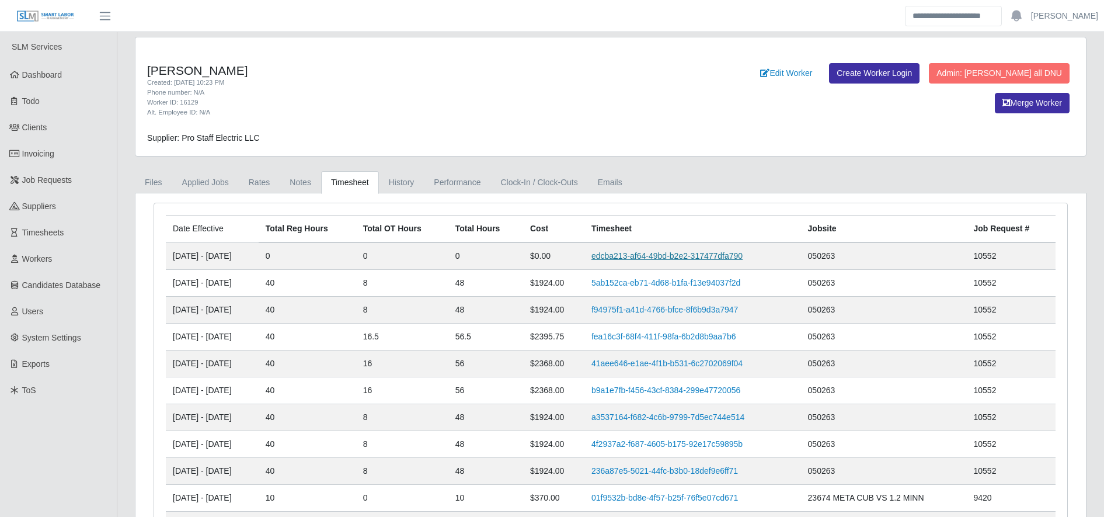
click at [652, 257] on link "edcba213-af64-49bd-b2e2-317477dfa790" at bounding box center [666, 255] width 151 height 9
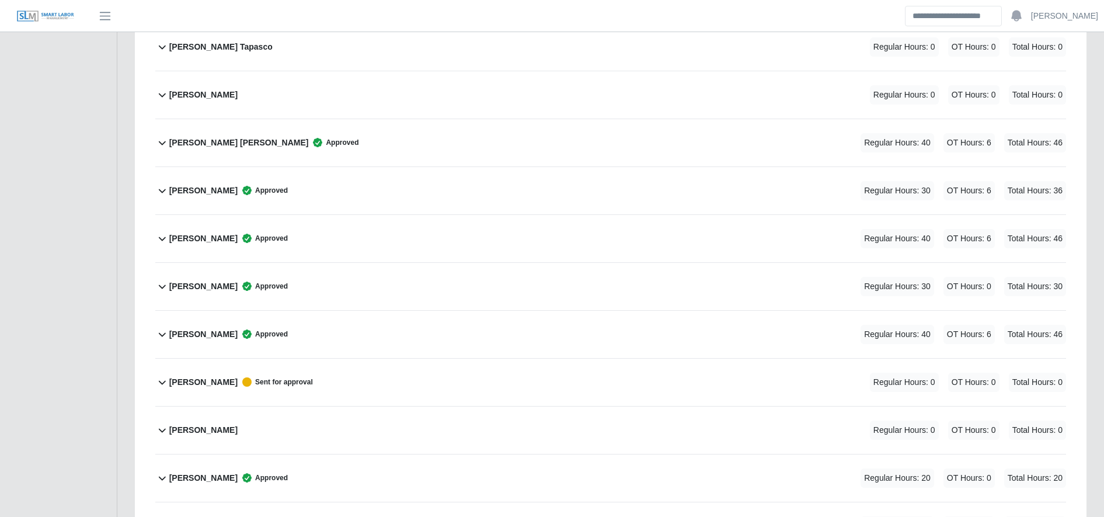
scroll to position [943, 0]
click at [603, 378] on div "[PERSON_NAME] Sent for approval Regular Hours: 0 OT Hours: 0 Total Hours: 0" at bounding box center [617, 381] width 897 height 47
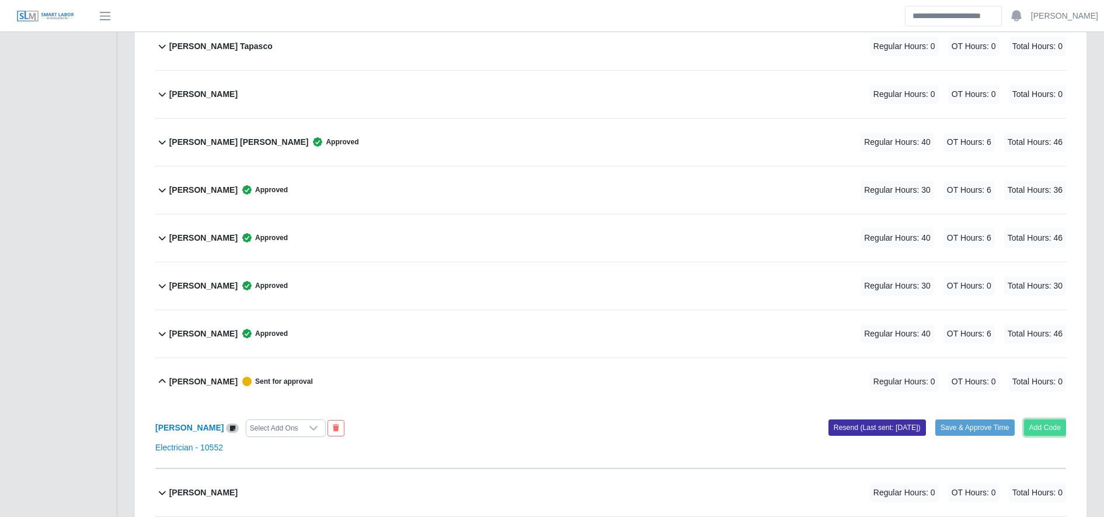
click at [1052, 425] on button "Add Code" at bounding box center [1045, 427] width 43 height 16
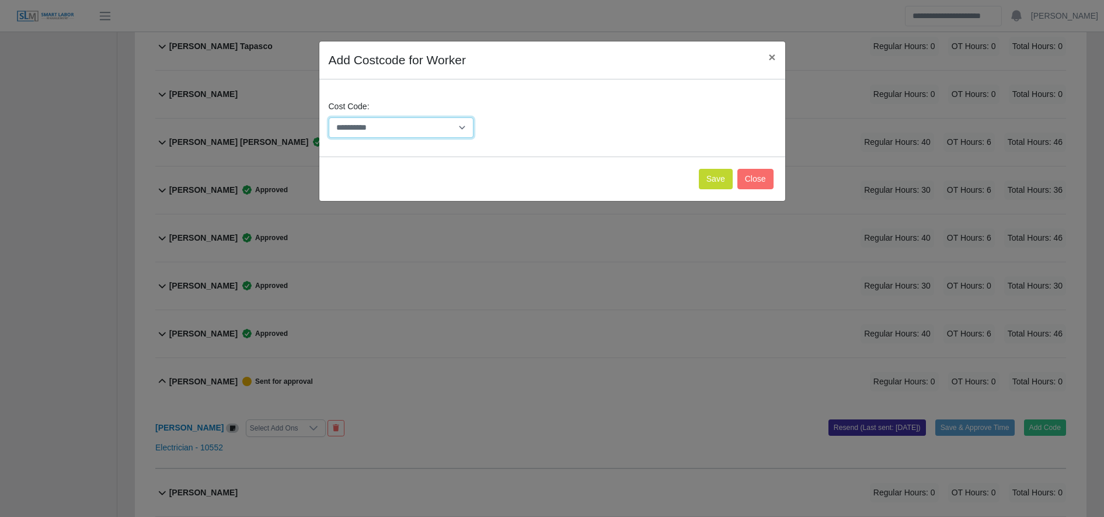
click at [353, 120] on select "**********" at bounding box center [401, 127] width 145 height 20
select select "**********"
click at [329, 117] on select "**********" at bounding box center [401, 127] width 145 height 20
click at [717, 184] on button "Save" at bounding box center [716, 179] width 34 height 20
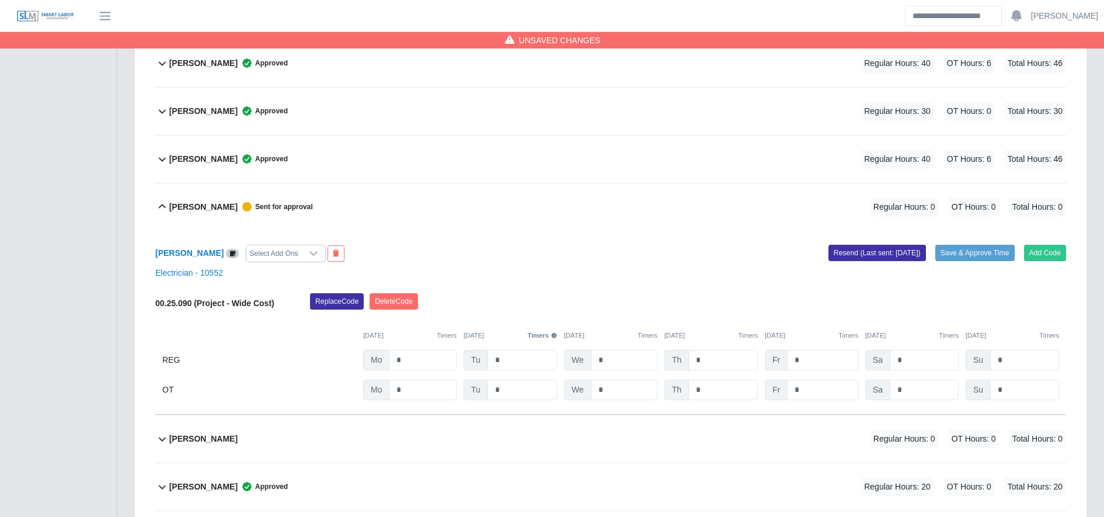
scroll to position [1124, 0]
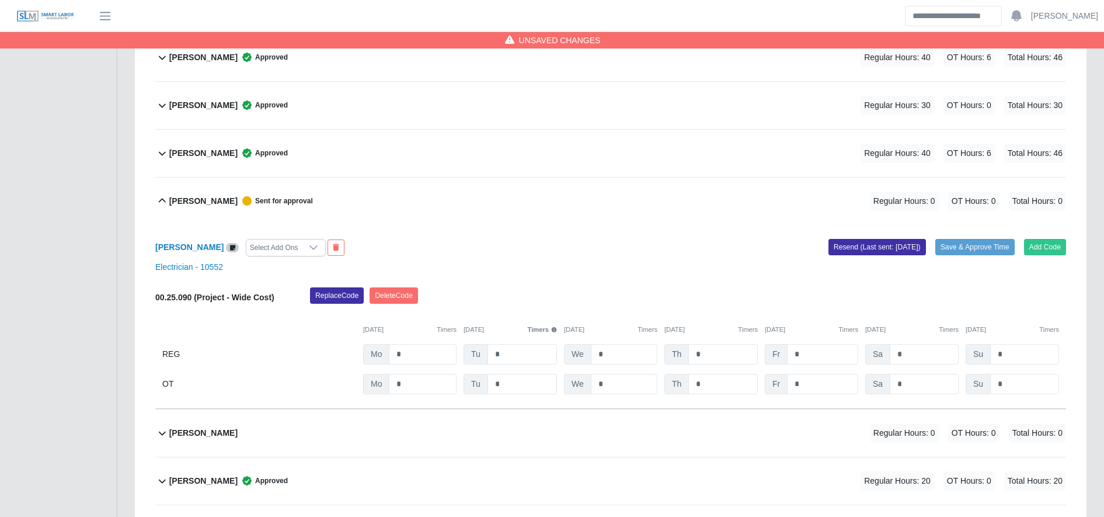
click at [551, 365] on div "00.25.090 (Project - Wide Cost) Replace Code Delete Code 09/01/2025 Timers 09/0…" at bounding box center [610, 340] width 911 height 107
drag, startPoint x: 551, startPoint y: 365, endPoint x: 543, endPoint y: 356, distance: 11.6
click at [543, 356] on input "*" at bounding box center [521, 354] width 69 height 20
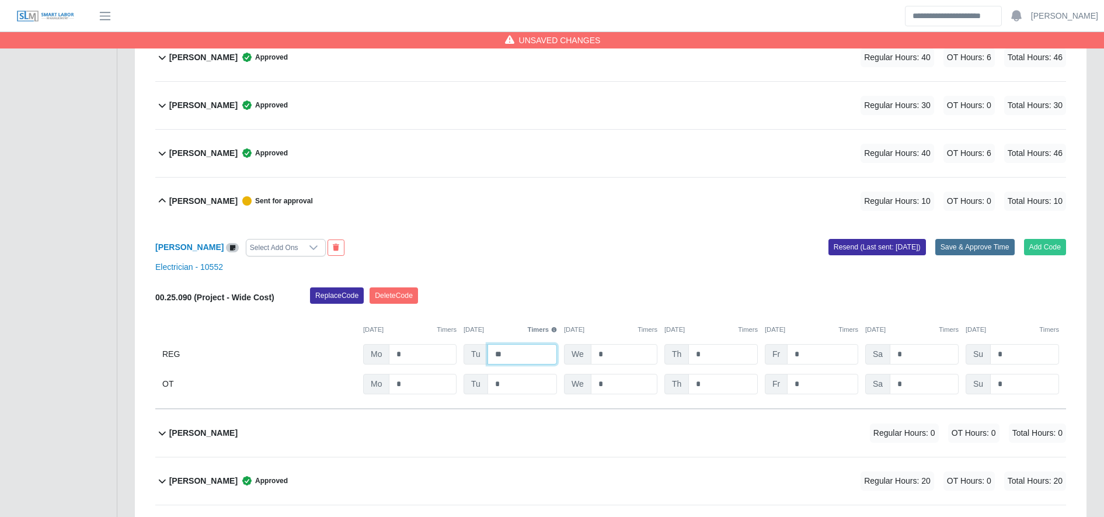
type input "**"
click at [1006, 249] on button "Save & Approve Time" at bounding box center [974, 247] width 79 height 16
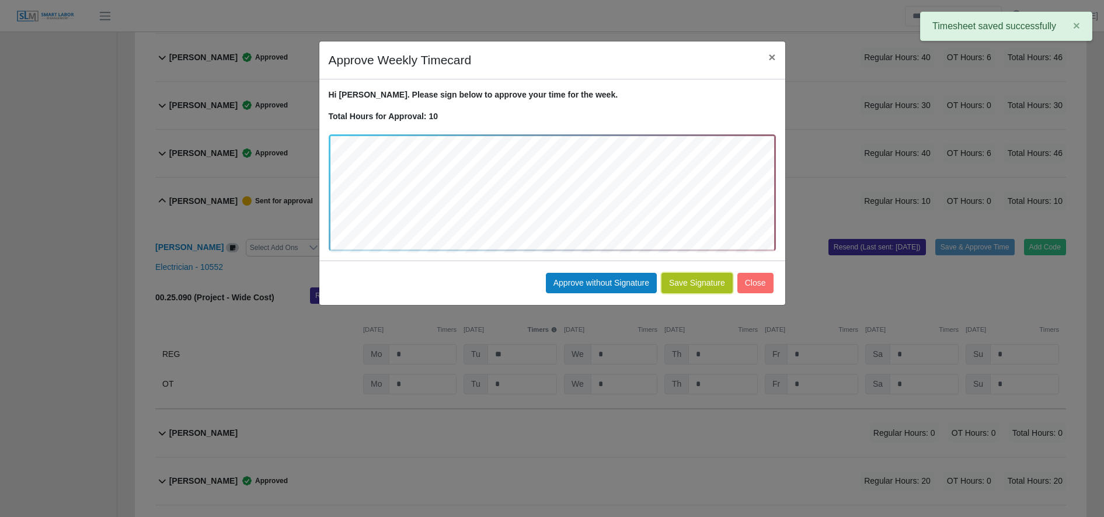
click at [706, 288] on button "Save Signature" at bounding box center [696, 283] width 71 height 20
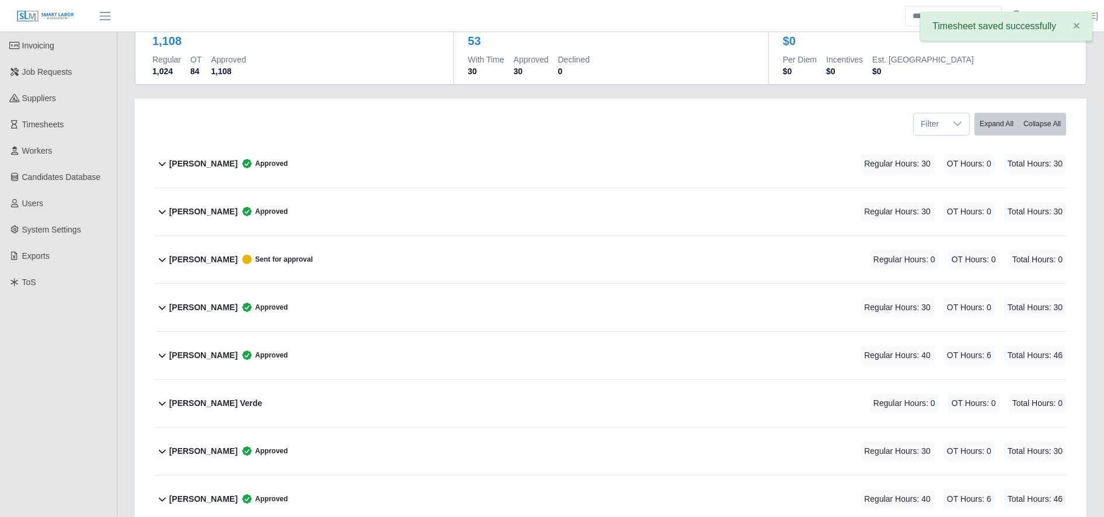
scroll to position [0, 0]
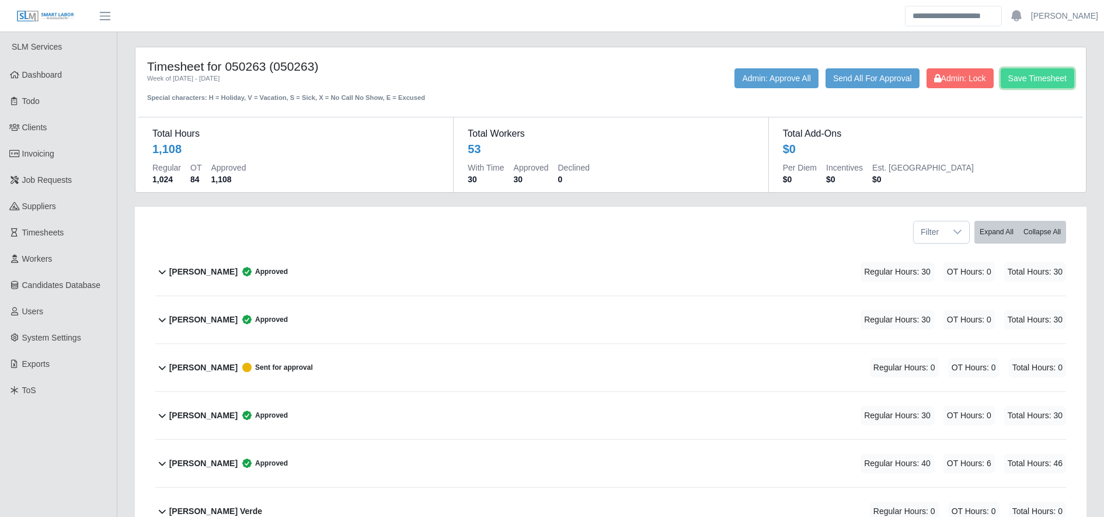
click at [1042, 69] on button "Save Timesheet" at bounding box center [1038, 78] width 74 height 20
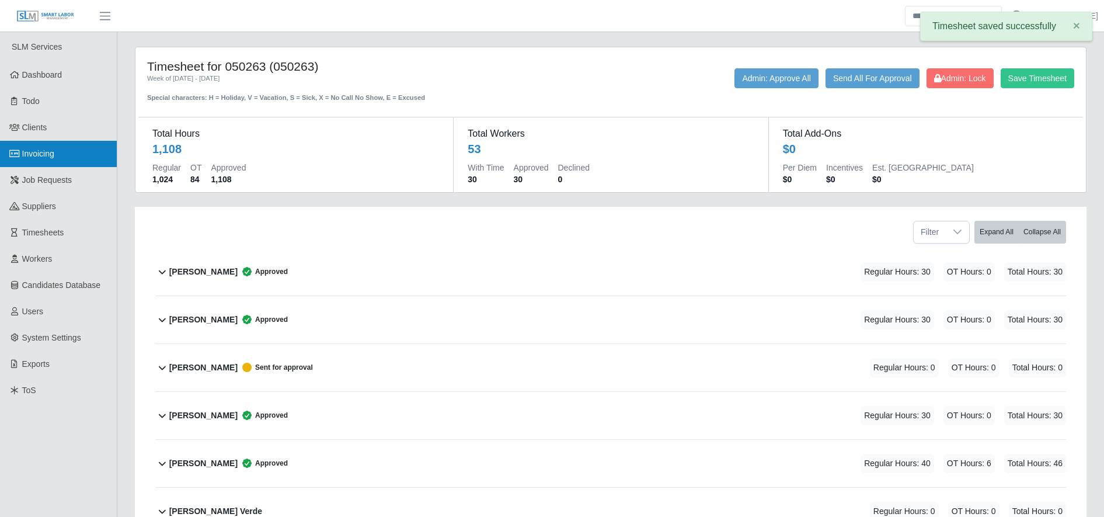
click at [91, 166] on link "Invoicing" at bounding box center [58, 154] width 117 height 26
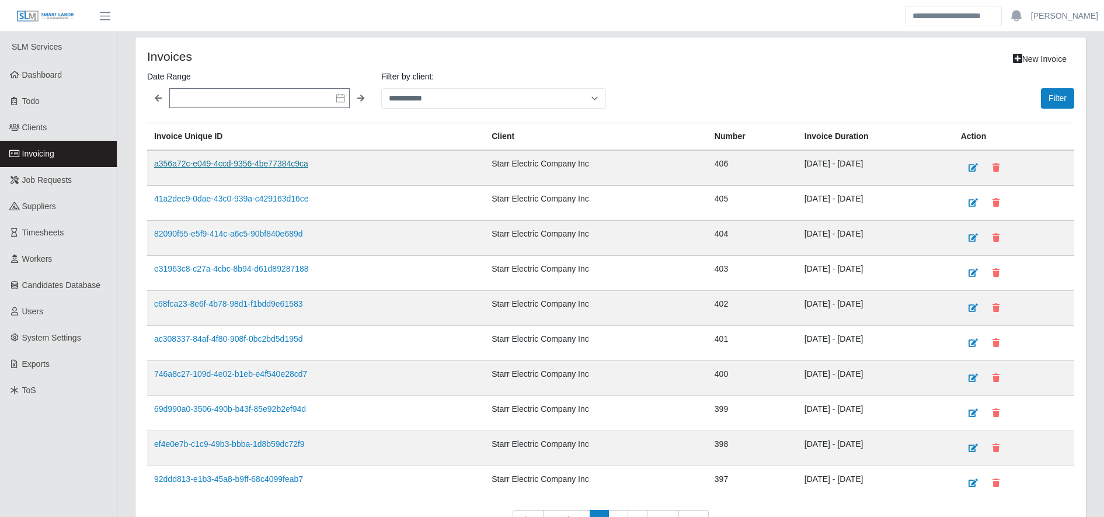
click at [274, 166] on link "a356a72c-e049-4ccd-9356-4be77384c9ca" at bounding box center [231, 163] width 154 height 9
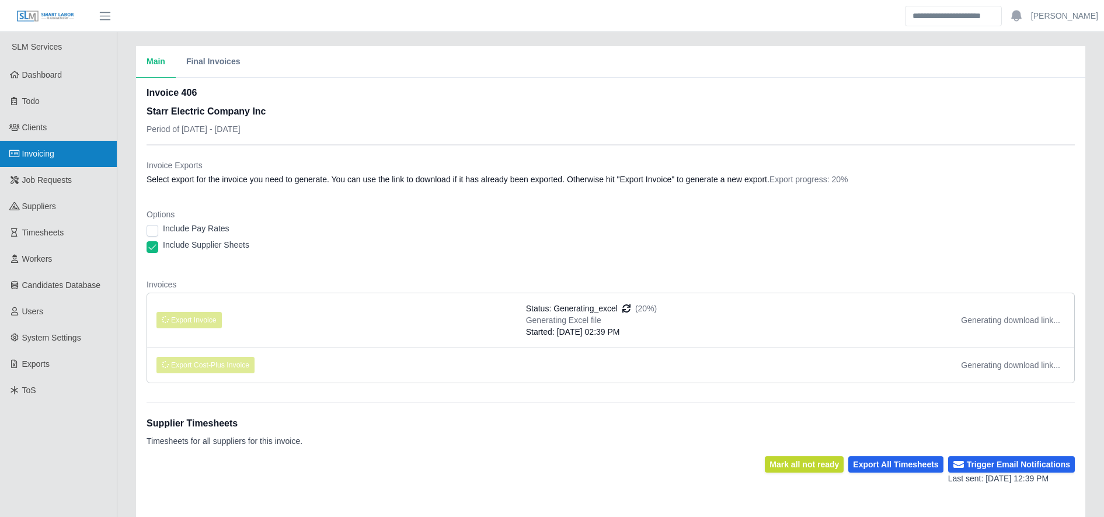
click at [74, 154] on link "Invoicing" at bounding box center [58, 154] width 117 height 26
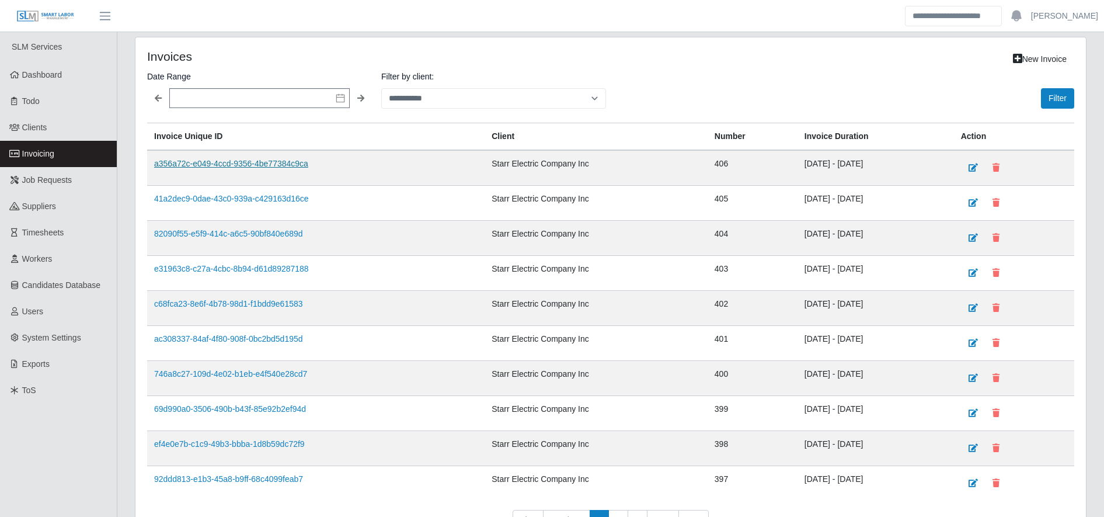
click at [284, 164] on link "a356a72c-e049-4ccd-9356-4be77384c9ca" at bounding box center [231, 163] width 154 height 9
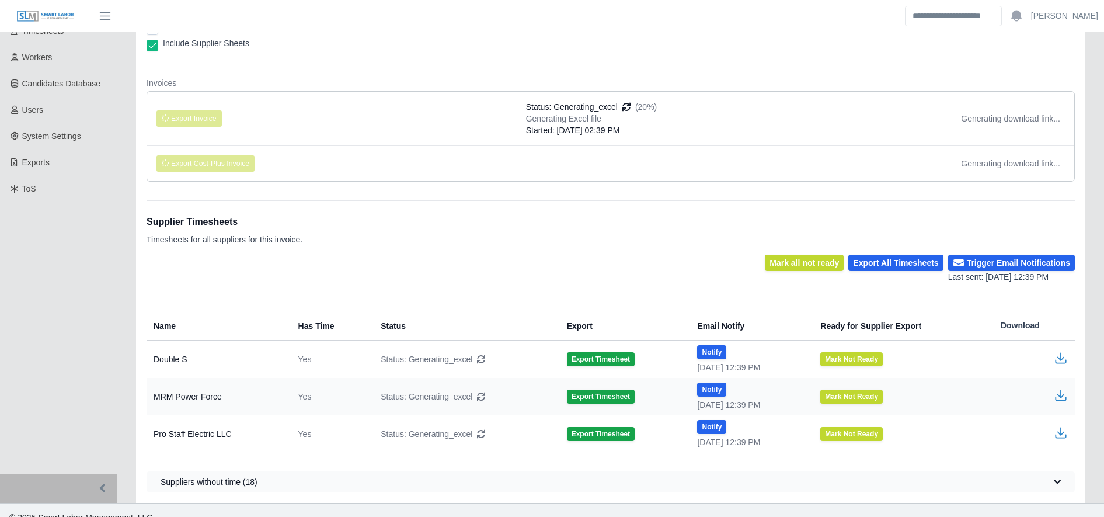
scroll to position [202, 0]
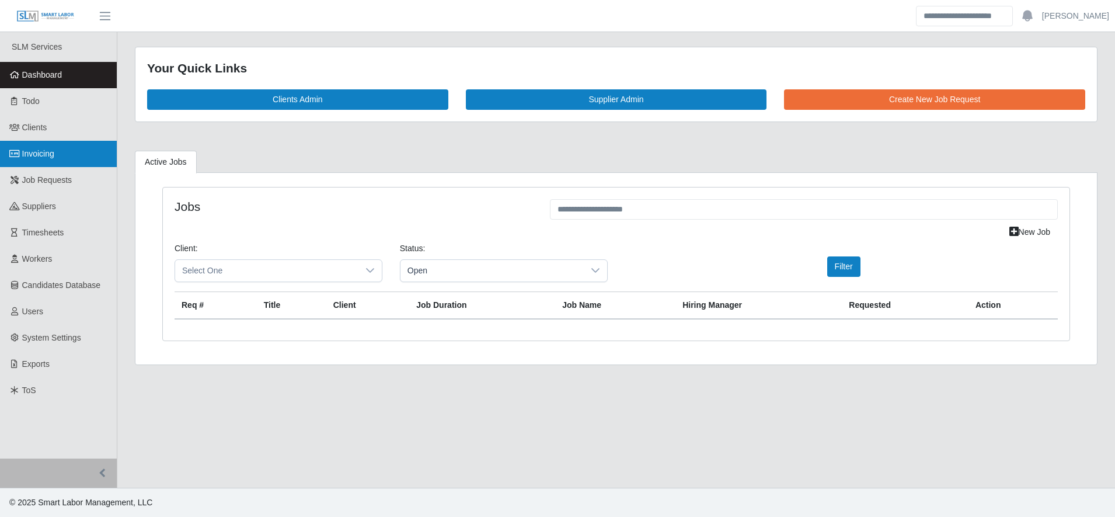
click at [79, 162] on link "Invoicing" at bounding box center [58, 154] width 117 height 26
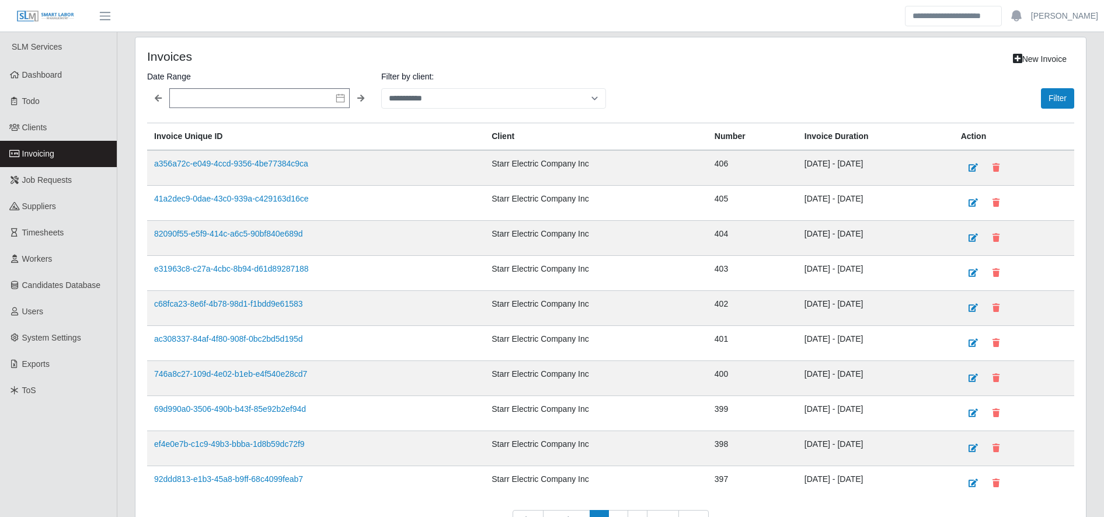
click at [307, 166] on td "a356a72c-e049-4ccd-9356-4be77384c9ca" at bounding box center [315, 168] width 337 height 36
click at [299, 165] on link "a356a72c-e049-4ccd-9356-4be77384c9ca" at bounding box center [231, 163] width 154 height 9
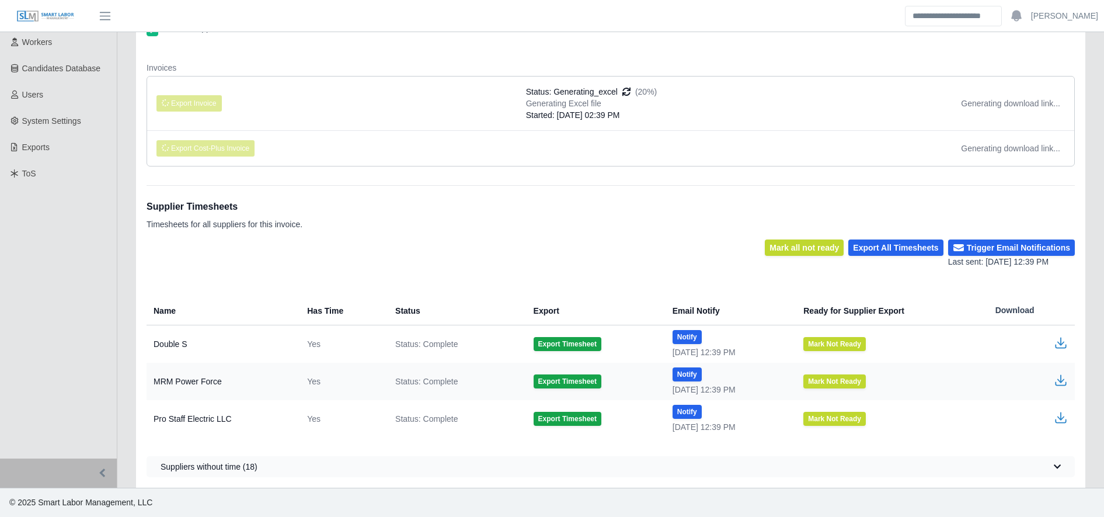
scroll to position [228, 0]
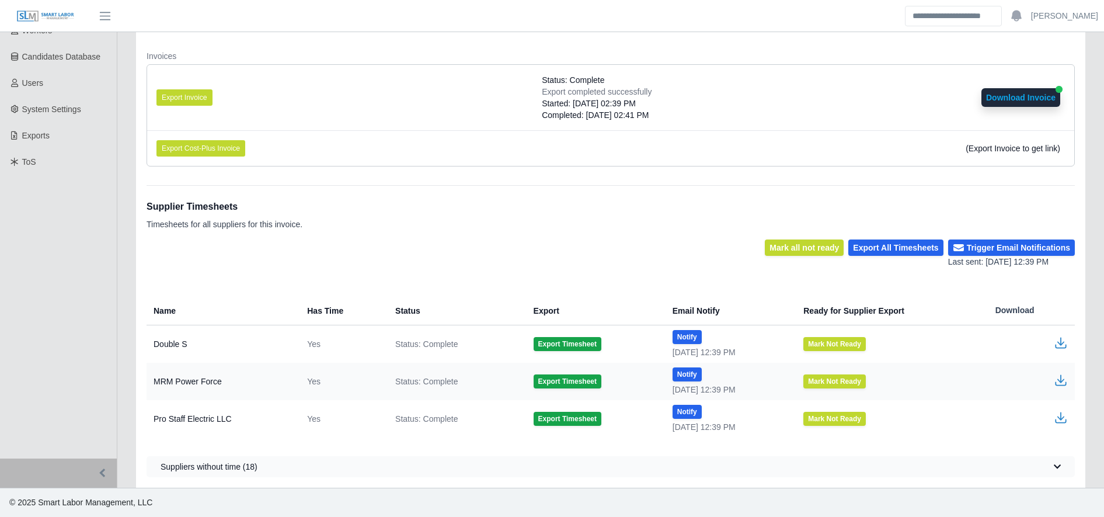
click at [1067, 421] on icon "button" at bounding box center [1061, 417] width 14 height 14
